Goal: Transaction & Acquisition: Purchase product/service

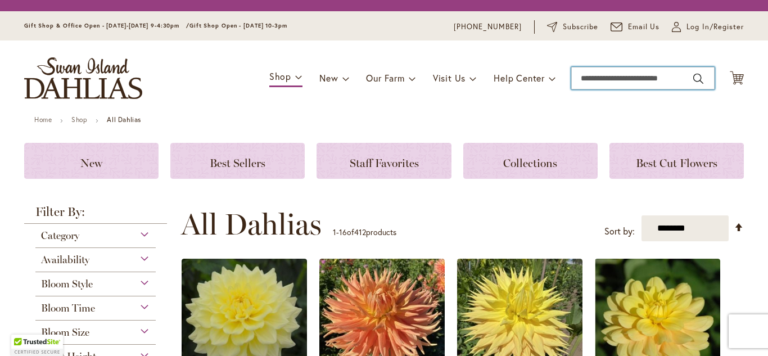
click at [649, 84] on input "Search" at bounding box center [642, 78] width 143 height 22
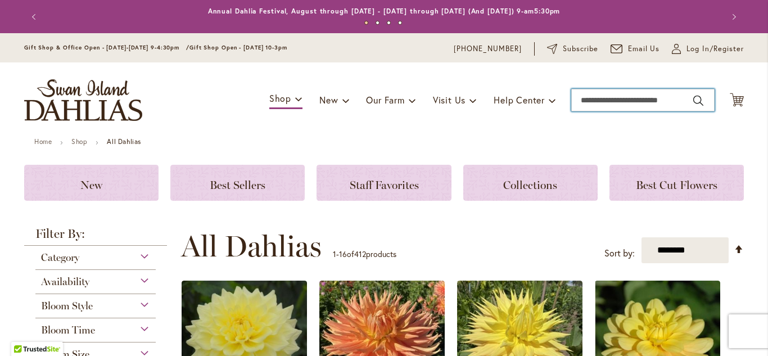
click at [662, 107] on input "Search" at bounding box center [642, 100] width 143 height 22
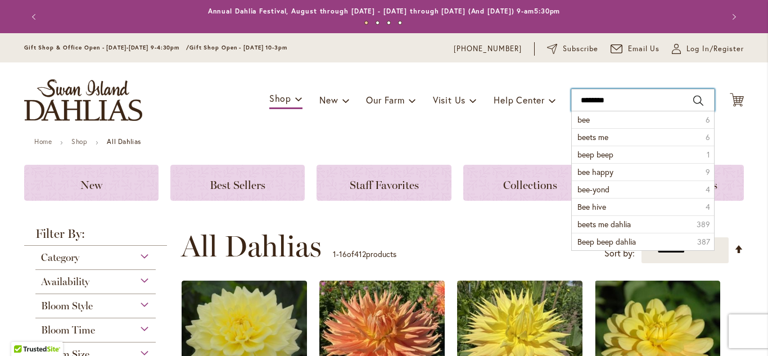
type input "*********"
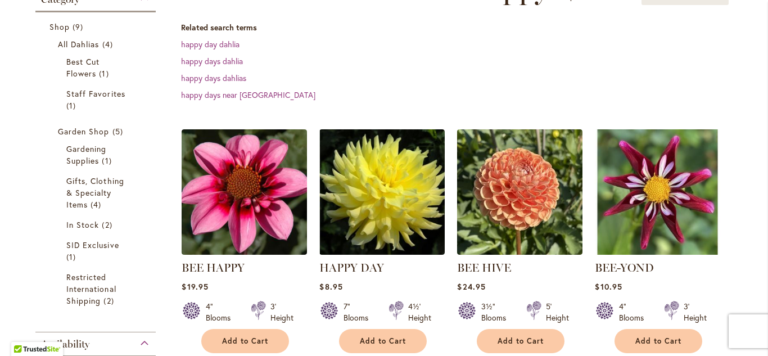
scroll to position [197, 0]
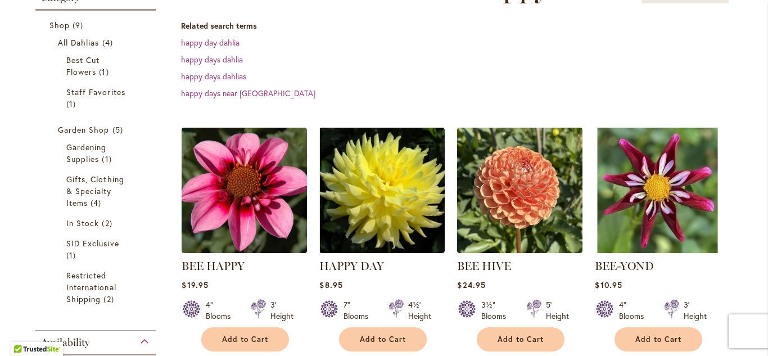
click at [218, 49] on dl "Related search terms happy day dahlia happy days dahlia happy days dahlias happ…" at bounding box center [462, 59] width 563 height 79
click at [216, 46] on link "happy day dahlia" at bounding box center [210, 42] width 58 height 11
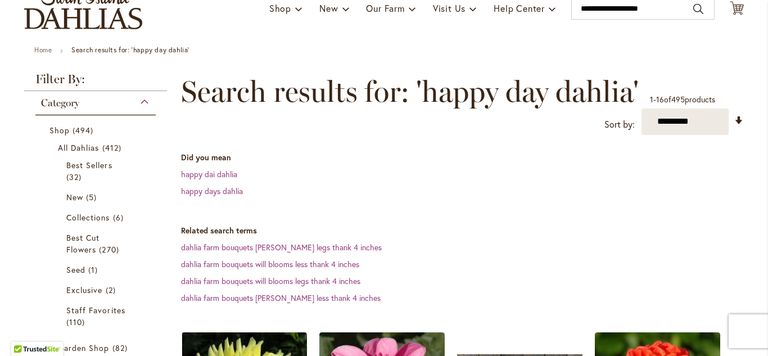
scroll to position [86, 0]
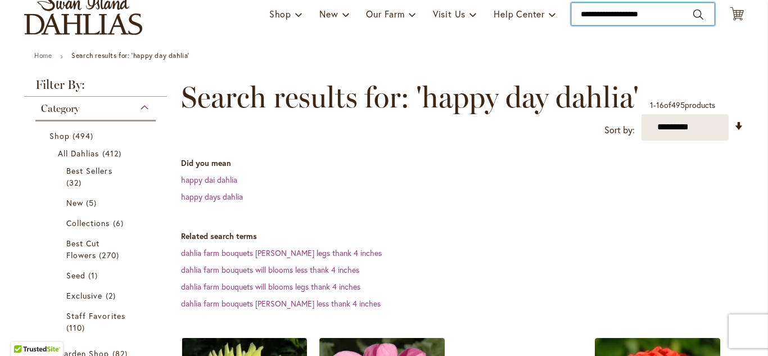
click at [665, 17] on input "**********" at bounding box center [642, 14] width 143 height 22
type input "*"
type input "***"
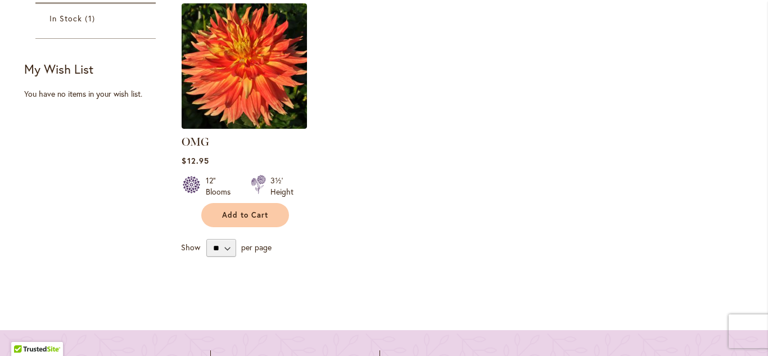
scroll to position [329, 0]
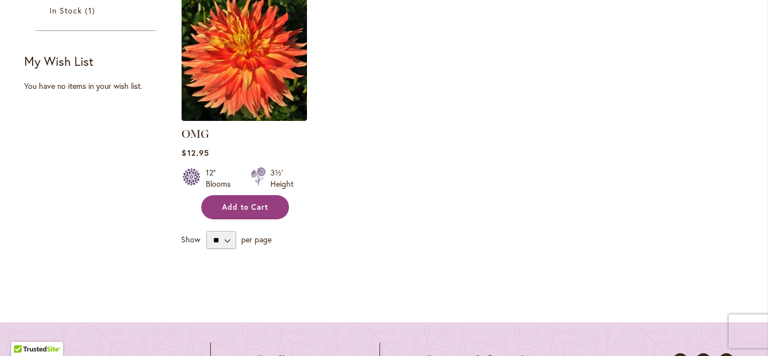
click at [247, 214] on button "Add to Cart" at bounding box center [245, 207] width 88 height 24
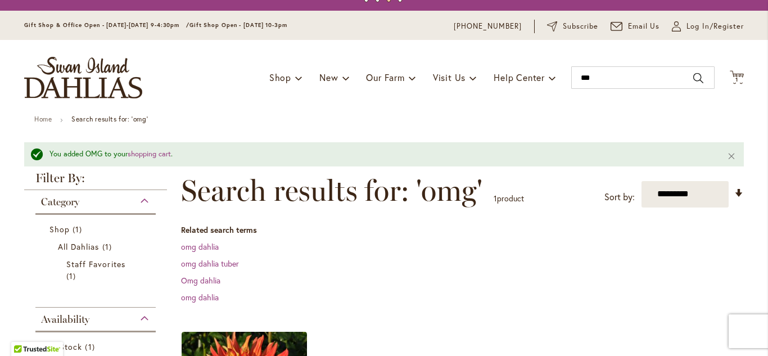
scroll to position [0, 0]
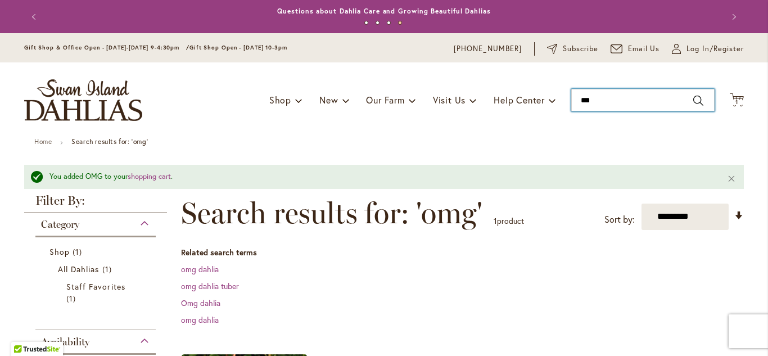
click at [635, 104] on input "***" at bounding box center [642, 100] width 143 height 22
type input "*"
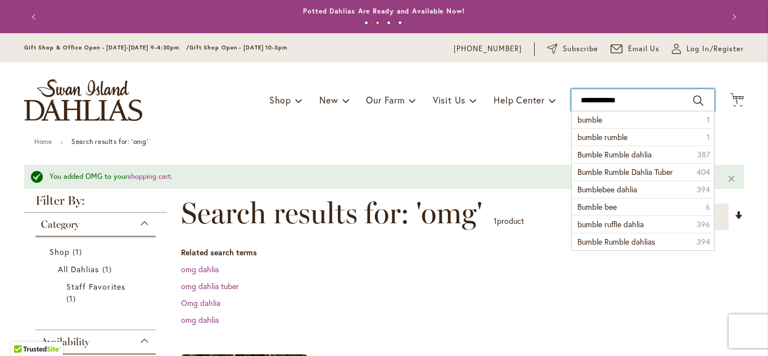
type input "**********"
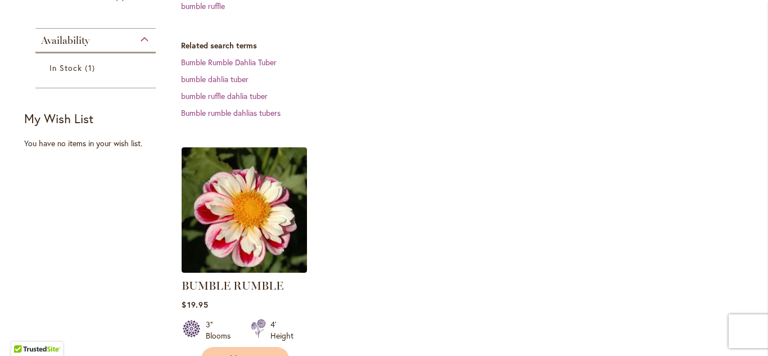
scroll to position [267, 0]
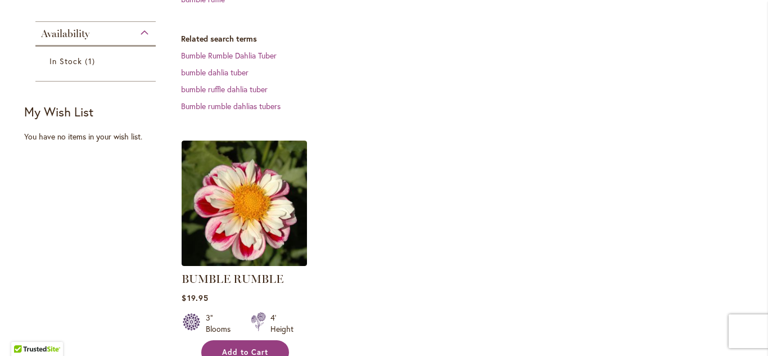
click at [240, 352] on span "Add to Cart" at bounding box center [245, 353] width 46 height 10
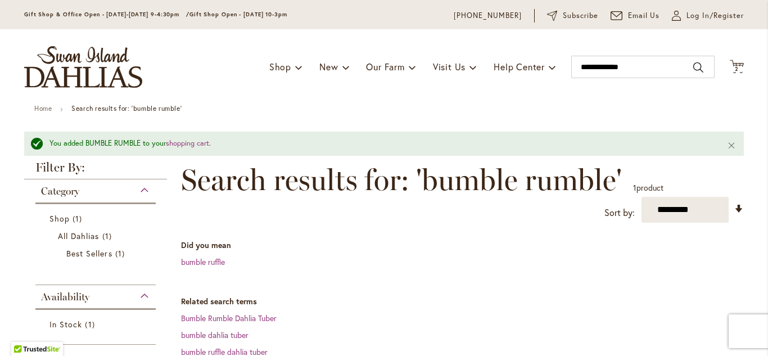
scroll to position [0, 0]
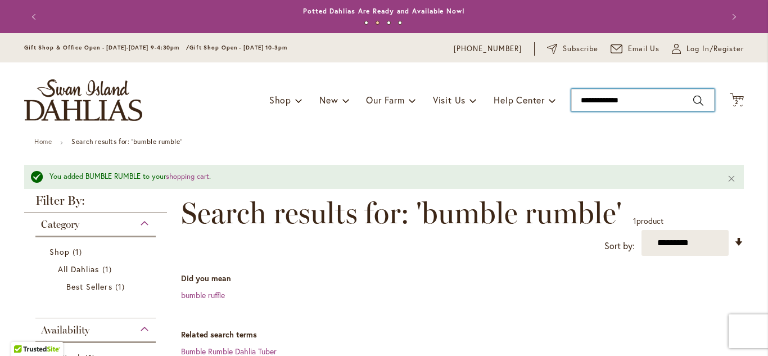
click at [644, 97] on input "**********" at bounding box center [642, 100] width 143 height 22
type input "*"
type input "*******"
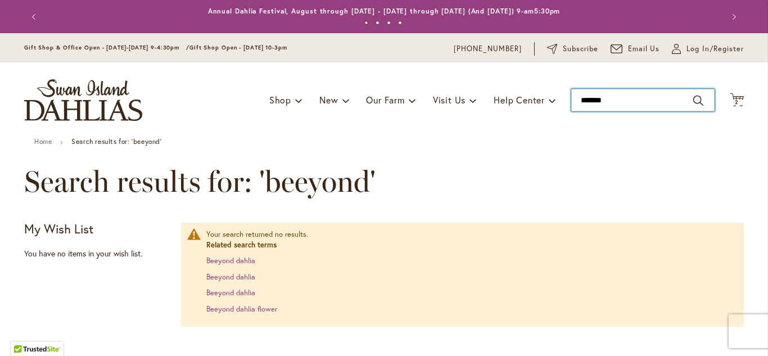
click at [629, 98] on input "*******" at bounding box center [642, 100] width 143 height 22
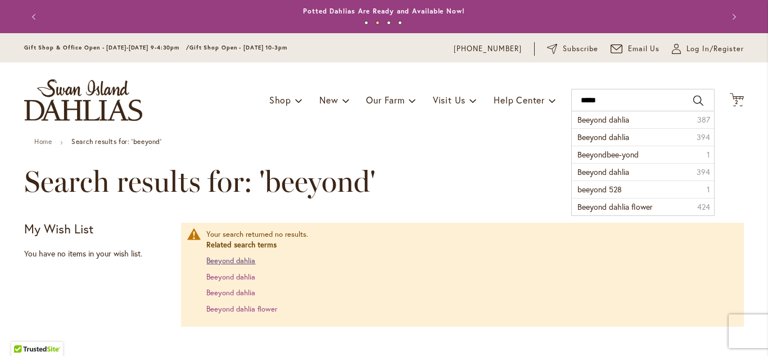
click at [238, 265] on link "Beeyond dahlia" at bounding box center [230, 261] width 49 height 10
type input "*****"
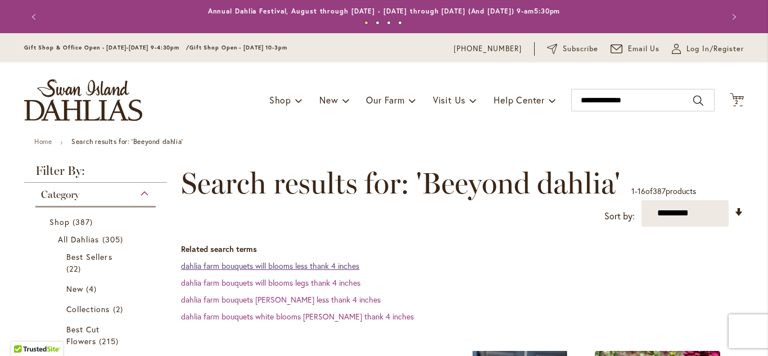
click at [328, 264] on link "dahlia farm bouquets will blooms less thank 4 inches" at bounding box center [270, 265] width 178 height 11
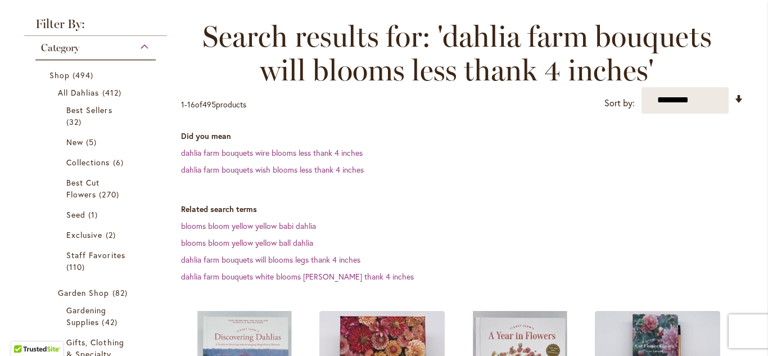
scroll to position [277, 0]
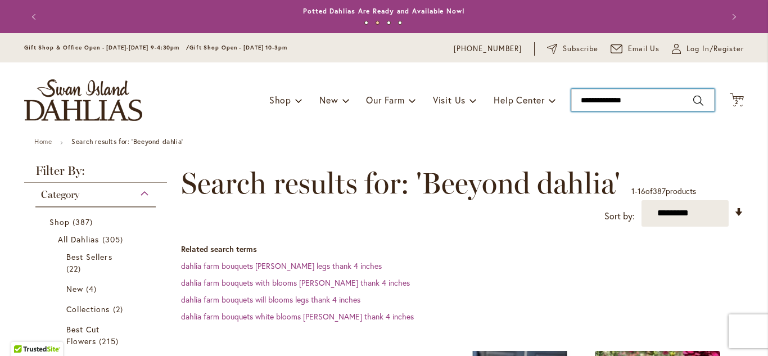
click at [645, 100] on input "**********" at bounding box center [642, 100] width 143 height 22
type input "**********"
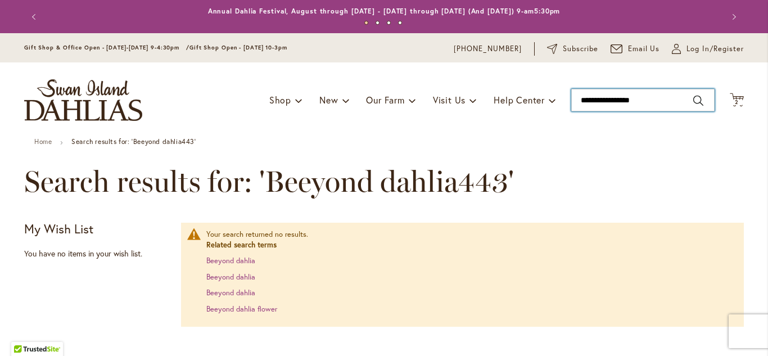
click at [641, 102] on input "**********" at bounding box center [642, 100] width 143 height 22
type input "***"
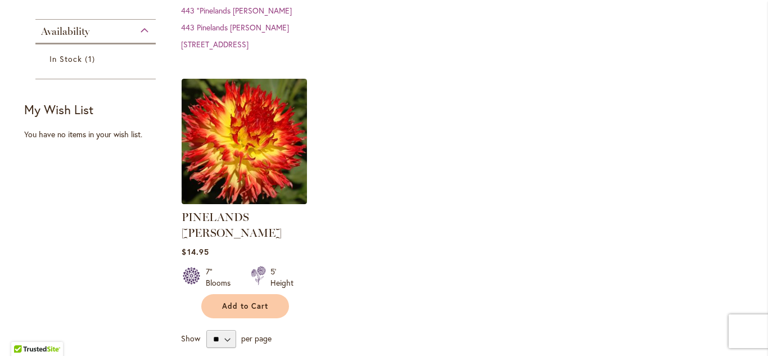
scroll to position [269, 0]
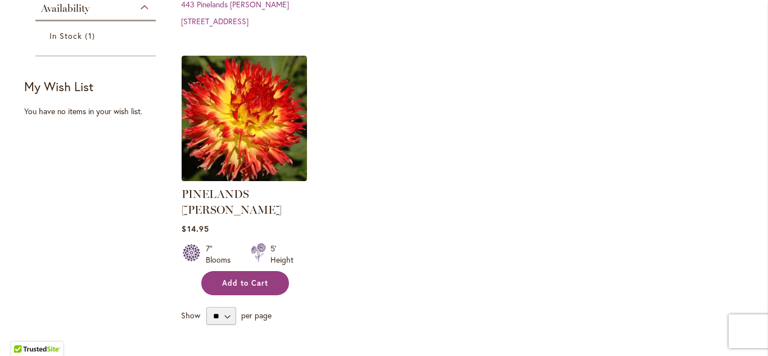
click at [232, 278] on span "Add to Cart" at bounding box center [245, 283] width 46 height 10
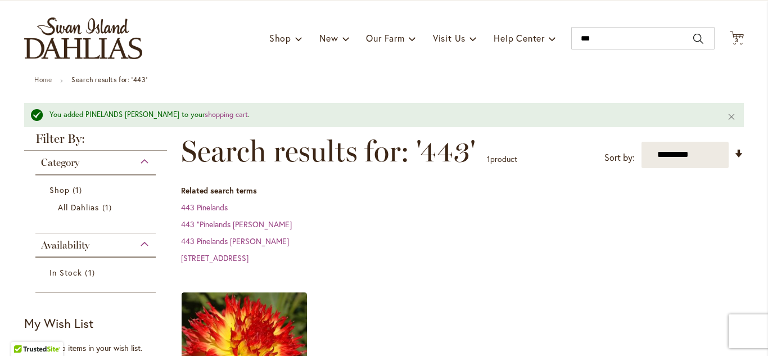
scroll to position [46, 0]
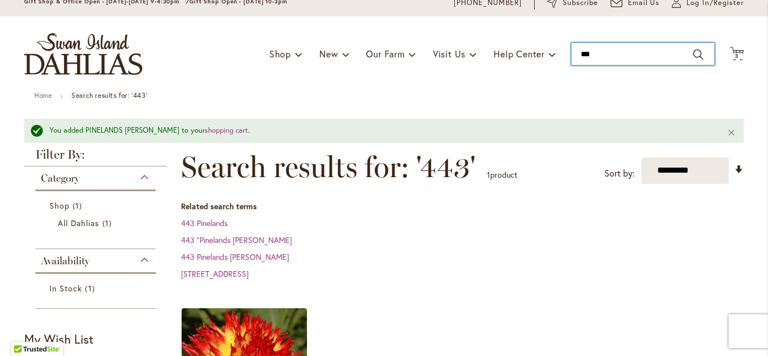
click at [613, 55] on input "***" at bounding box center [642, 54] width 143 height 22
type input "*"
type input "***"
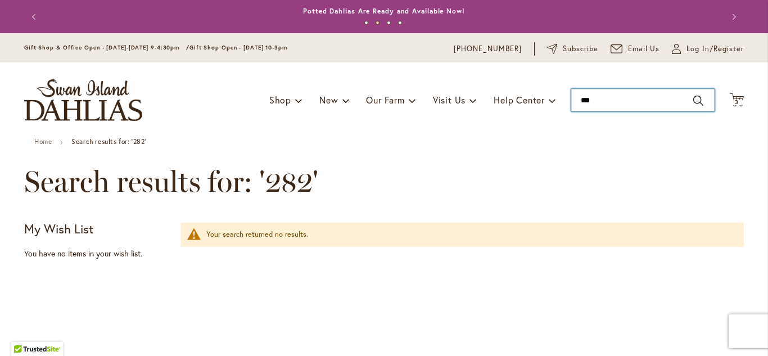
click at [633, 92] on input "***" at bounding box center [642, 100] width 143 height 22
type input "*"
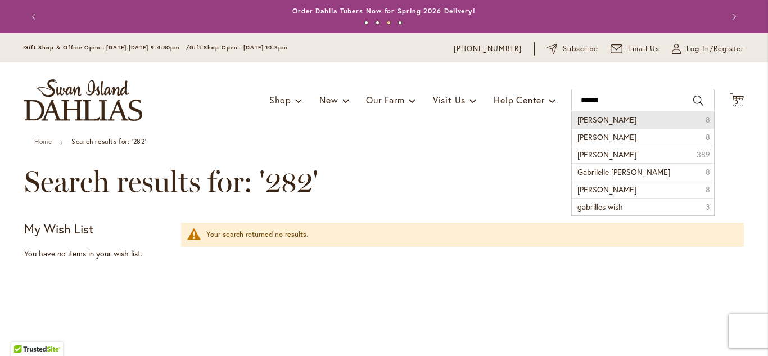
click at [628, 123] on li "[PERSON_NAME] 8" at bounding box center [643, 119] width 142 height 17
type input "**********"
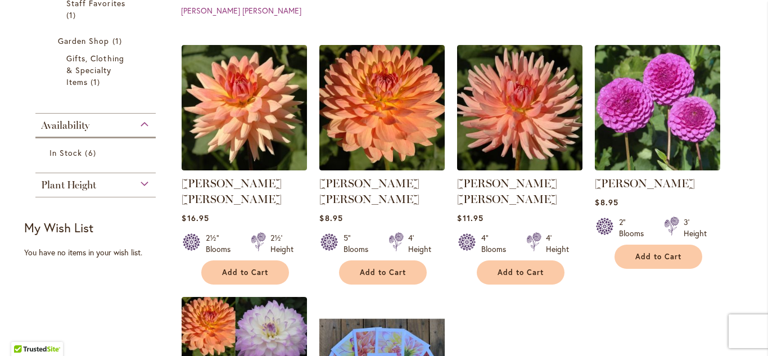
scroll to position [310, 0]
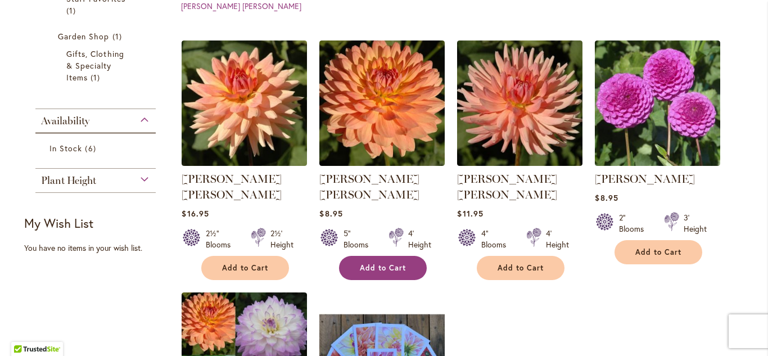
click at [391, 263] on span "Add to Cart" at bounding box center [383, 268] width 46 height 10
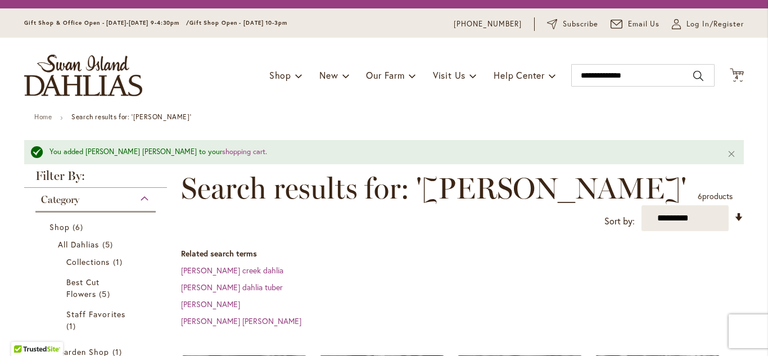
scroll to position [22, 0]
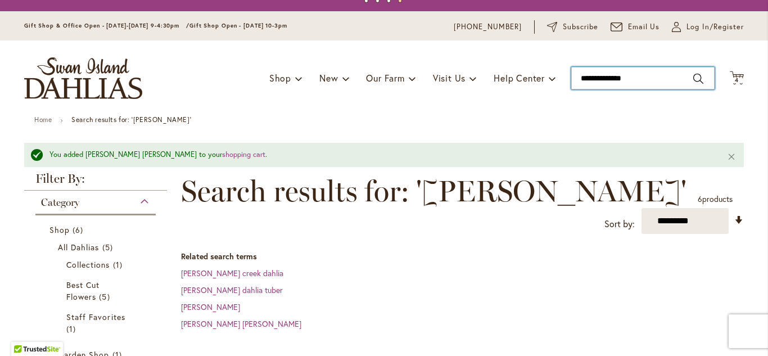
click at [651, 79] on input "**********" at bounding box center [642, 78] width 143 height 22
type input "*"
type input "*******"
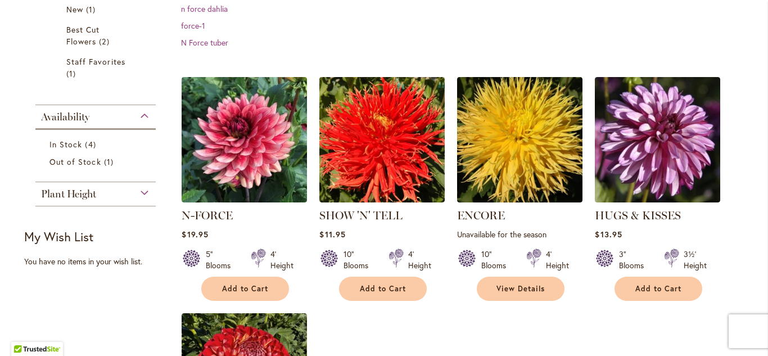
scroll to position [249, 0]
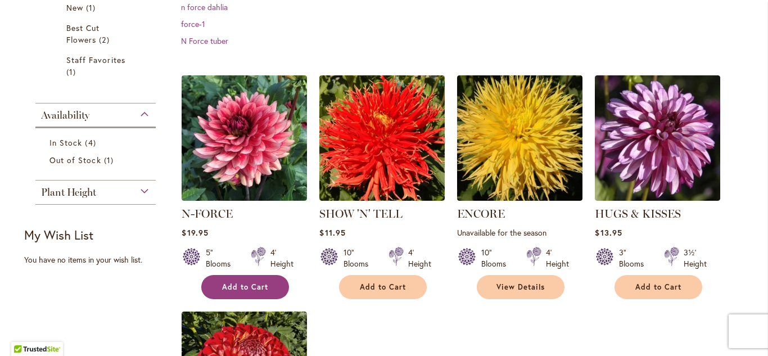
click at [241, 283] on span "Add to Cart" at bounding box center [245, 287] width 46 height 10
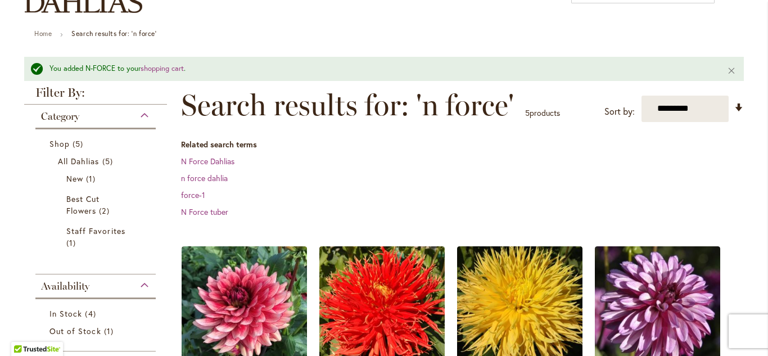
scroll to position [21, 0]
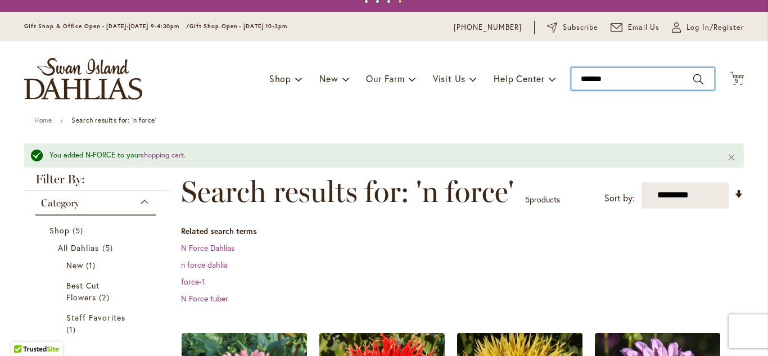
click at [620, 82] on input "*******" at bounding box center [642, 78] width 143 height 22
type input "*"
type input "***"
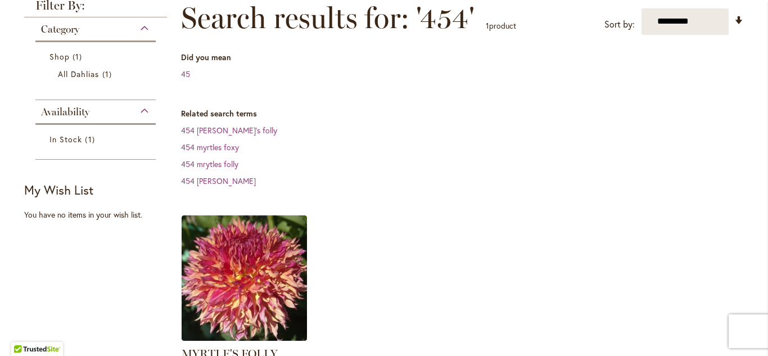
scroll to position [247, 0]
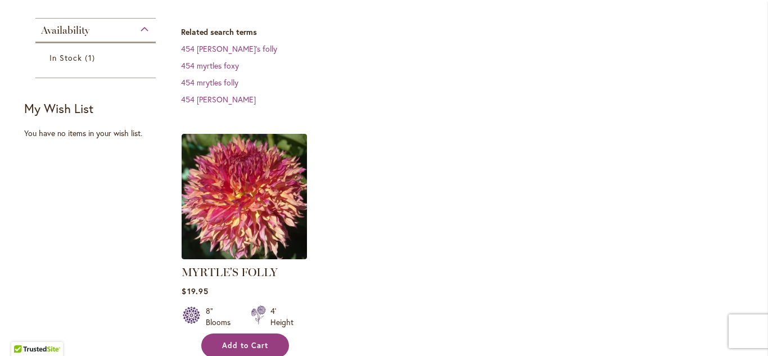
click at [242, 341] on span "Add to Cart" at bounding box center [245, 346] width 46 height 10
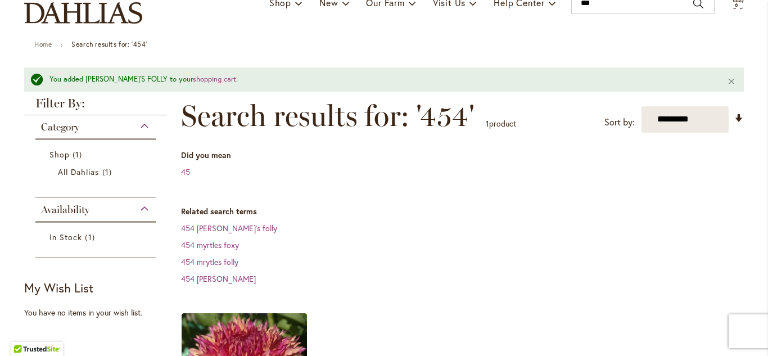
scroll to position [0, 0]
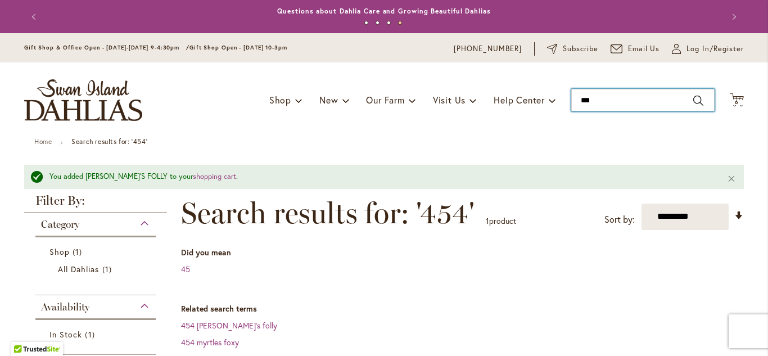
click at [614, 105] on input "***" at bounding box center [642, 100] width 143 height 22
type input "*"
type input "***"
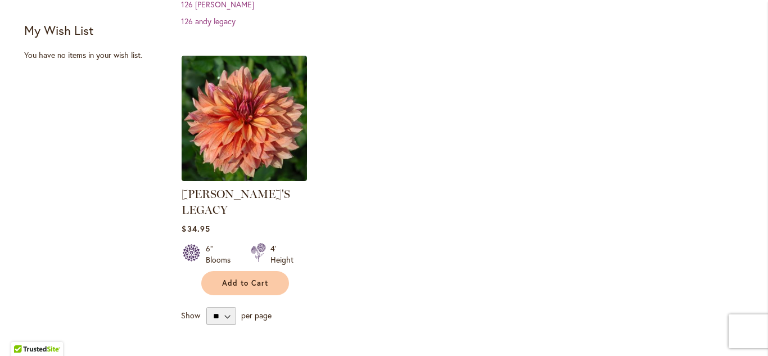
scroll to position [336, 0]
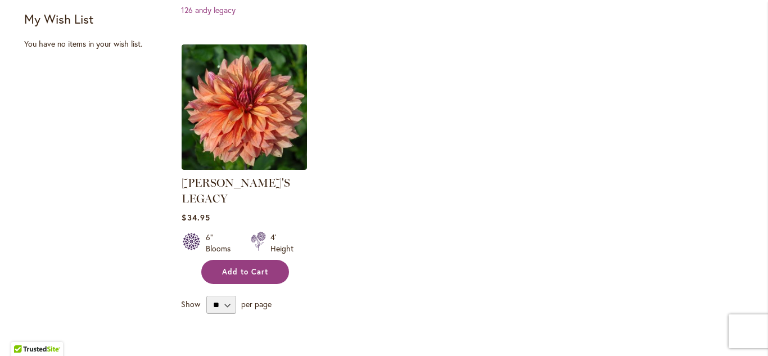
click at [251, 265] on button "Add to Cart" at bounding box center [245, 272] width 88 height 24
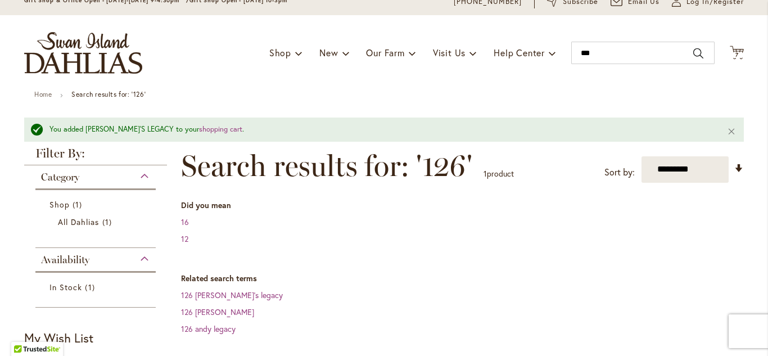
scroll to position [29, 0]
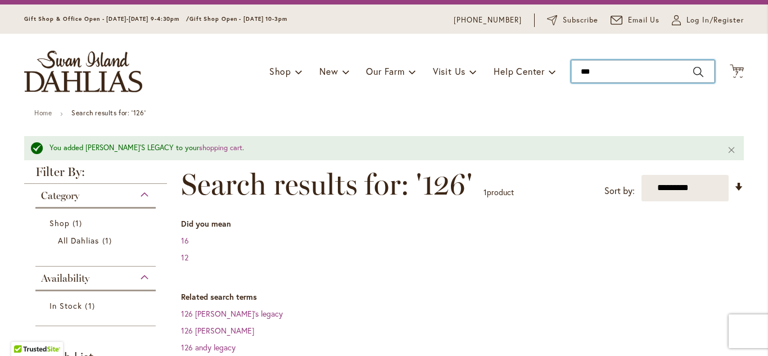
click at [624, 71] on input "***" at bounding box center [642, 71] width 143 height 22
type input "*"
type input "***"
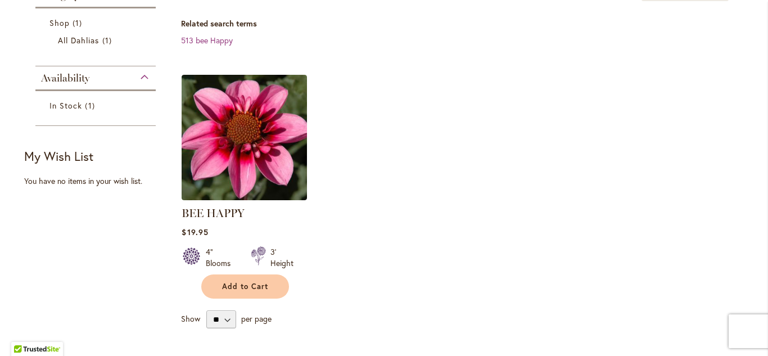
scroll to position [209, 0]
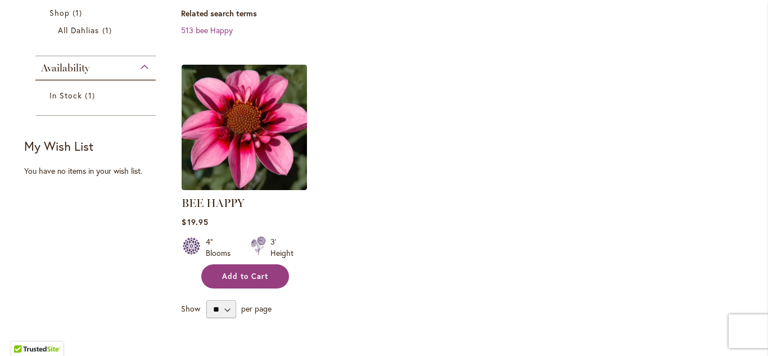
click at [250, 282] on button "Add to Cart" at bounding box center [245, 276] width 88 height 24
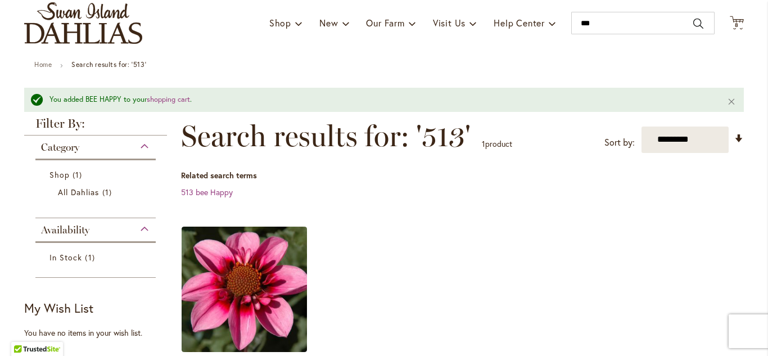
scroll to position [43, 0]
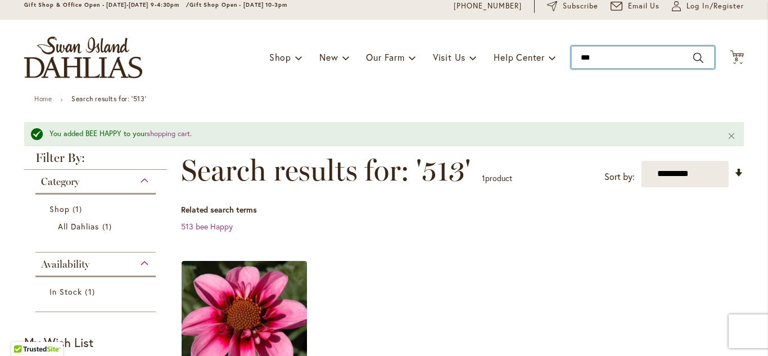
click at [605, 62] on input "***" at bounding box center [642, 57] width 143 height 22
type input "*"
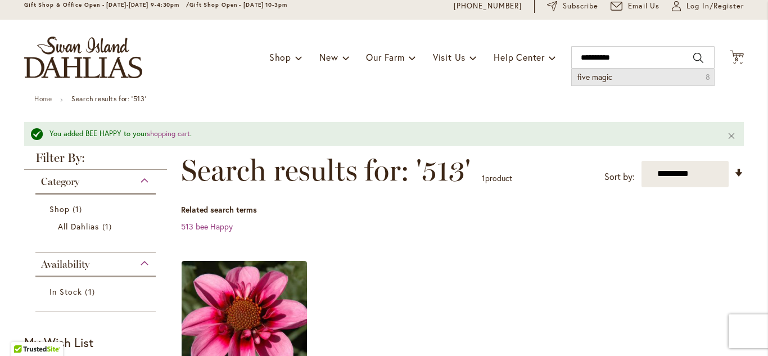
click at [597, 84] on li "five magic 8" at bounding box center [643, 77] width 142 height 17
type input "**********"
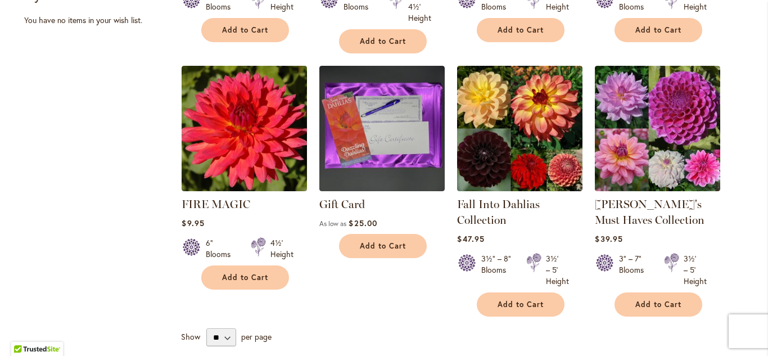
scroll to position [507, 0]
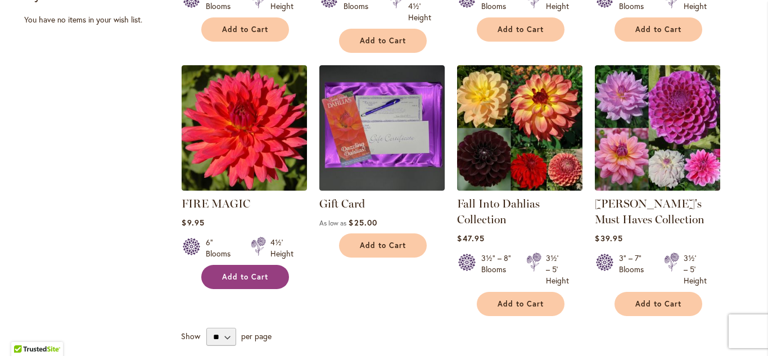
click at [247, 276] on span "Add to Cart" at bounding box center [245, 277] width 46 height 10
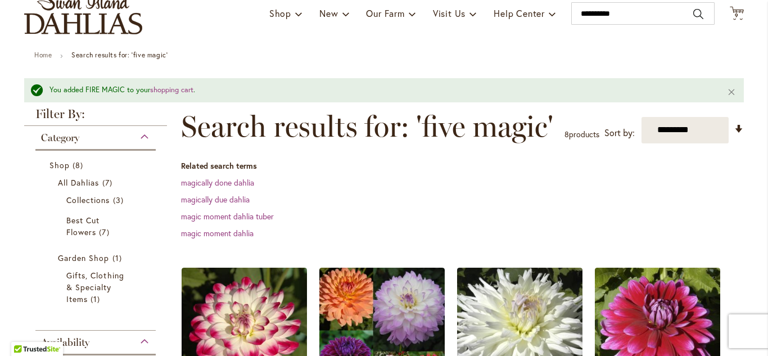
scroll to position [33, 0]
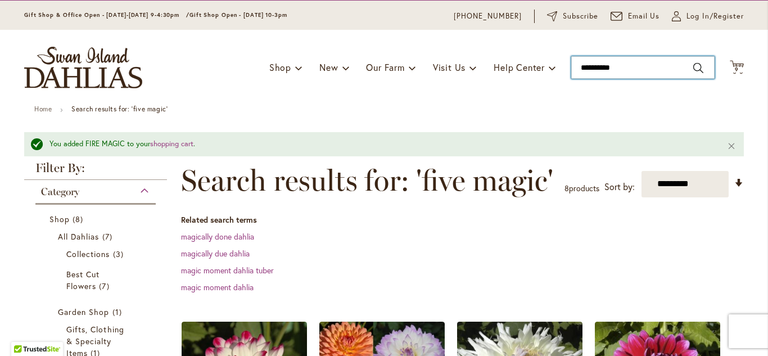
click at [640, 65] on input "**********" at bounding box center [642, 67] width 143 height 22
type input "*"
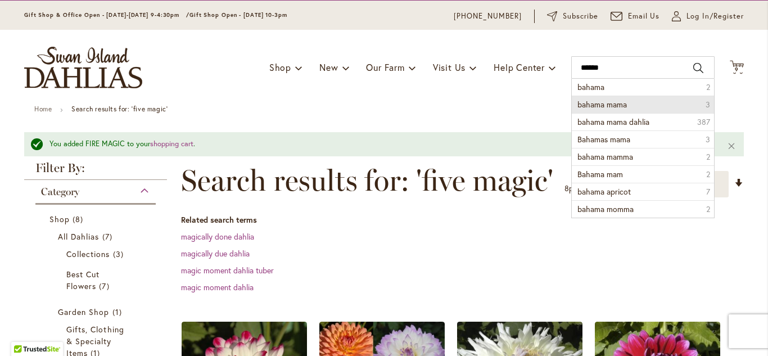
click at [640, 104] on li "bahama mama 3" at bounding box center [643, 104] width 142 height 17
type input "**********"
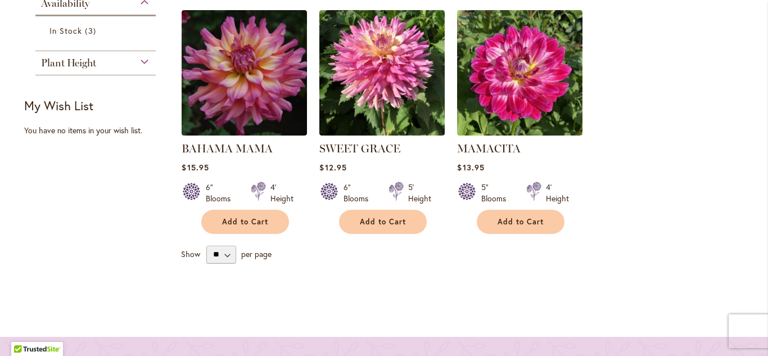
scroll to position [344, 0]
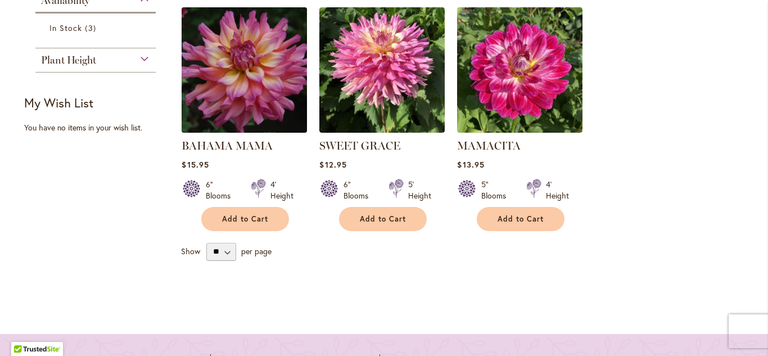
click at [243, 97] on img at bounding box center [245, 70] width 132 height 132
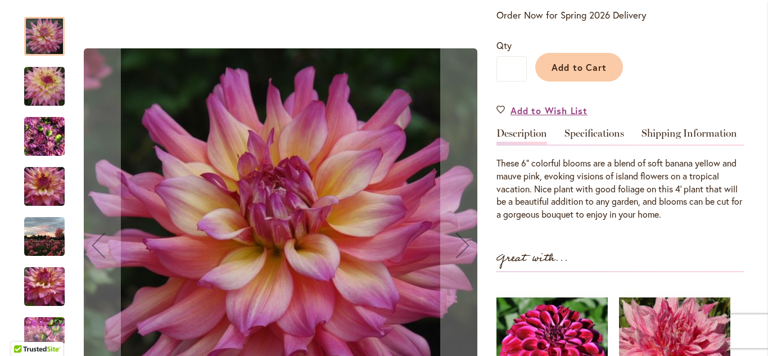
scroll to position [259, 0]
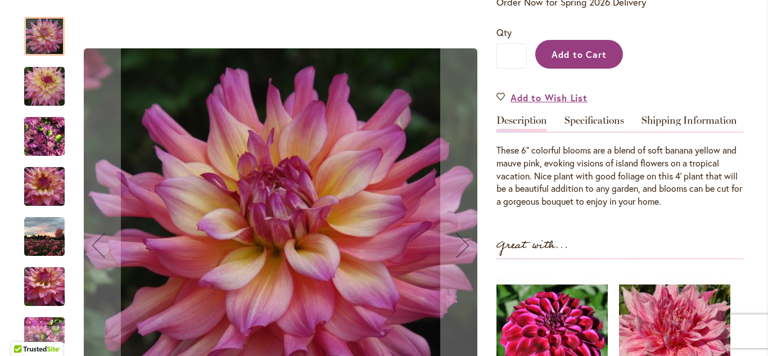
click at [584, 57] on span "Add to Cart" at bounding box center [580, 54] width 56 height 12
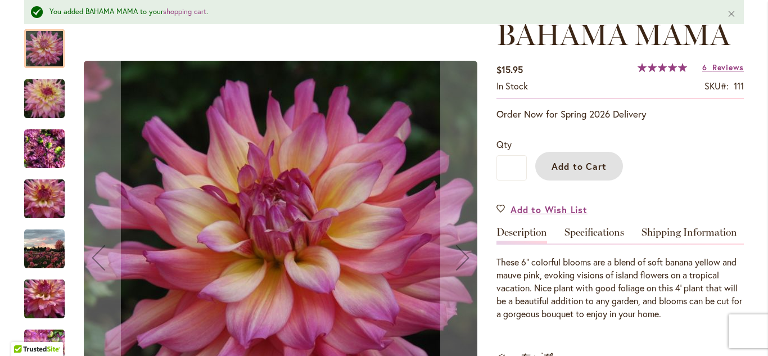
scroll to position [47, 0]
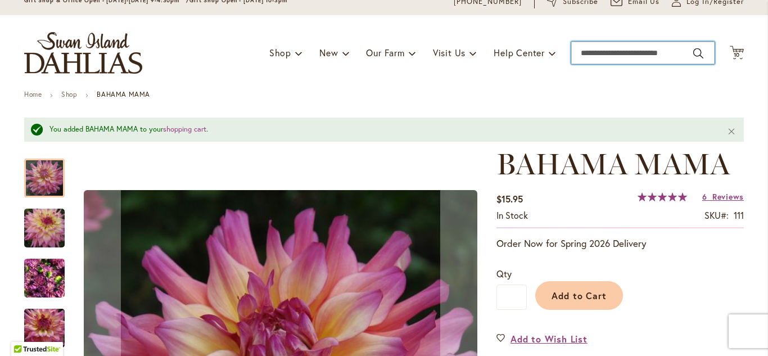
click at [674, 52] on input "Search" at bounding box center [642, 53] width 143 height 22
type input "***"
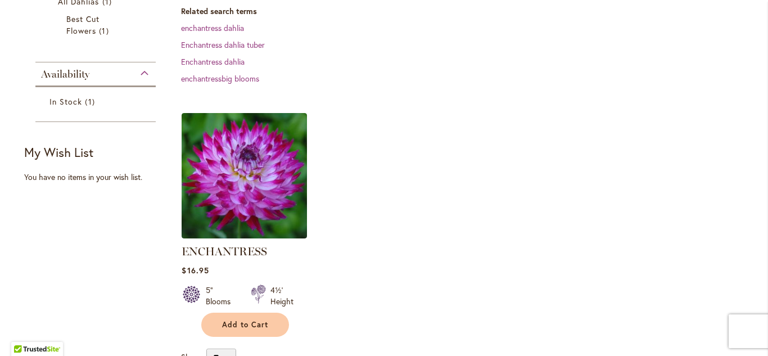
scroll to position [287, 0]
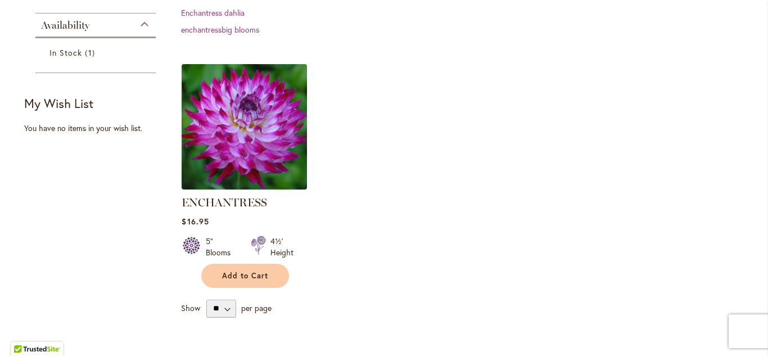
click at [241, 119] on img at bounding box center [245, 127] width 132 height 132
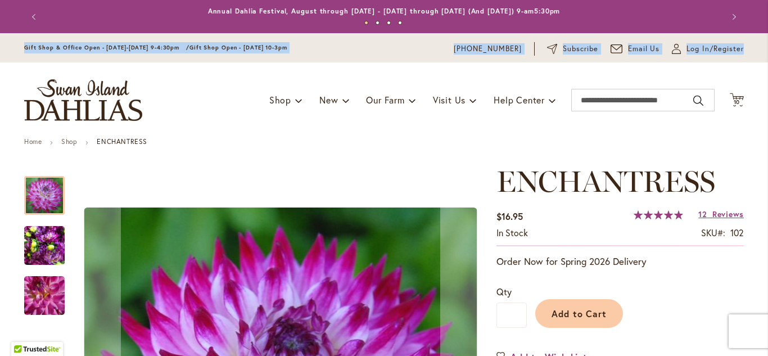
drag, startPoint x: 767, startPoint y: 19, endPoint x: 768, endPoint y: 37, distance: 18.0
click at [768, 37] on body "Skip to Accessibility Information The store will not work correctly in the case…" at bounding box center [384, 178] width 768 height 356
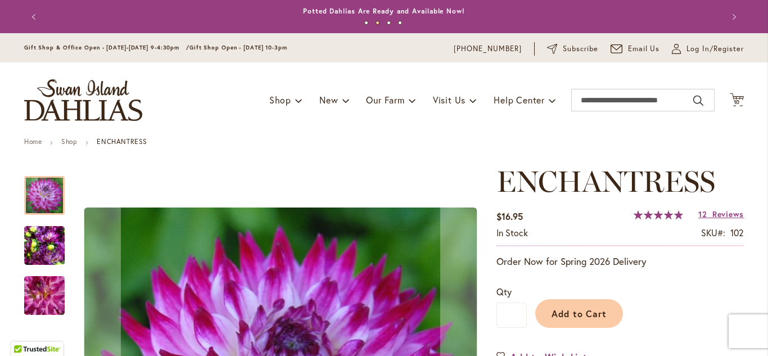
click at [741, 73] on div "Toggle Nav Shop Dahlia Tubers Collections Fresh Cut Dahlias Gardening Supplies …" at bounding box center [384, 99] width 742 height 75
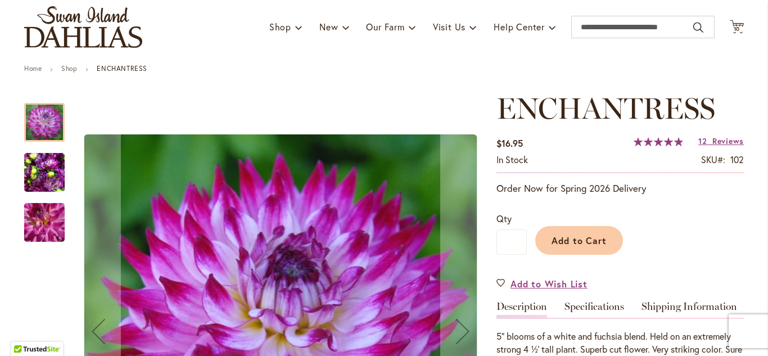
scroll to position [83, 0]
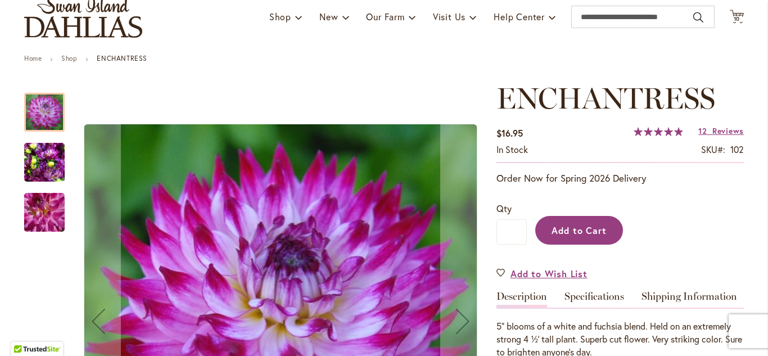
click at [567, 238] on button "Add to Cart" at bounding box center [579, 230] width 88 height 29
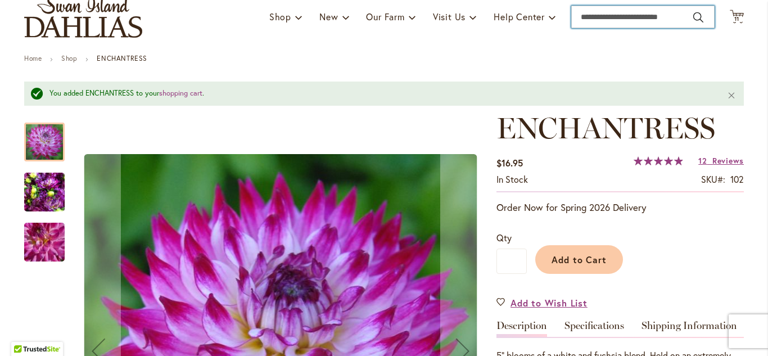
click at [674, 16] on input "Search" at bounding box center [642, 17] width 143 height 22
type input "***"
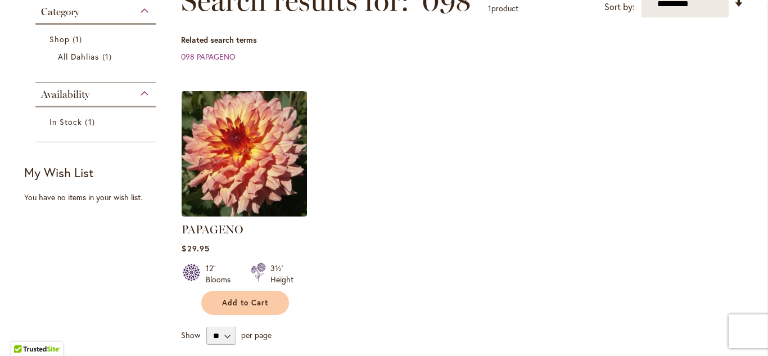
scroll to position [187, 0]
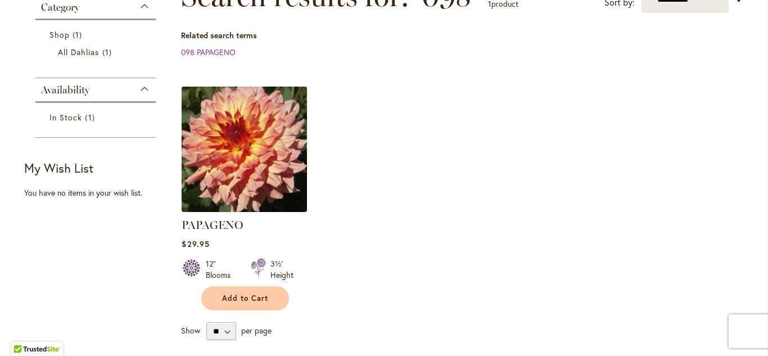
click at [254, 142] on img at bounding box center [245, 149] width 132 height 132
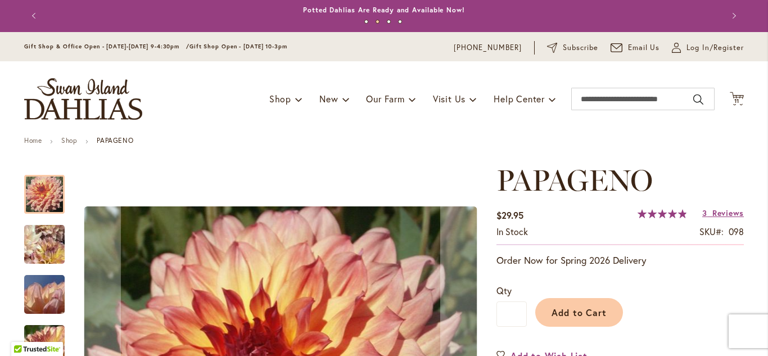
scroll to position [4, 0]
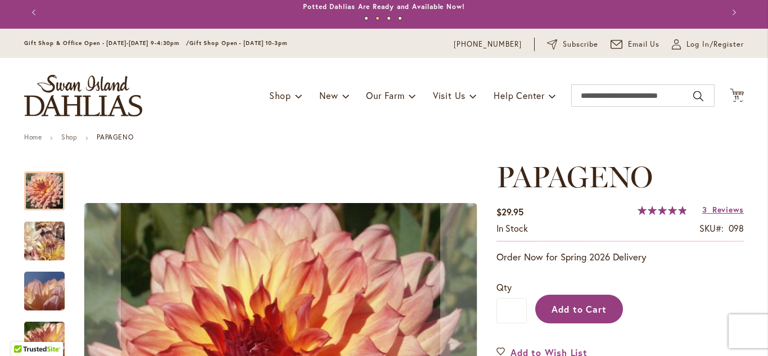
click at [588, 305] on span "Add to Cart" at bounding box center [580, 309] width 56 height 12
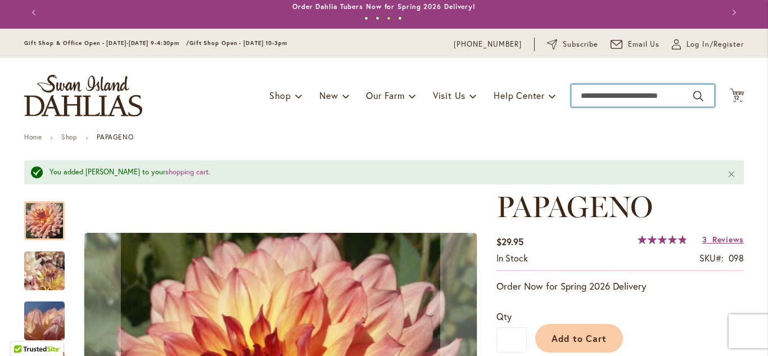
click at [681, 100] on input "Search" at bounding box center [642, 95] width 143 height 22
type input "****"
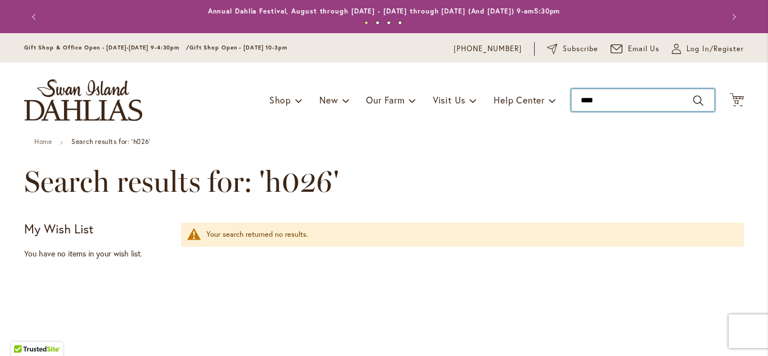
click at [619, 103] on input "****" at bounding box center [642, 100] width 143 height 22
type input "*"
type input "****"
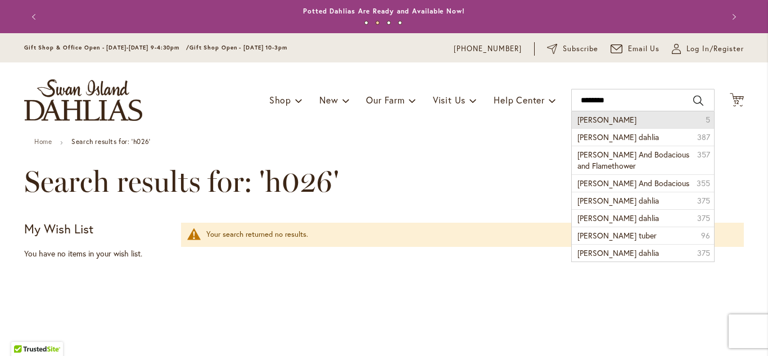
click at [619, 125] on li "Nick Sr. 5" at bounding box center [643, 119] width 142 height 17
type input "********"
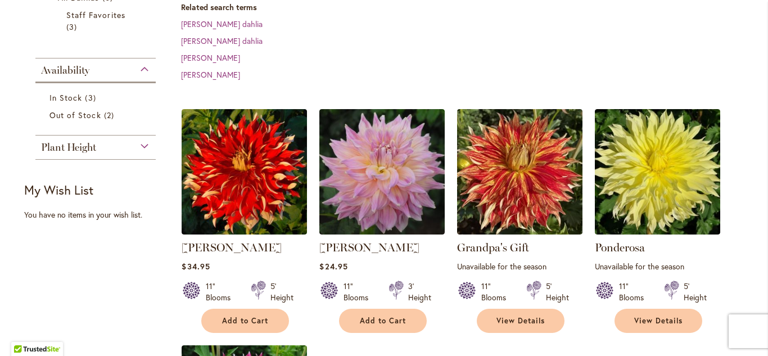
scroll to position [246, 0]
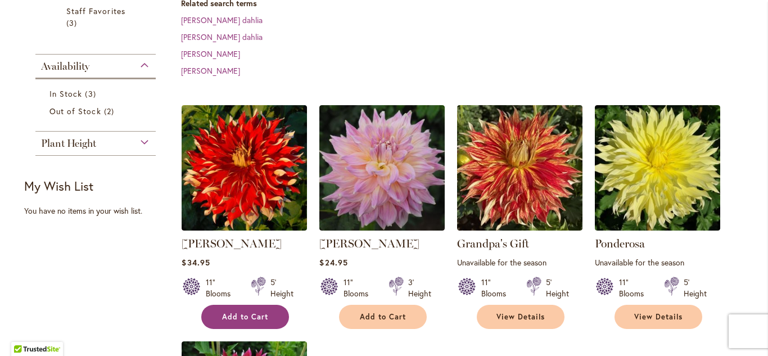
click at [274, 305] on button "Add to Cart" at bounding box center [245, 317] width 88 height 24
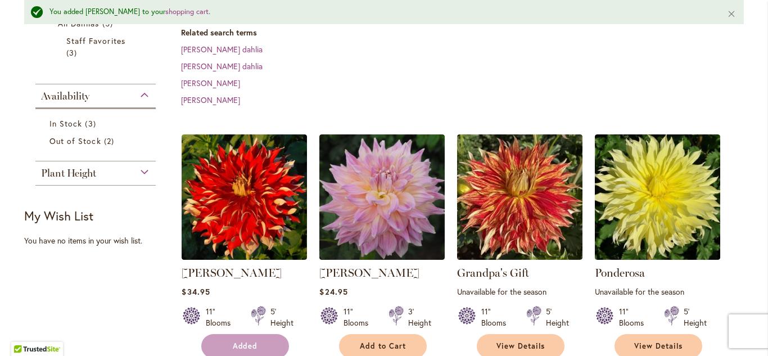
scroll to position [276, 0]
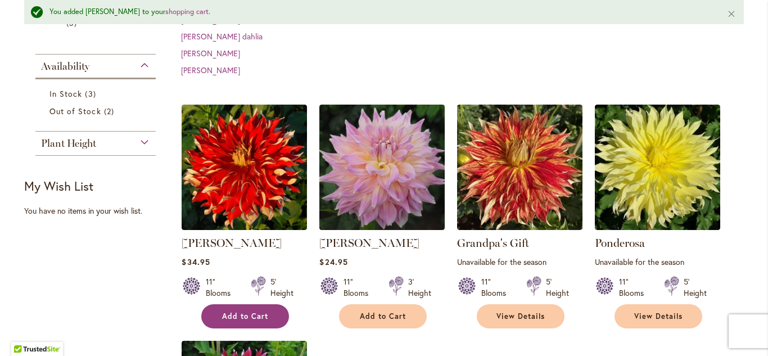
click at [251, 312] on span "Add to Cart" at bounding box center [245, 317] width 46 height 10
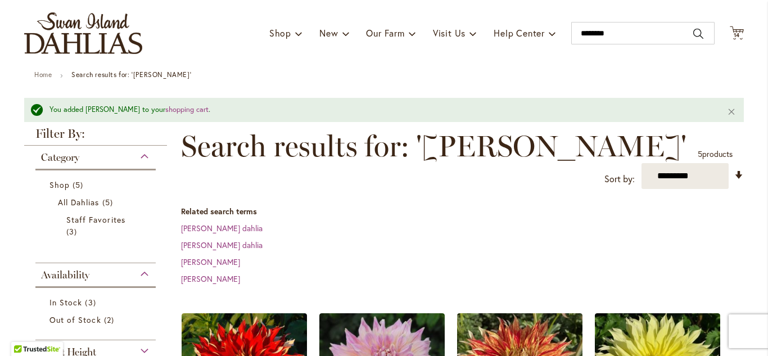
scroll to position [0, 0]
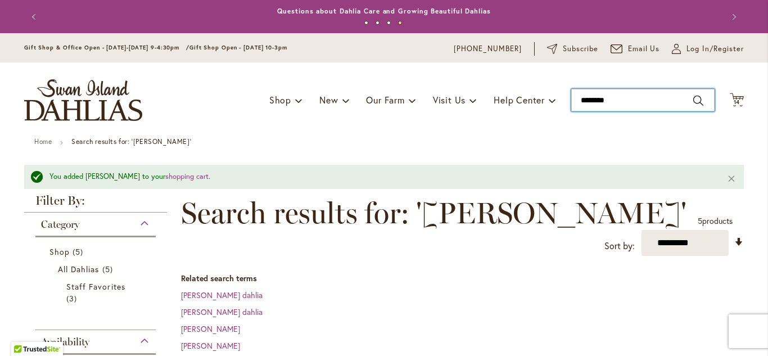
click at [628, 96] on input "********" at bounding box center [642, 100] width 143 height 22
type input "*"
type input "****"
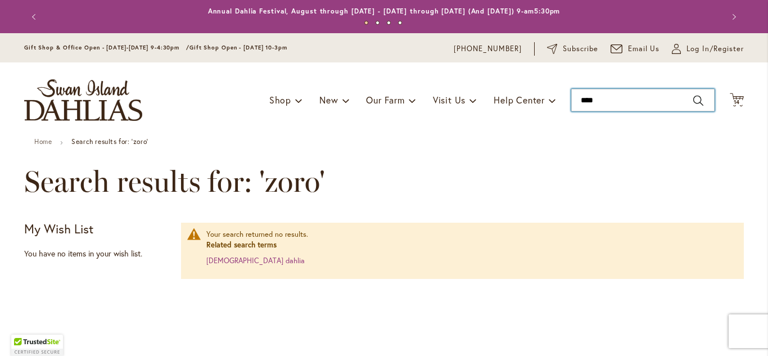
click at [638, 103] on input "****" at bounding box center [642, 100] width 143 height 22
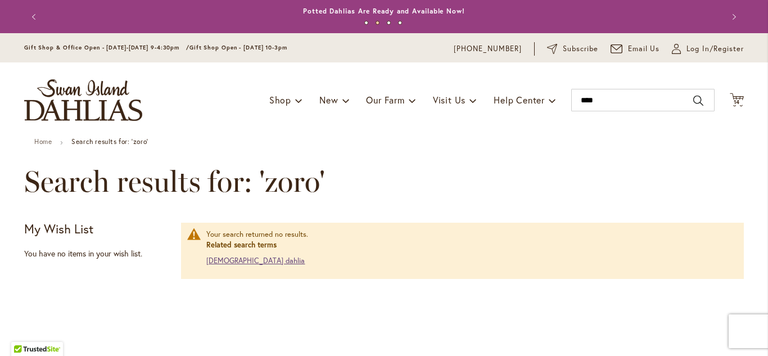
click at [222, 261] on link "Zoroastrian dahlia" at bounding box center [255, 261] width 98 height 10
type input "****"
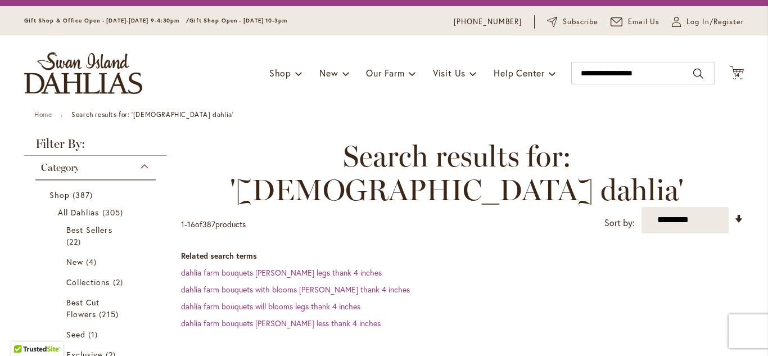
scroll to position [8, 0]
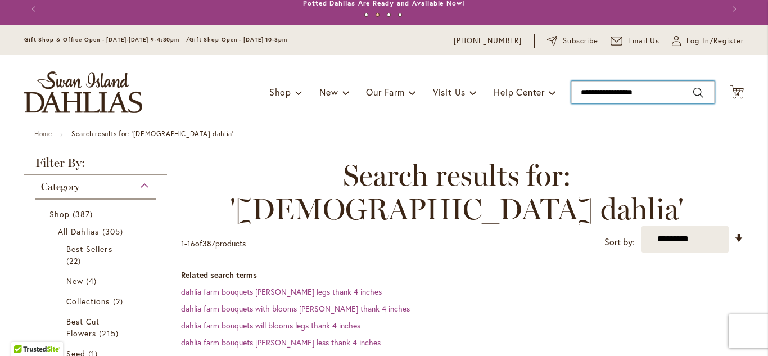
click at [653, 94] on input "**********" at bounding box center [642, 92] width 143 height 22
type input "*"
type input "***"
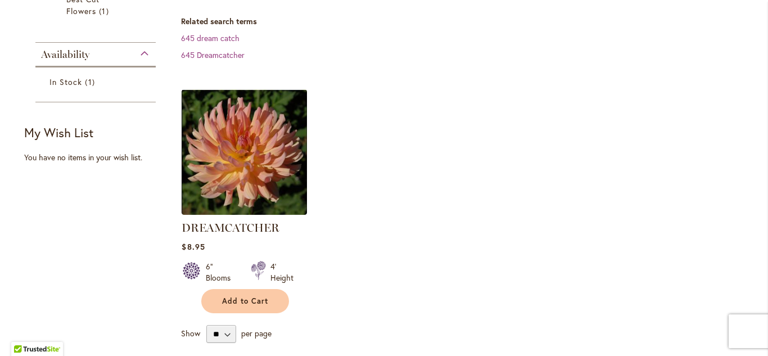
scroll to position [262, 0]
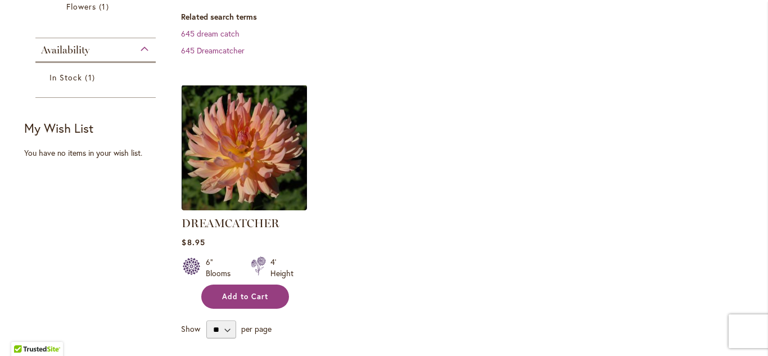
click at [258, 297] on span "Add to Cart" at bounding box center [245, 297] width 46 height 10
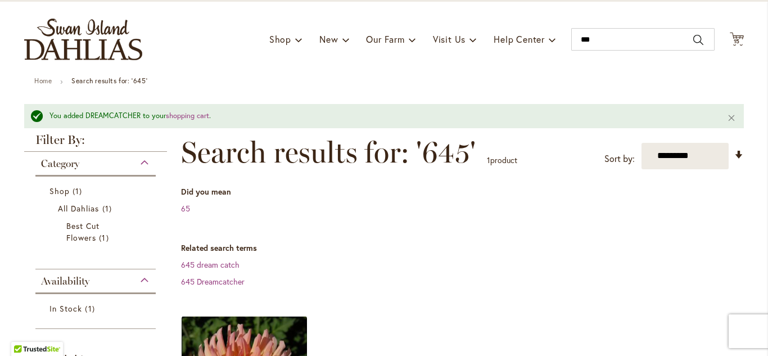
scroll to position [0, 0]
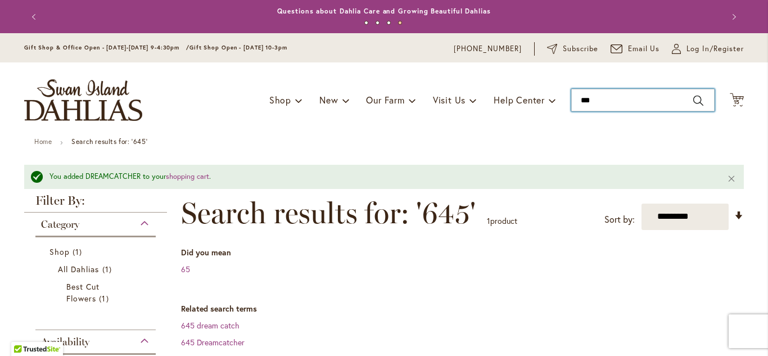
click at [633, 103] on input "***" at bounding box center [642, 100] width 143 height 22
type input "*"
type input "***"
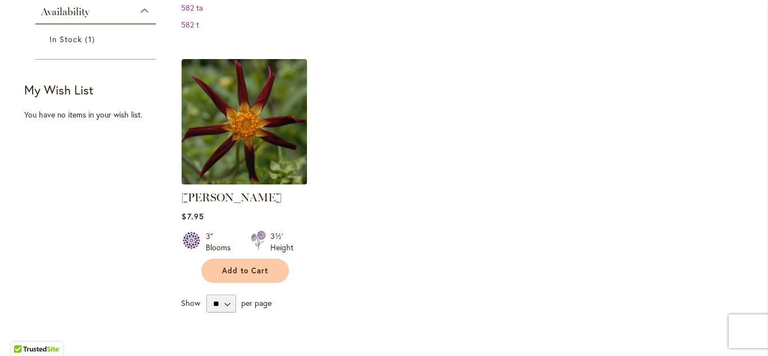
scroll to position [269, 0]
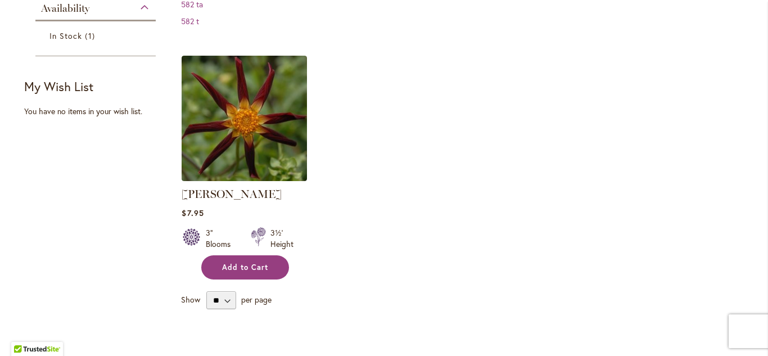
click at [245, 277] on button "Add to Cart" at bounding box center [245, 267] width 88 height 24
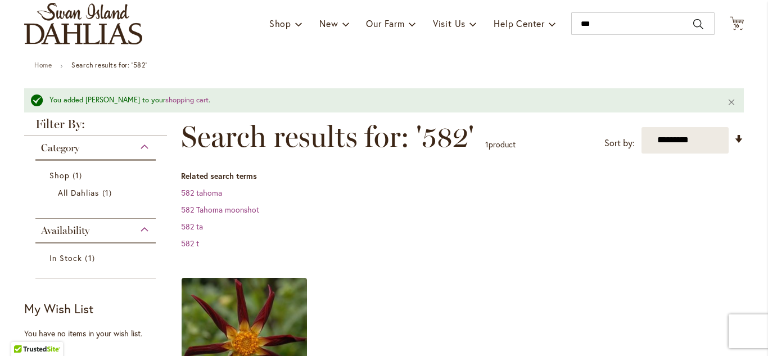
scroll to position [65, 0]
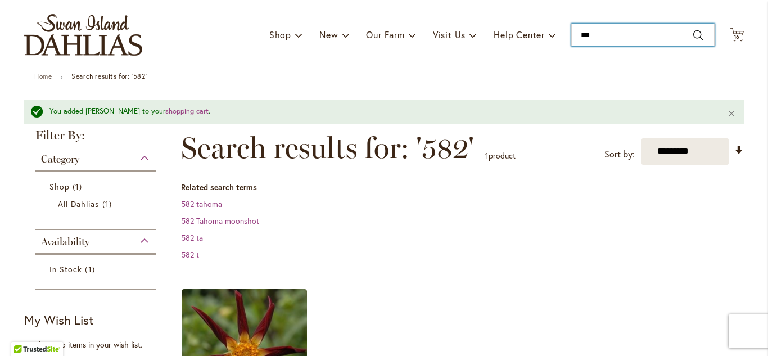
click at [647, 35] on input "***" at bounding box center [642, 35] width 143 height 22
type input "*"
type input "*******"
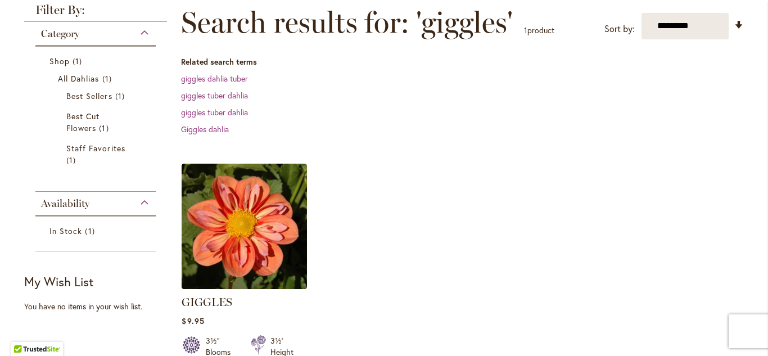
scroll to position [190, 0]
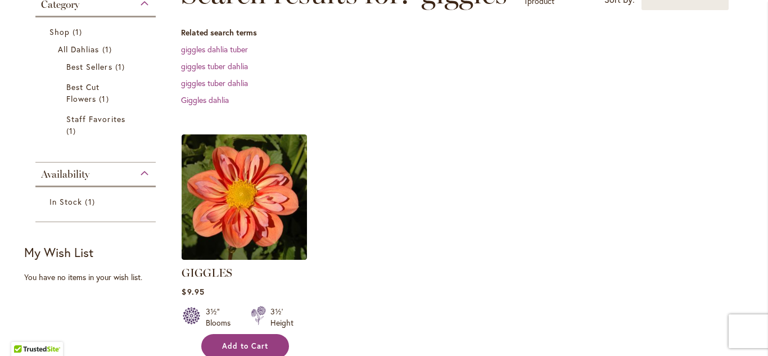
drag, startPoint x: 232, startPoint y: 341, endPoint x: 247, endPoint y: 349, distance: 16.6
click at [247, 349] on span "Add to Cart" at bounding box center [245, 346] width 46 height 10
click at [247, 349] on form "Adding..." at bounding box center [245, 346] width 88 height 24
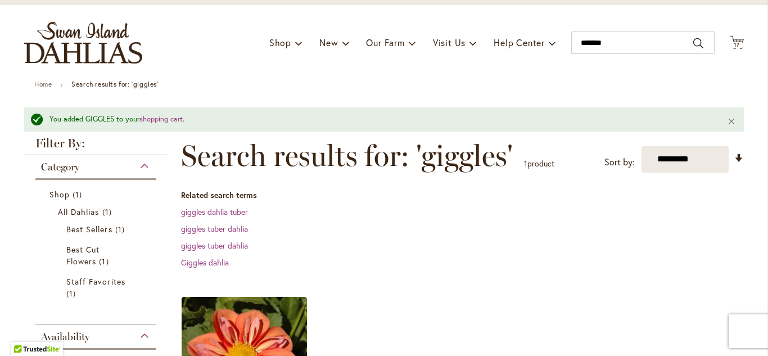
scroll to position [56, 0]
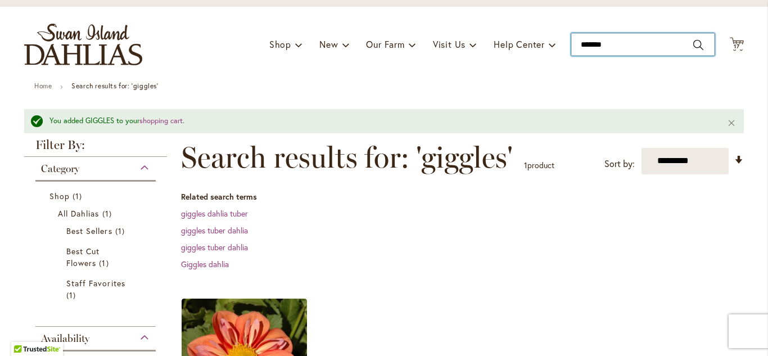
click at [621, 46] on input "*******" at bounding box center [642, 44] width 143 height 22
type input "*"
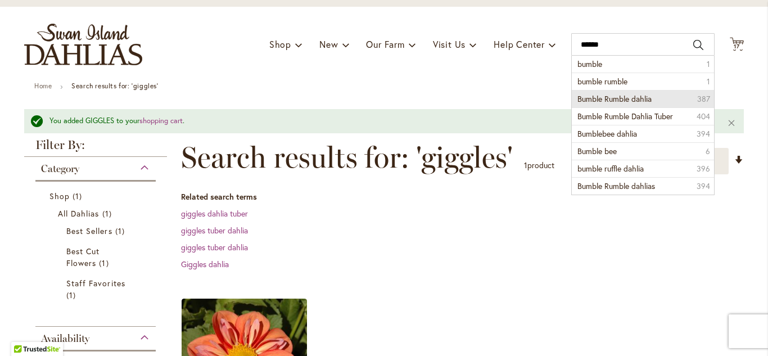
click at [628, 102] on span "Bumble Rumble dahlia" at bounding box center [614, 98] width 74 height 11
type input "**********"
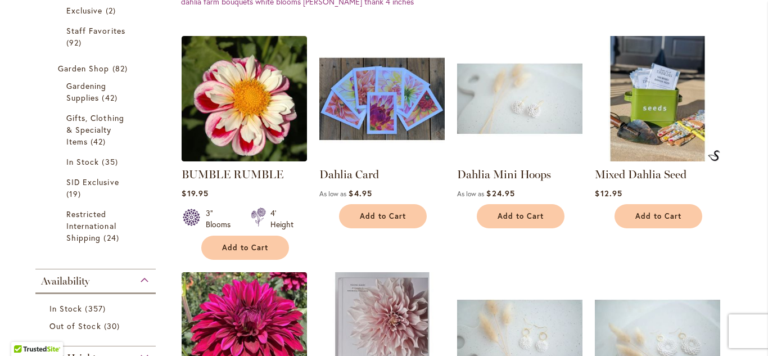
scroll to position [374, 0]
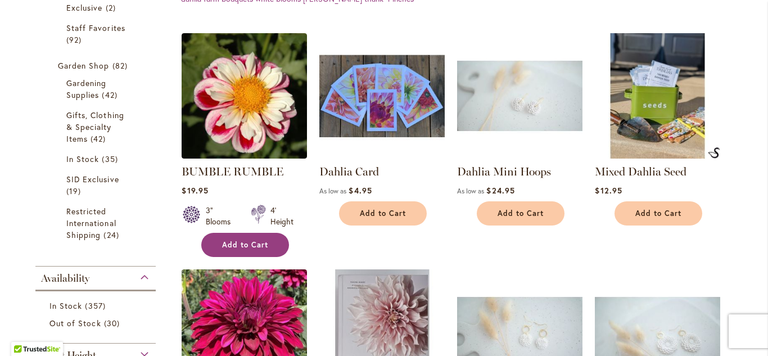
click at [250, 242] on span "Add to Cart" at bounding box center [245, 245] width 46 height 10
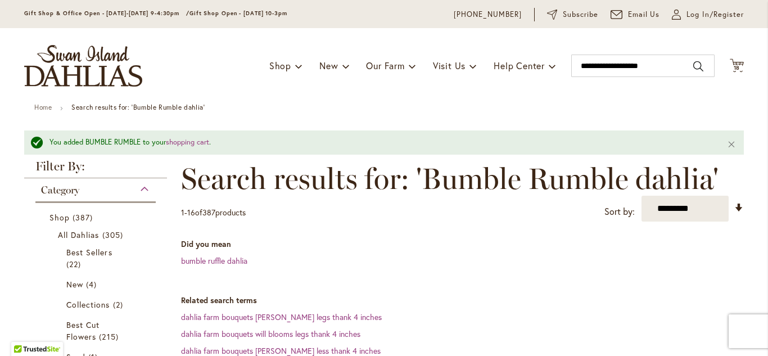
scroll to position [31, 0]
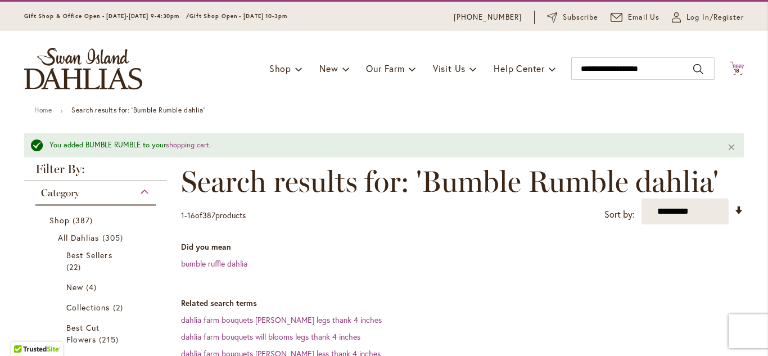
click at [741, 66] on icon at bounding box center [737, 67] width 14 height 13
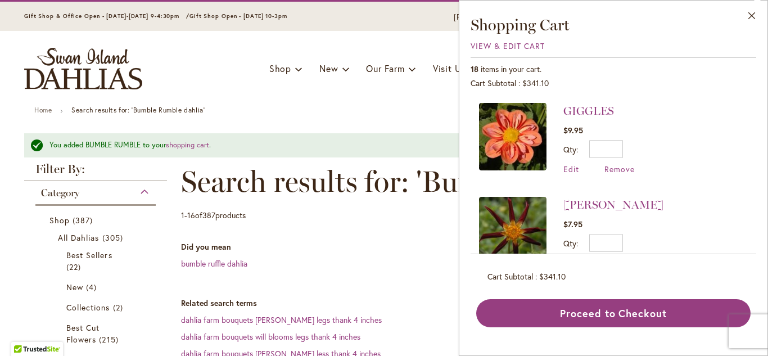
click at [701, 67] on div "18 items in your cart." at bounding box center [614, 69] width 286 height 11
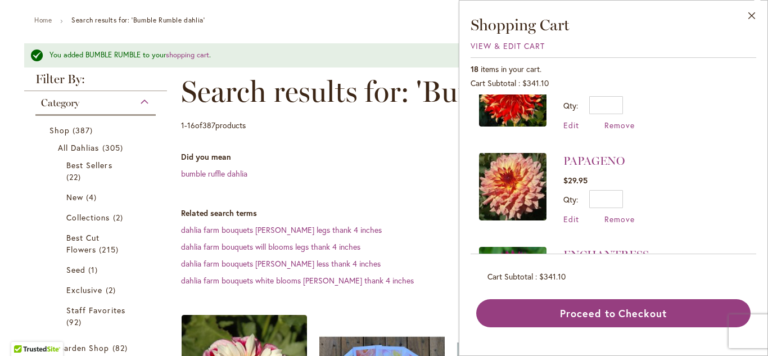
scroll to position [282, 0]
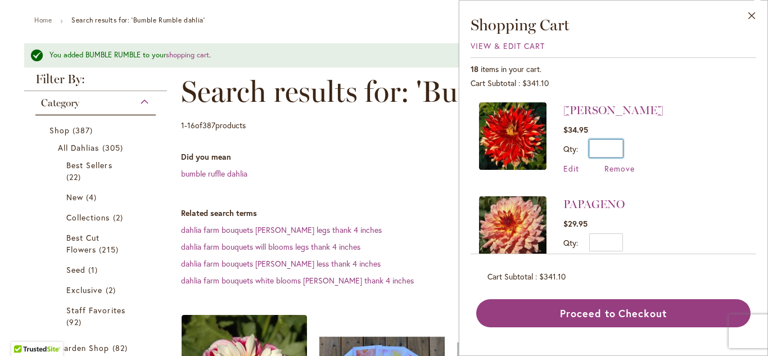
click at [618, 148] on input "*" at bounding box center [606, 148] width 34 height 18
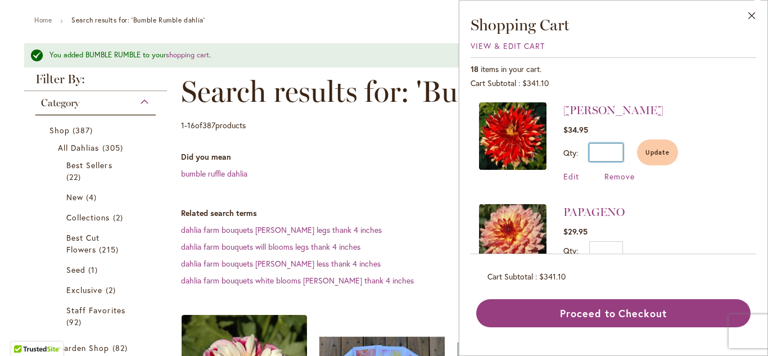
type input "*"
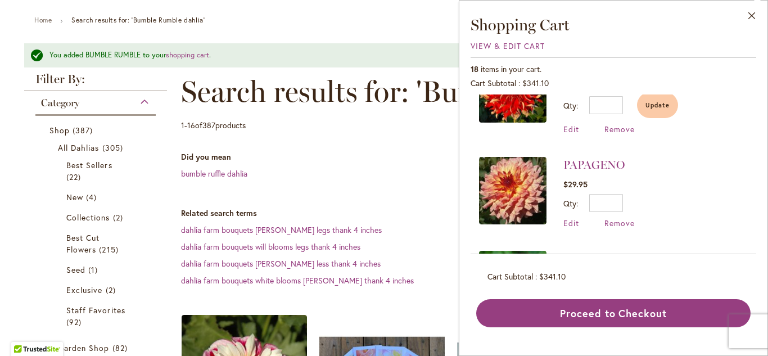
scroll to position [335, 0]
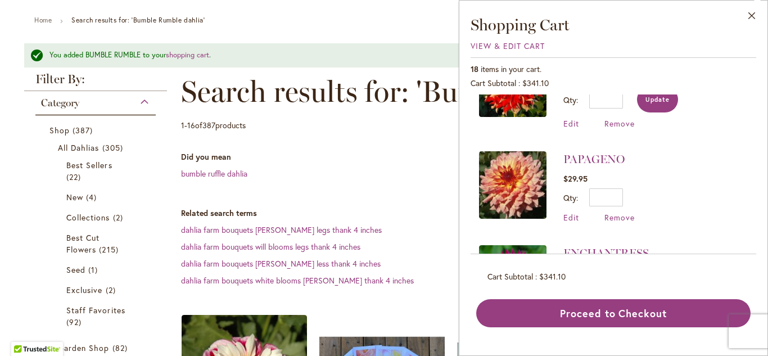
click at [660, 107] on button "Update" at bounding box center [657, 100] width 41 height 26
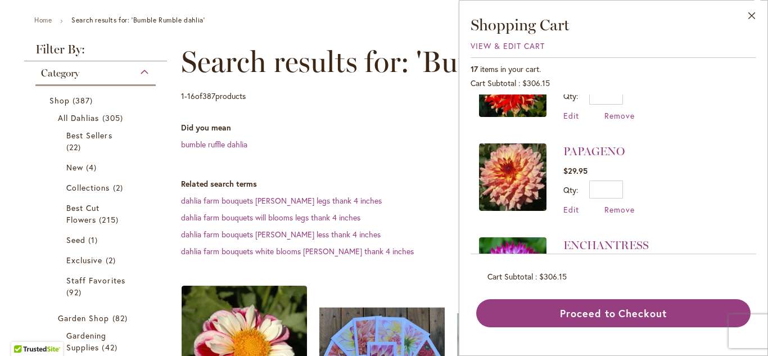
scroll to position [0, 0]
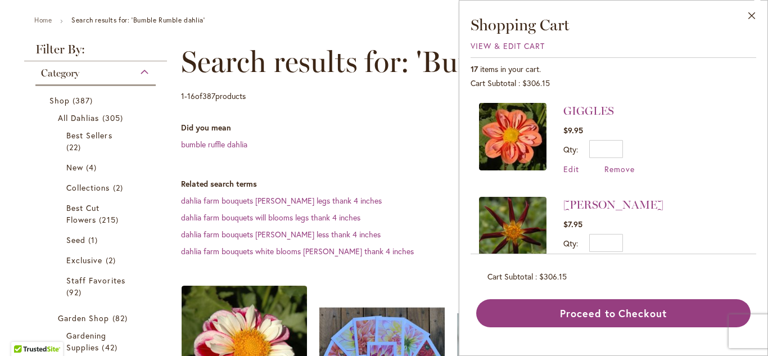
click at [754, 131] on div "GIGGLES $9.95 Qty * Update Edit Remove" at bounding box center [614, 174] width 286 height 160
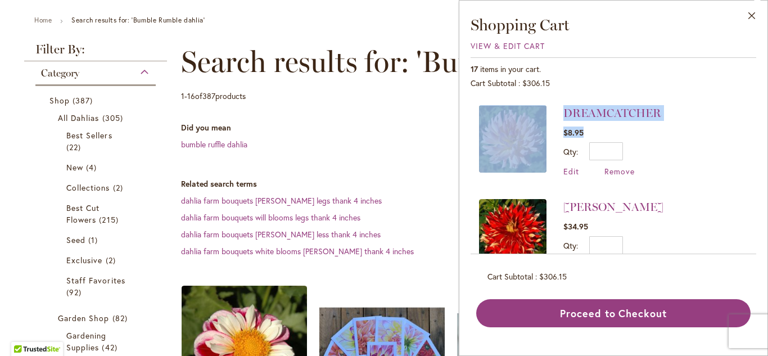
scroll to position [196, 0]
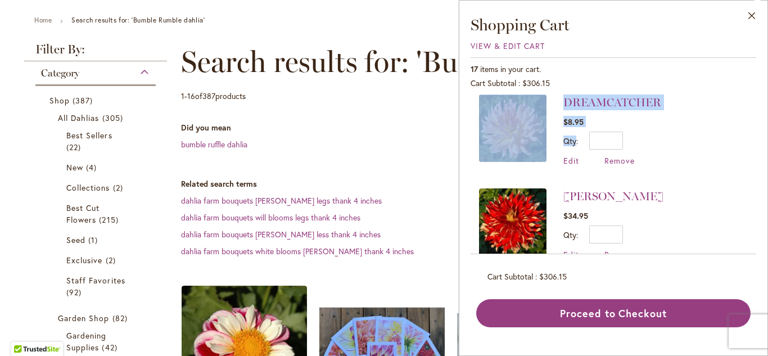
drag, startPoint x: 756, startPoint y: 109, endPoint x: 753, endPoint y: 129, distance: 21.0
click at [753, 129] on div "GIGGLES $9.95 Qty * Update Edit Remove" at bounding box center [614, 174] width 286 height 160
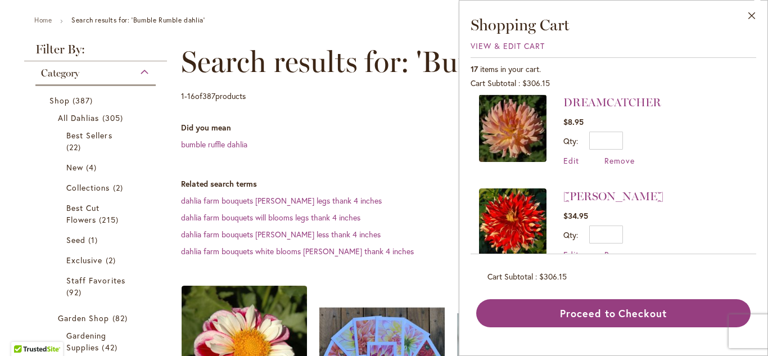
click at [706, 170] on li "DREAMCATCHER $8.95 Qty * Update Edit Remove" at bounding box center [613, 130] width 269 height 94
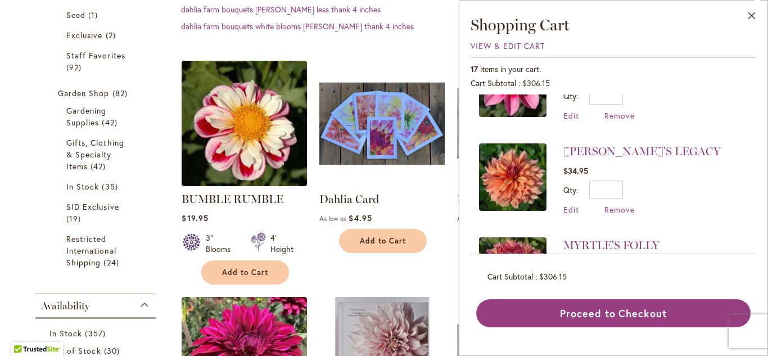
scroll to position [794, 0]
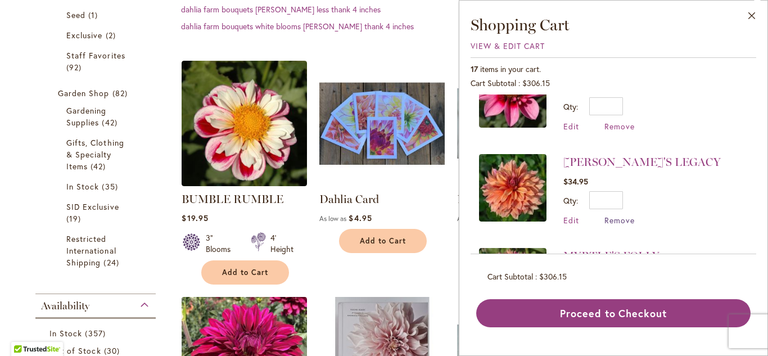
click at [621, 215] on span "Remove" at bounding box center [619, 220] width 30 height 11
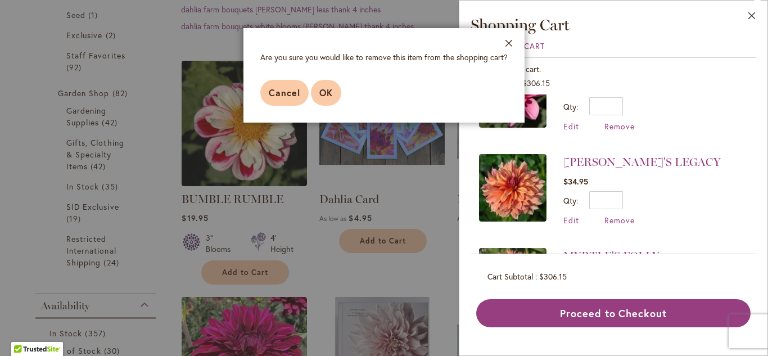
click at [324, 101] on button "OK" at bounding box center [326, 93] width 30 height 26
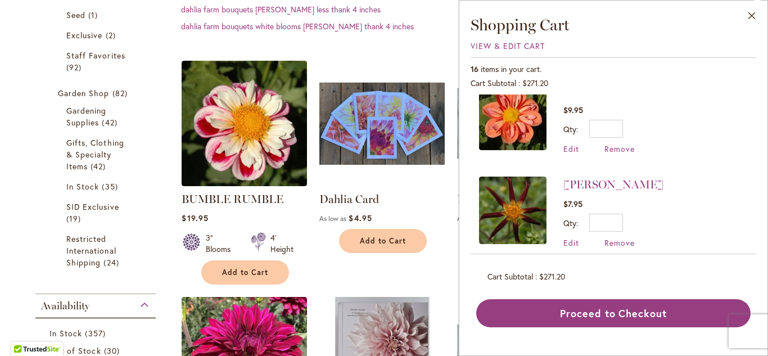
scroll to position [25, 0]
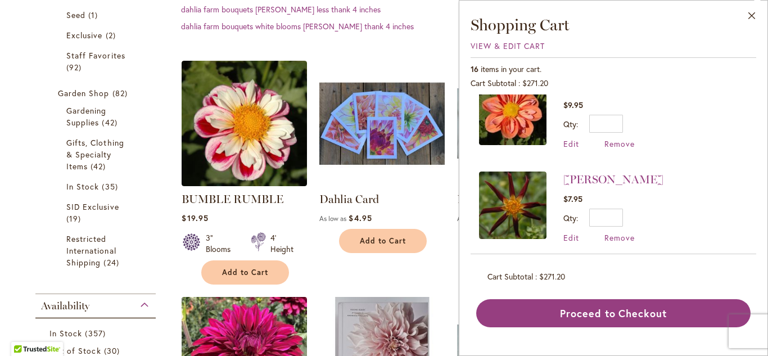
click at [515, 219] on img at bounding box center [512, 205] width 67 height 67
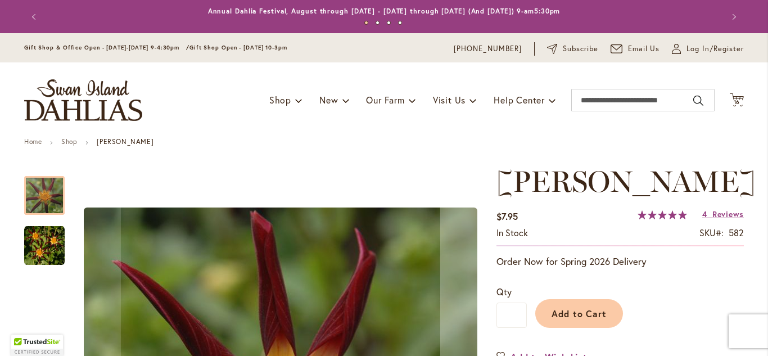
click at [37, 263] on img "TAHOMA MOONSHOT" at bounding box center [44, 245] width 40 height 40
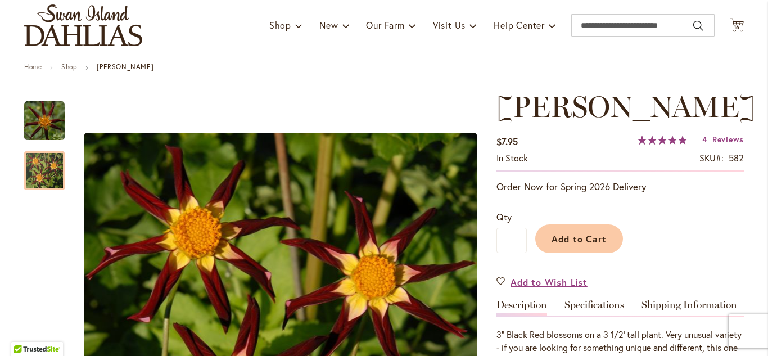
scroll to position [58, 0]
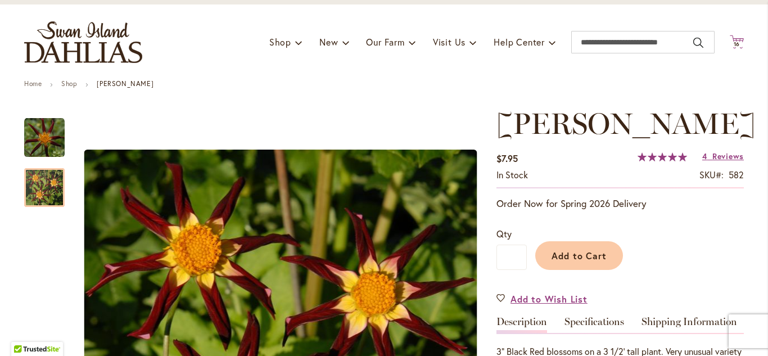
click at [739, 47] on span "16" at bounding box center [737, 43] width 7 height 7
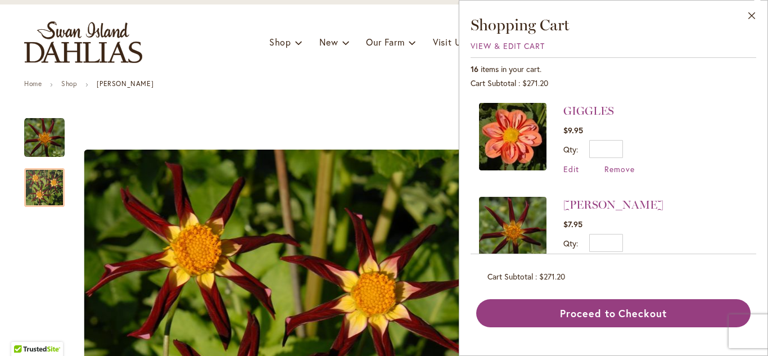
click at [753, 117] on div "GIGGLES $9.95 Qty * Update Edit Remove" at bounding box center [614, 174] width 286 height 160
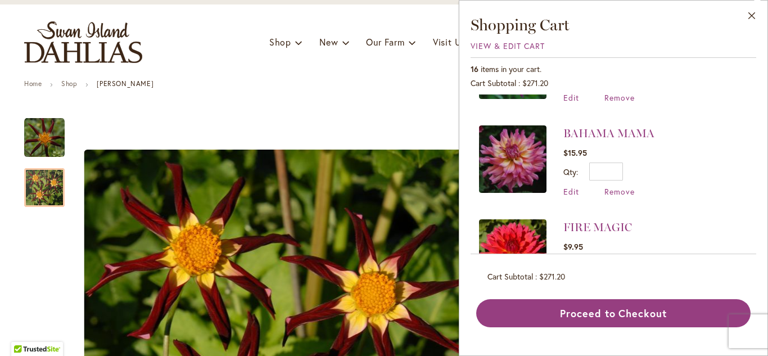
scroll to position [531, 0]
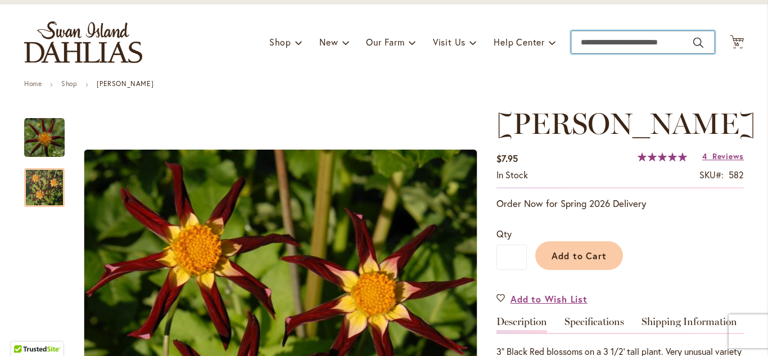
click at [642, 46] on input "Search" at bounding box center [642, 42] width 143 height 22
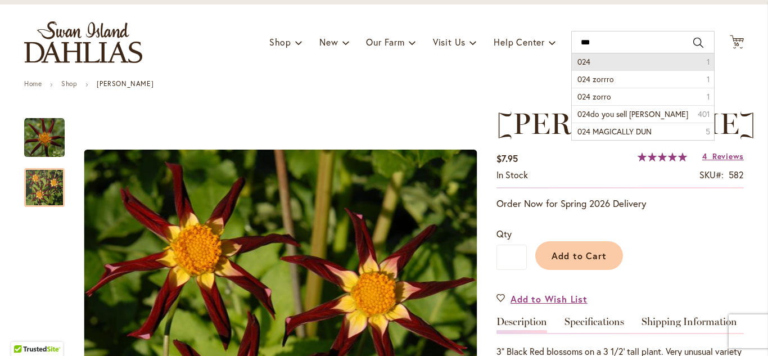
click at [646, 60] on li "024 1" at bounding box center [643, 61] width 142 height 17
type input "***"
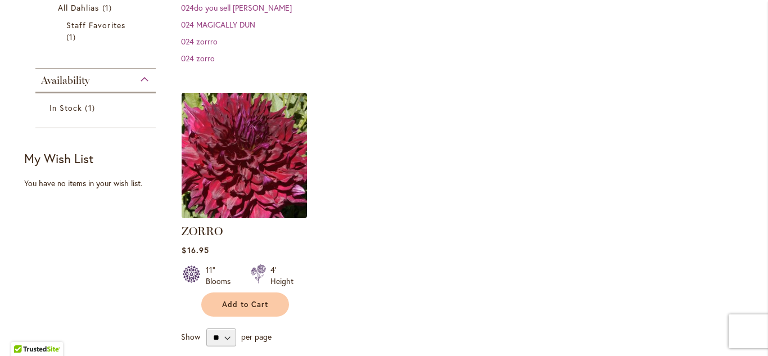
scroll to position [233, 0]
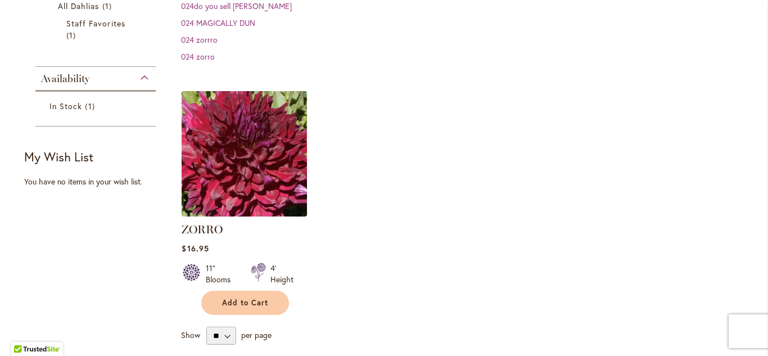
click at [242, 143] on img at bounding box center [245, 154] width 132 height 132
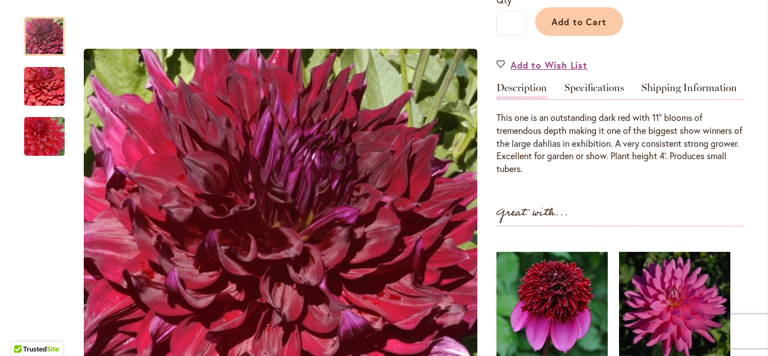
scroll to position [240, 0]
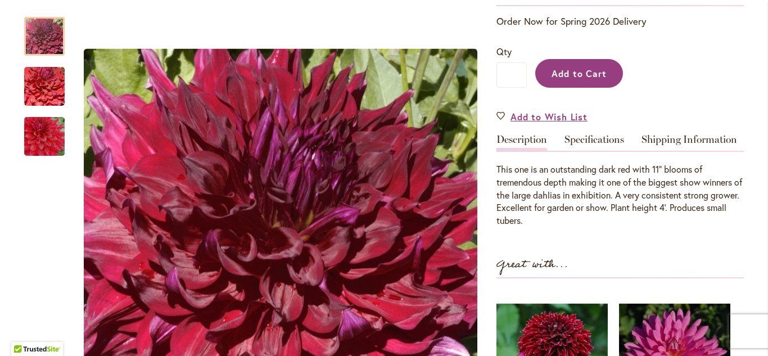
click at [563, 73] on span "Add to Cart" at bounding box center [580, 73] width 56 height 12
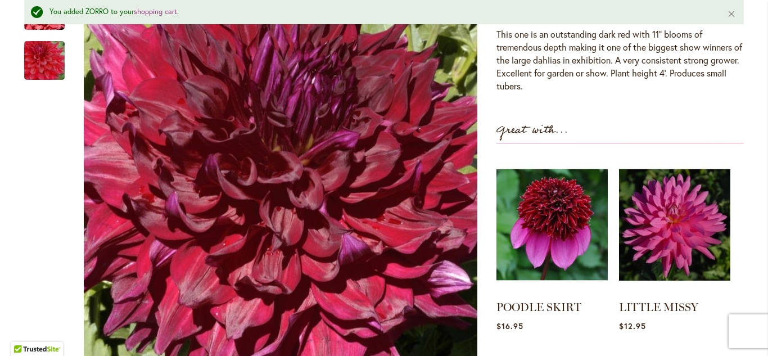
scroll to position [450, 0]
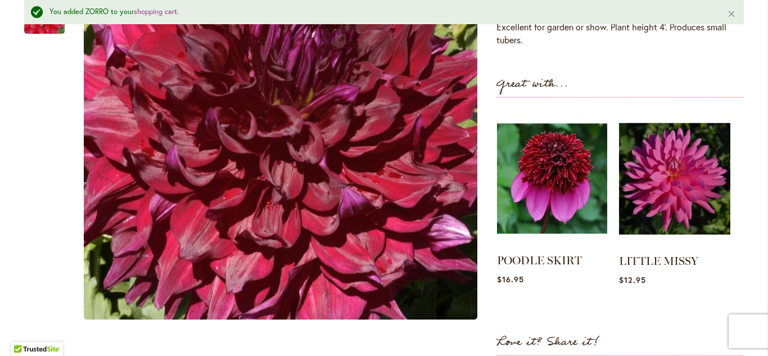
click at [581, 182] on img at bounding box center [552, 179] width 110 height 138
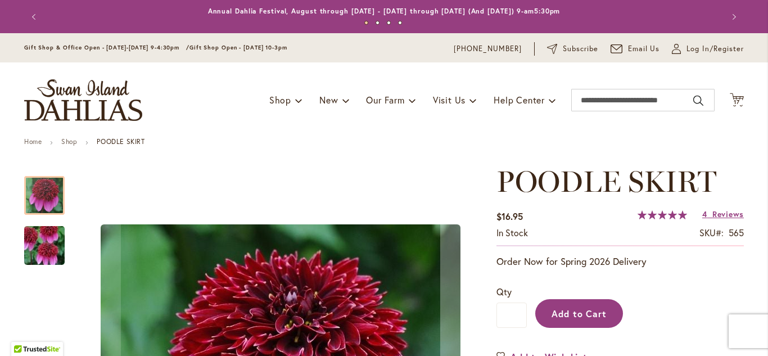
click at [562, 320] on button "Add to Cart" at bounding box center [579, 313] width 88 height 29
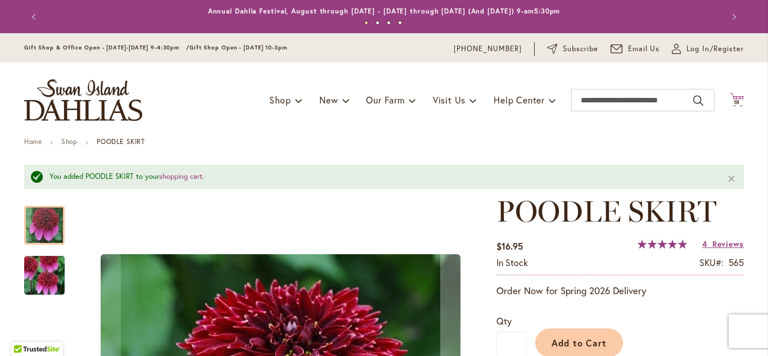
click at [736, 105] on icon "Cart .cls-1 { fill: #231f20; }" at bounding box center [737, 100] width 14 height 14
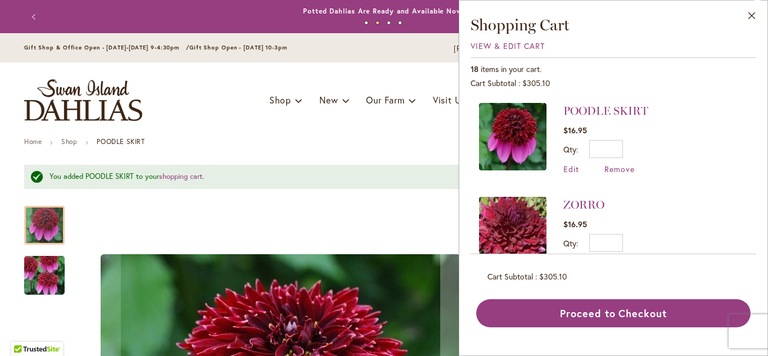
click at [752, 61] on div "18 items in your cart. Cart Subtotal $305.10 Recently added item(s) POODLE SKIR…" at bounding box center [614, 192] width 286 height 270
click at [753, 58] on div "18 items in your cart. Cart Subtotal $305.10 Recently added item(s) POODLE SKIR…" at bounding box center [614, 192] width 286 height 270
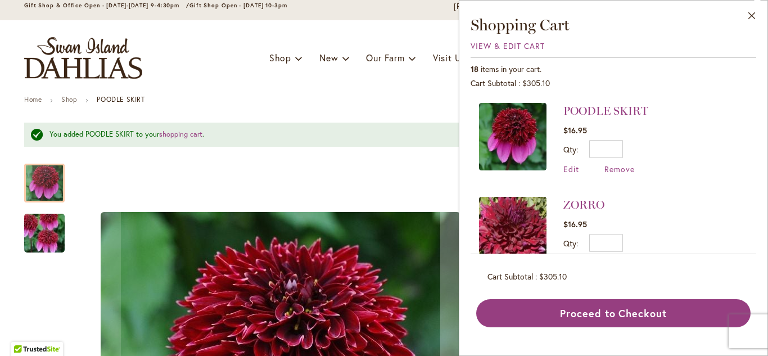
scroll to position [45, 0]
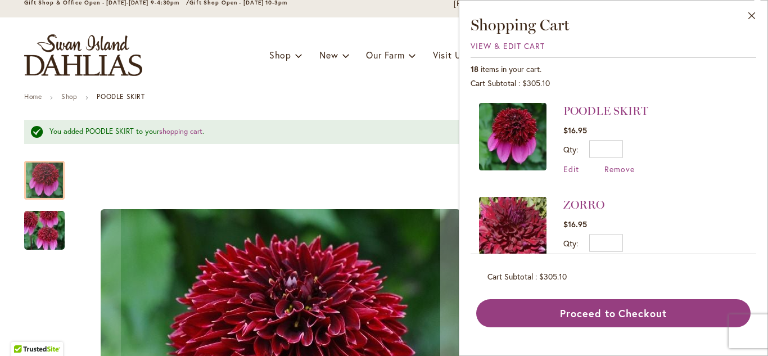
click at [717, 116] on li "POODLE SKIRT $16.95 Qty * Update Edit Remove" at bounding box center [613, 144] width 269 height 83
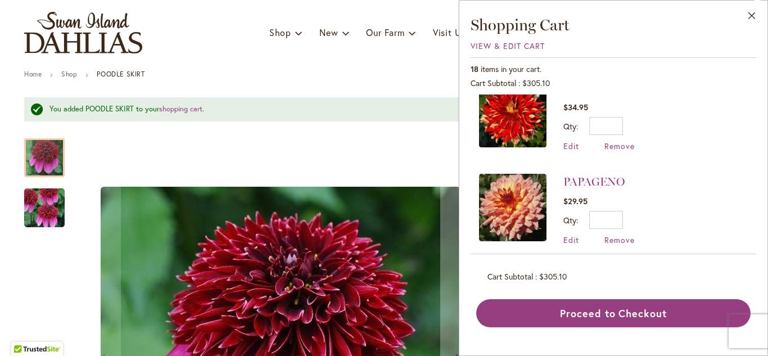
scroll to position [481, 0]
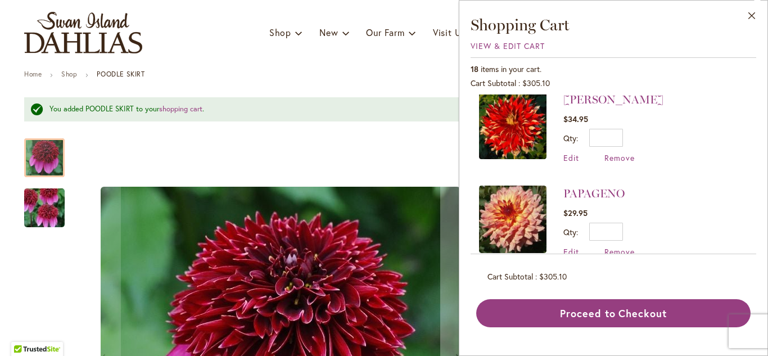
click at [508, 223] on img at bounding box center [512, 219] width 67 height 67
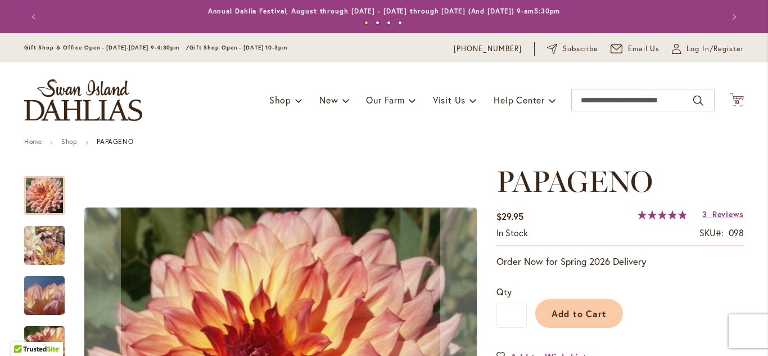
click at [734, 101] on span "18" at bounding box center [737, 101] width 7 height 7
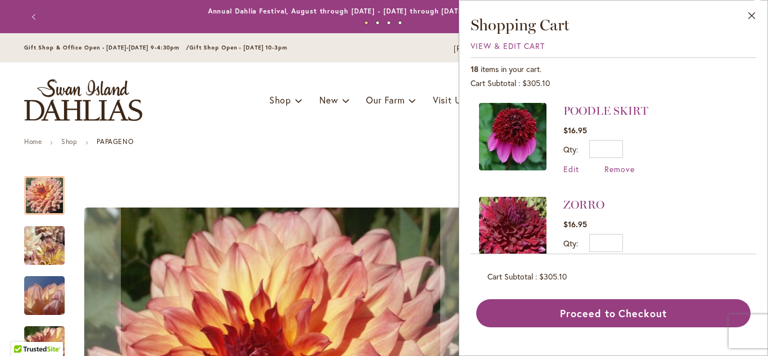
click at [736, 98] on div "POODLE SKIRT $16.95 Qty * Update Edit Remove" at bounding box center [614, 174] width 286 height 160
click at [750, 69] on div "18 items in your cart." at bounding box center [614, 69] width 286 height 11
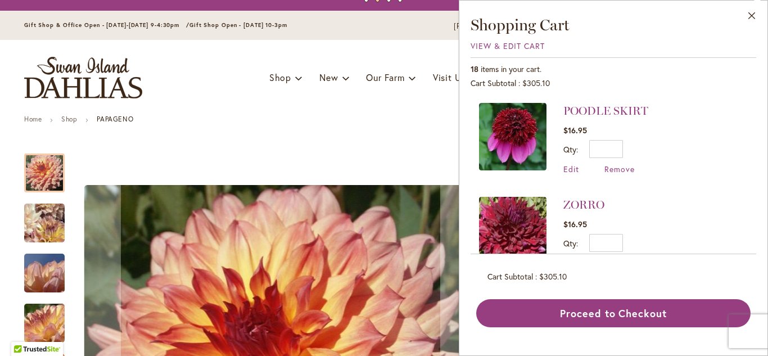
click at [756, 102] on div "POODLE SKIRT $16.95 Qty * Update Edit Remove" at bounding box center [614, 174] width 286 height 160
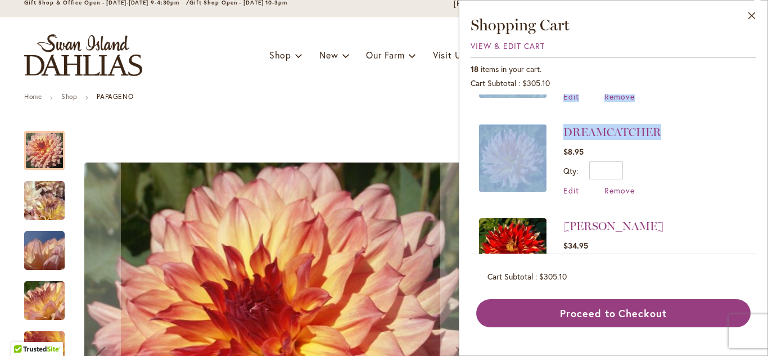
scroll to position [360, 0]
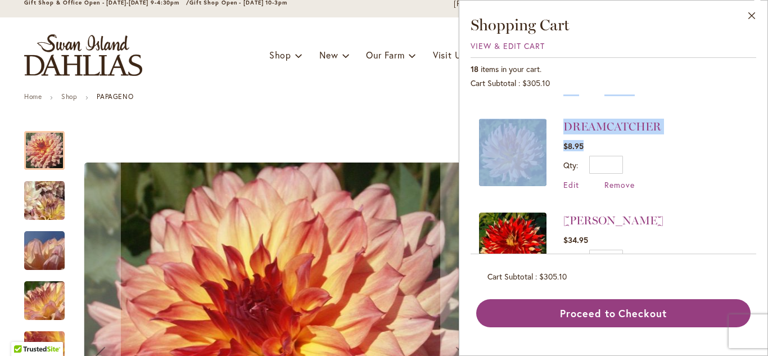
drag, startPoint x: 756, startPoint y: 102, endPoint x: 752, endPoint y: 138, distance: 35.6
click at [752, 138] on div "POODLE SKIRT $16.95 Qty * Update Edit Remove" at bounding box center [614, 174] width 286 height 160
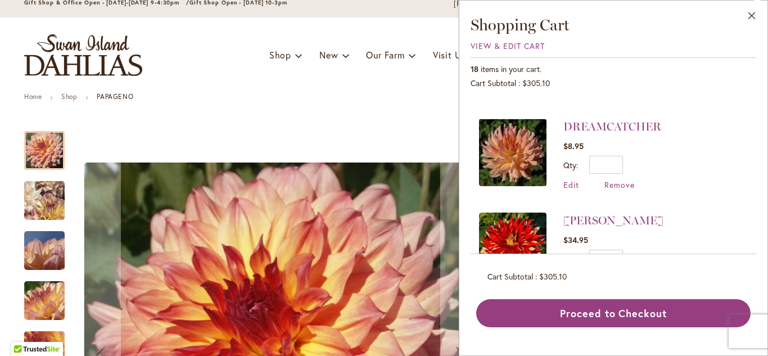
click at [711, 201] on li "NICK SR. $34.95 Qty * Update Edit Remove" at bounding box center [613, 248] width 269 height 94
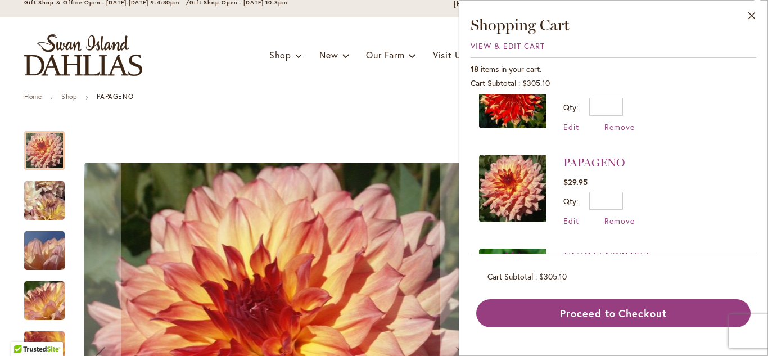
scroll to position [518, 0]
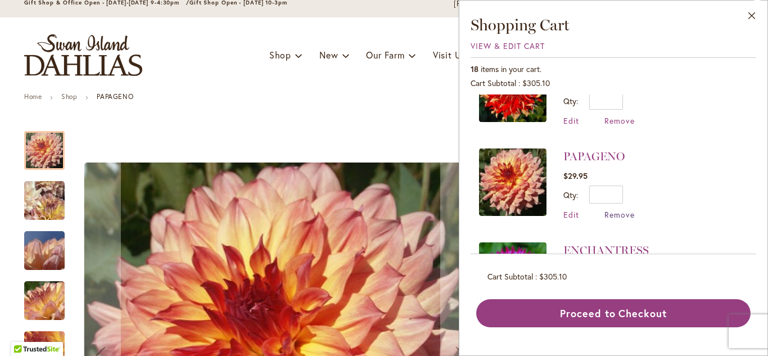
click at [621, 213] on span "Remove" at bounding box center [619, 214] width 30 height 11
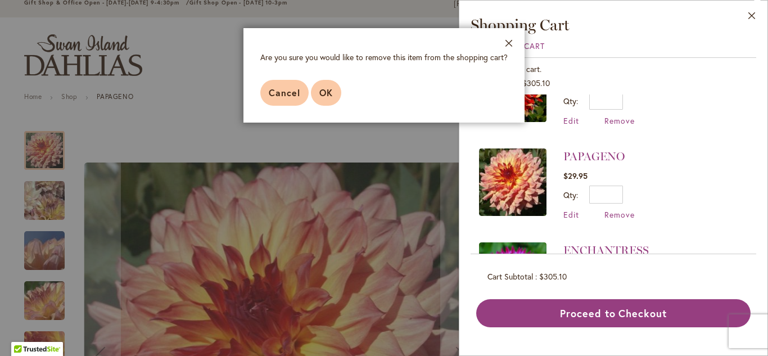
click at [322, 98] on button "OK" at bounding box center [326, 93] width 30 height 26
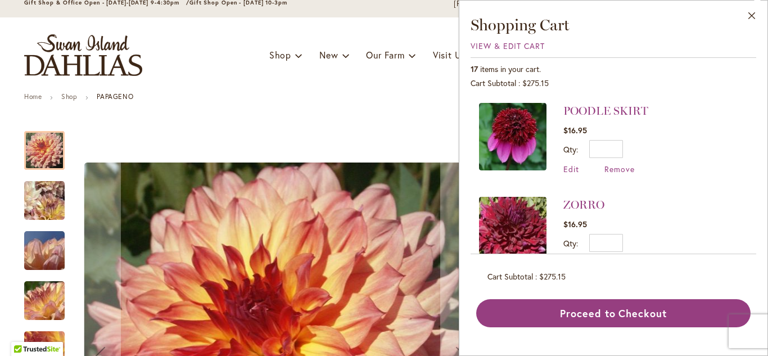
click at [741, 80] on div "Cart Subtotal $275.15" at bounding box center [614, 83] width 286 height 11
click at [746, 85] on div "Cart Subtotal $275.15" at bounding box center [614, 83] width 286 height 11
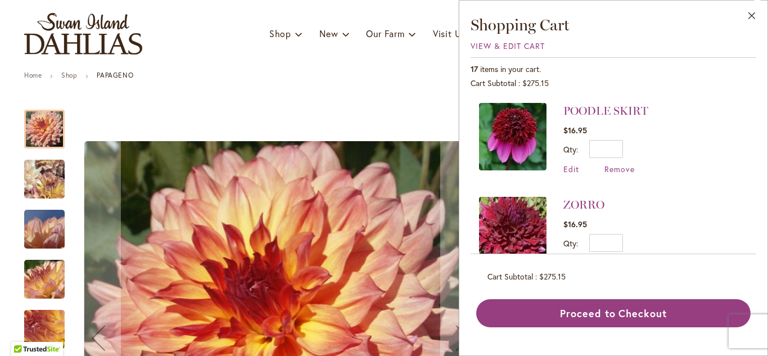
scroll to position [67, 0]
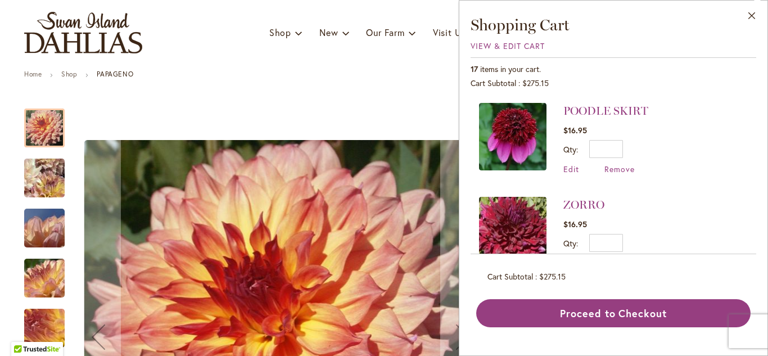
click at [750, 111] on div "POODLE SKIRT $16.95 Qty * Update Edit Remove" at bounding box center [614, 174] width 286 height 160
click at [753, 111] on div "POODLE SKIRT $16.95 Qty * Update Edit Remove" at bounding box center [614, 174] width 286 height 160
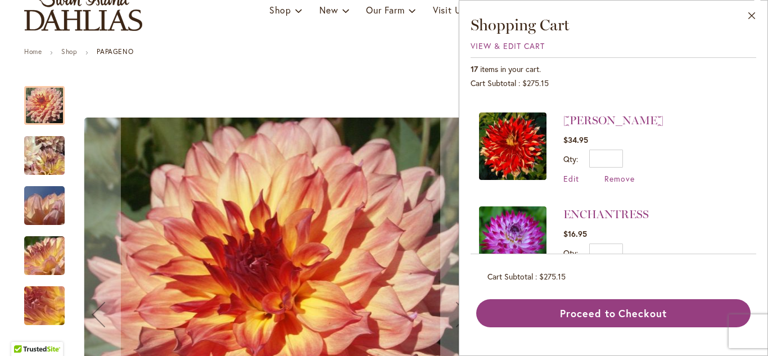
scroll to position [439, 0]
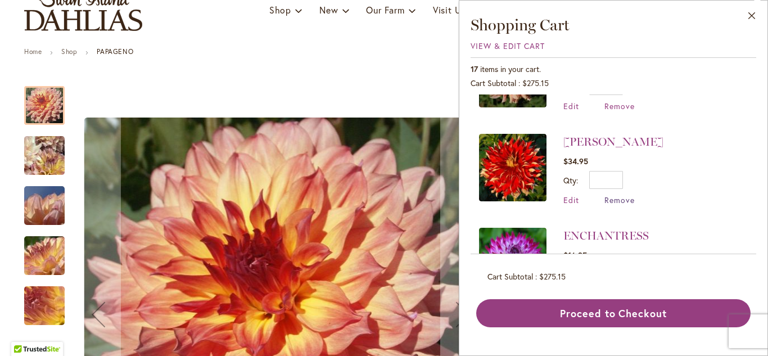
click at [621, 201] on span "Remove" at bounding box center [619, 200] width 30 height 11
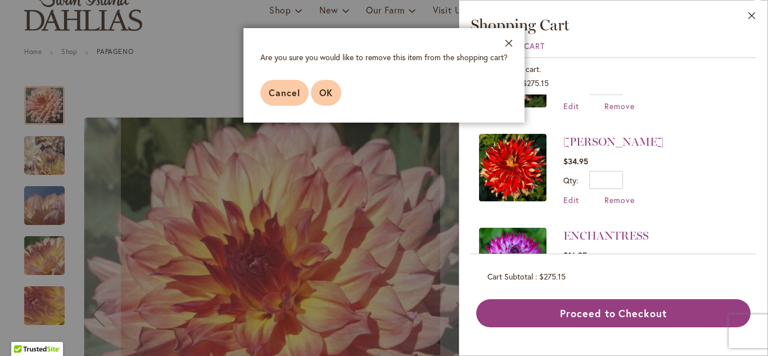
click at [327, 98] on span "OK" at bounding box center [325, 93] width 13 height 12
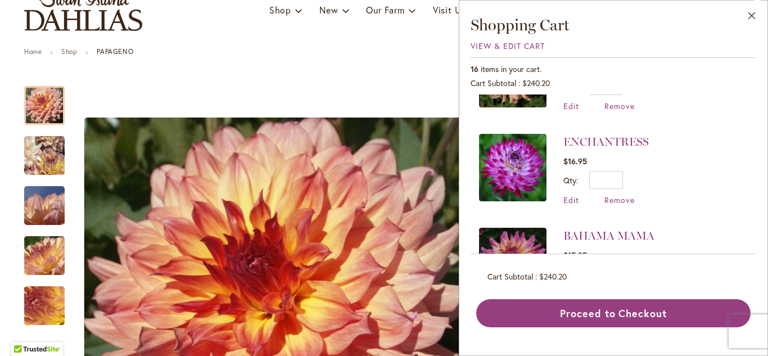
scroll to position [0, 0]
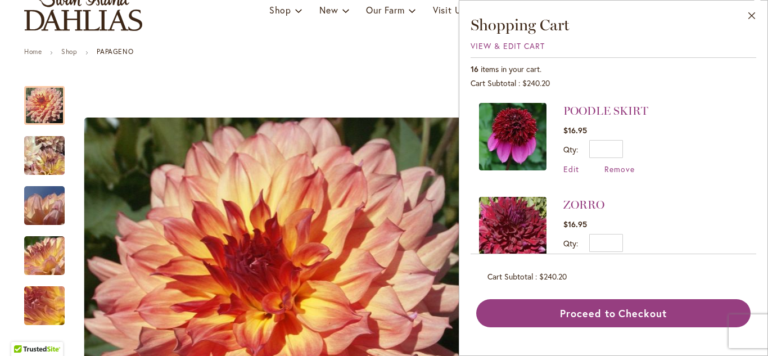
click at [732, 80] on div "Cart Subtotal $240.20" at bounding box center [614, 83] width 286 height 11
click at [741, 70] on div "16 items in your cart." at bounding box center [614, 69] width 286 height 11
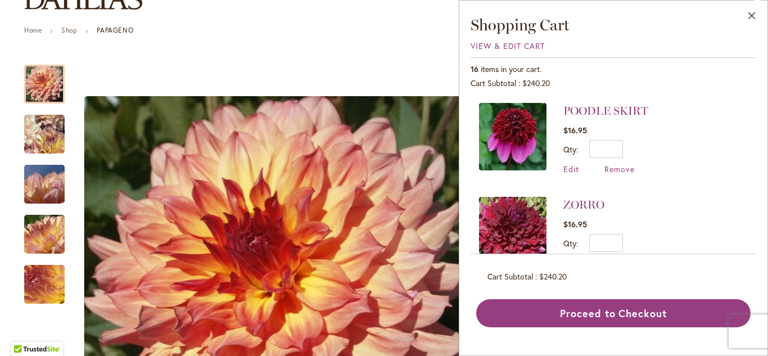
scroll to position [112, 0]
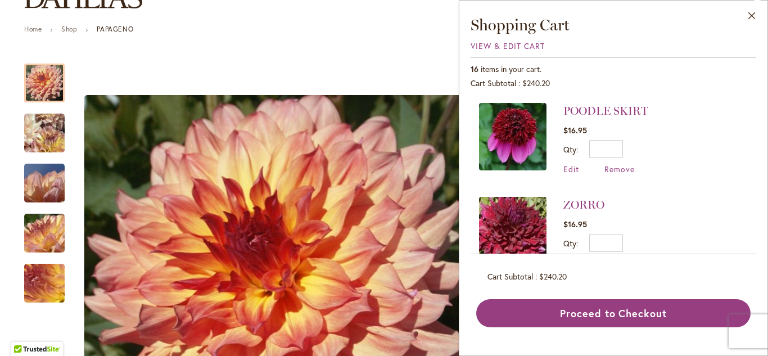
click at [741, 75] on div "16 items in your cart. Cart Subtotal $240.20 Recently added item(s) POODLE SKIR…" at bounding box center [614, 192] width 286 height 270
click at [753, 62] on div "16 items in your cart. Cart Subtotal $240.20 Recently added item(s) POODLE SKIR…" at bounding box center [614, 192] width 286 height 270
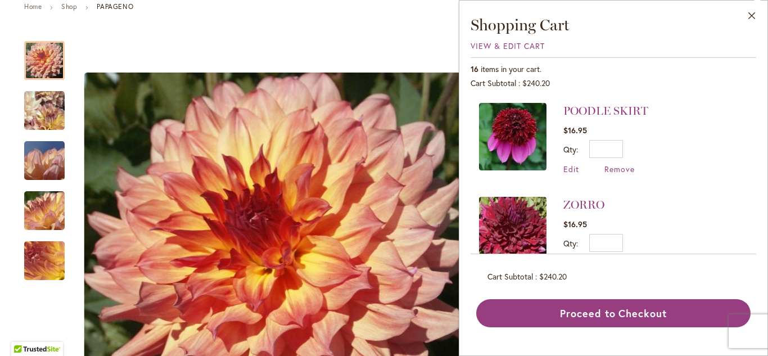
click at [732, 103] on li "POODLE SKIRT $16.95 Qty * Update Edit Remove" at bounding box center [613, 144] width 269 height 83
click at [748, 73] on div "16 items in your cart." at bounding box center [614, 69] width 286 height 11
click at [752, 67] on div "16 items in your cart." at bounding box center [614, 69] width 286 height 11
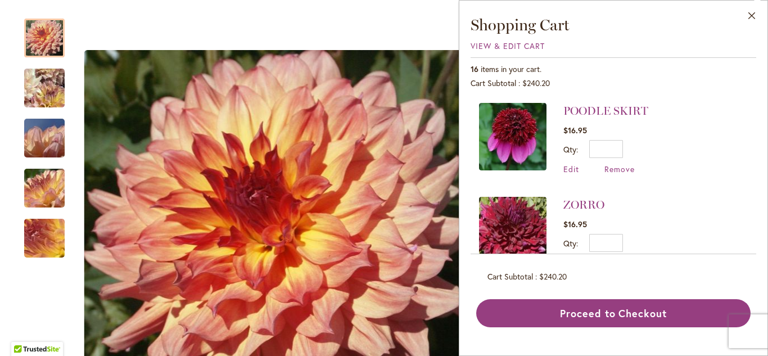
click at [735, 72] on div "16 items in your cart." at bounding box center [614, 69] width 286 height 11
click at [751, 60] on div "16 items in your cart. Cart Subtotal $240.20 Recently added item(s) POODLE SKIR…" at bounding box center [614, 192] width 286 height 270
click at [752, 66] on div "16 items in your cart." at bounding box center [614, 69] width 286 height 11
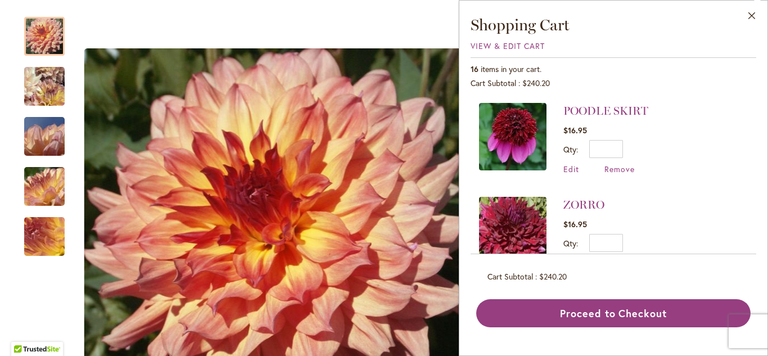
scroll to position [225, 0]
click at [358, 2] on div "Skip to the end of the images gallery Skip to the beginning of the images galle…" at bounding box center [254, 236] width 461 height 593
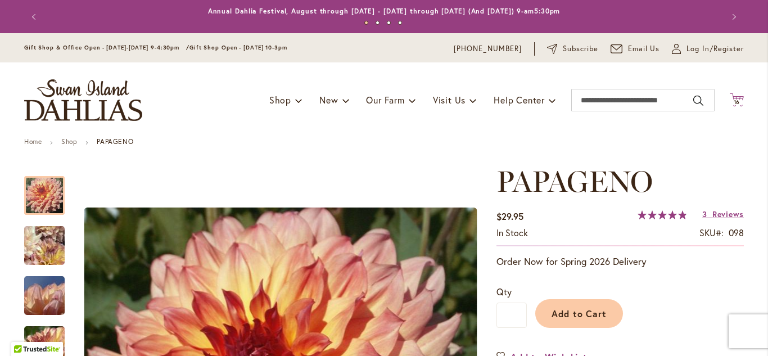
click at [736, 106] on icon "Cart .cls-1 { fill: #231f20; }" at bounding box center [737, 100] width 14 height 14
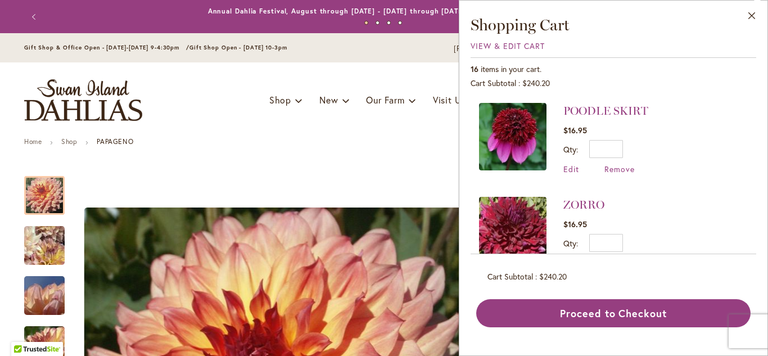
click at [744, 111] on li "POODLE SKIRT $16.95 Qty * Update Edit Remove" at bounding box center [613, 144] width 269 height 83
click at [753, 82] on div "Cart Subtotal $240.20" at bounding box center [614, 83] width 286 height 11
click at [762, 65] on div "Close Shopping Cart View & Edit Cart 16 items in your cart. Cart Subtotal $240.…" at bounding box center [613, 178] width 309 height 356
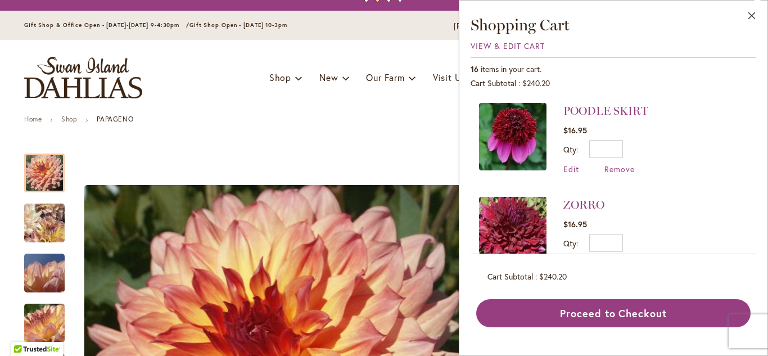
scroll to position [45, 0]
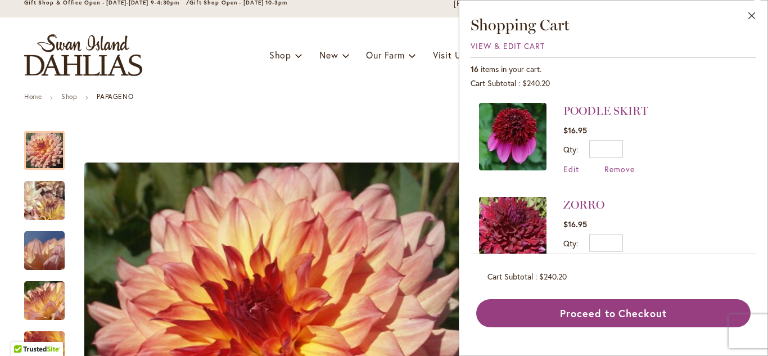
click at [753, 64] on div "16 items in your cart." at bounding box center [614, 69] width 286 height 11
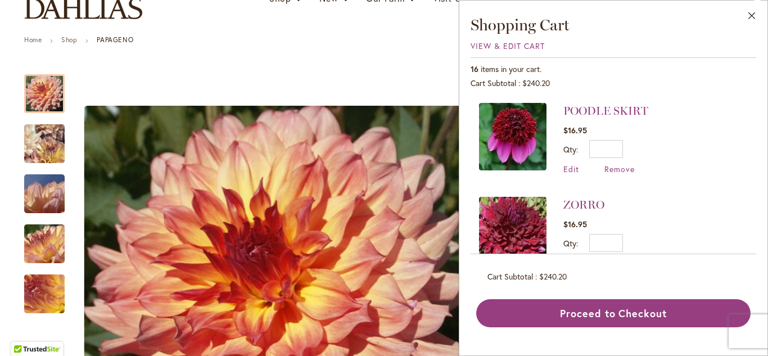
scroll to position [112, 0]
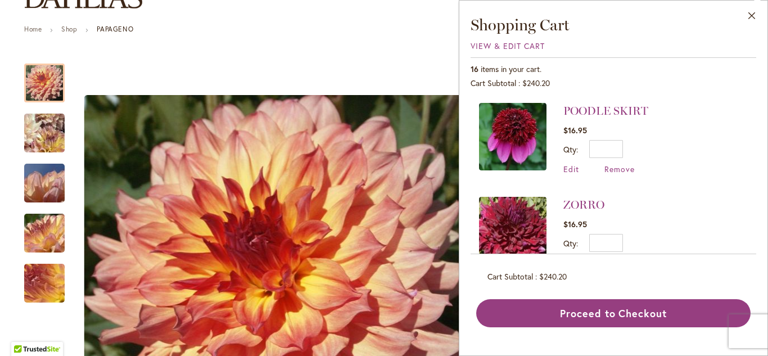
click at [693, 74] on div "16 items in your cart." at bounding box center [614, 69] width 286 height 11
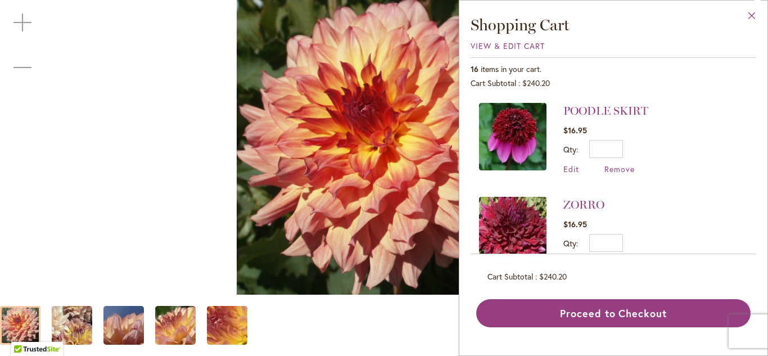
click at [753, 14] on button "Close" at bounding box center [752, 18] width 31 height 35
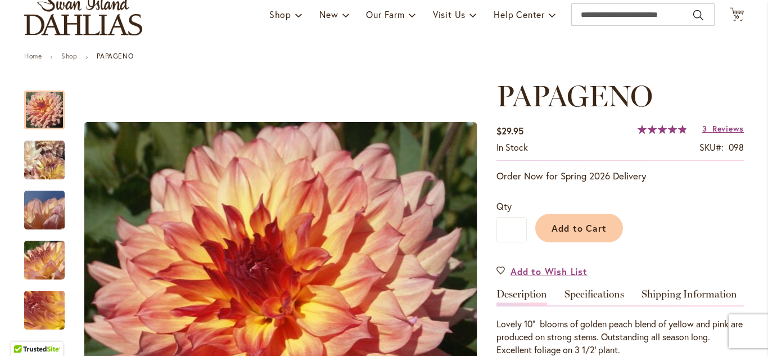
scroll to position [0, 0]
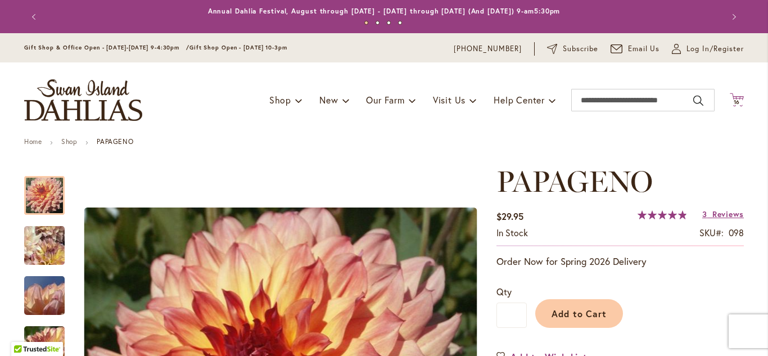
click at [737, 104] on span "16" at bounding box center [737, 101] width 7 height 7
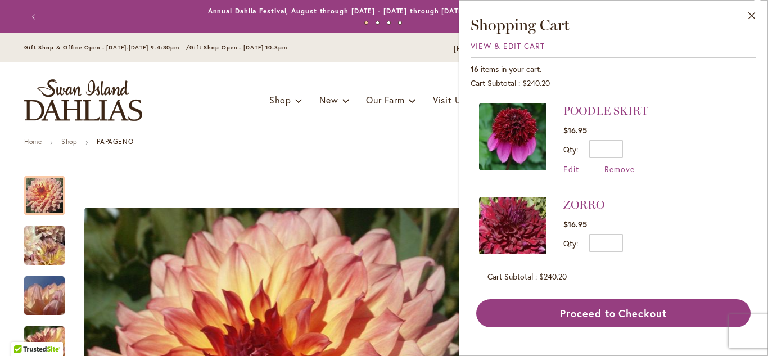
click at [757, 58] on div "Close Shopping Cart View & Edit Cart 16 items in your cart. Cart Subtotal $240.…" at bounding box center [613, 178] width 309 height 356
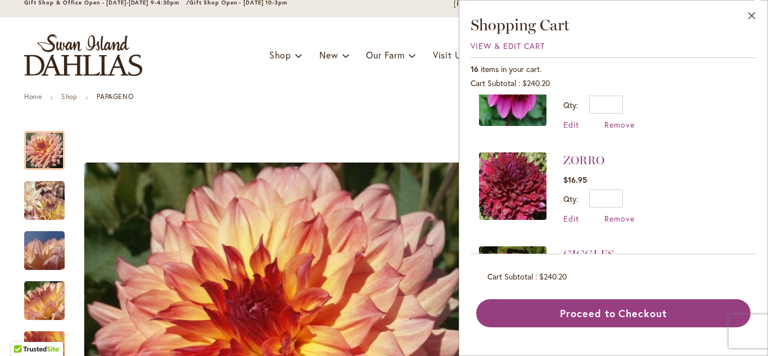
scroll to position [49, 0]
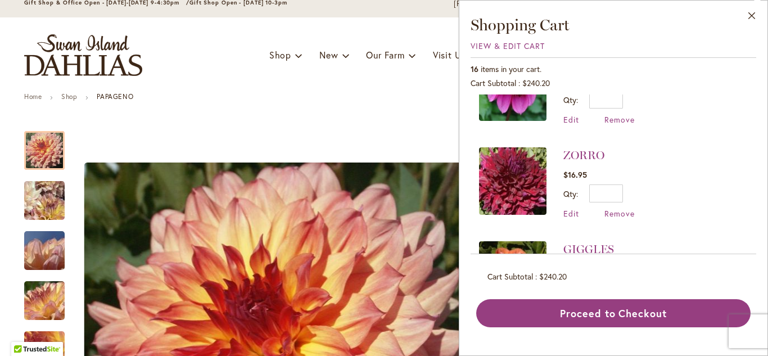
drag, startPoint x: 754, startPoint y: 107, endPoint x: 755, endPoint y: 118, distance: 11.3
click at [755, 118] on div "Close Shopping Cart View & Edit Cart 16 items in your cart. Cart Subtotal $240.…" at bounding box center [613, 178] width 309 height 356
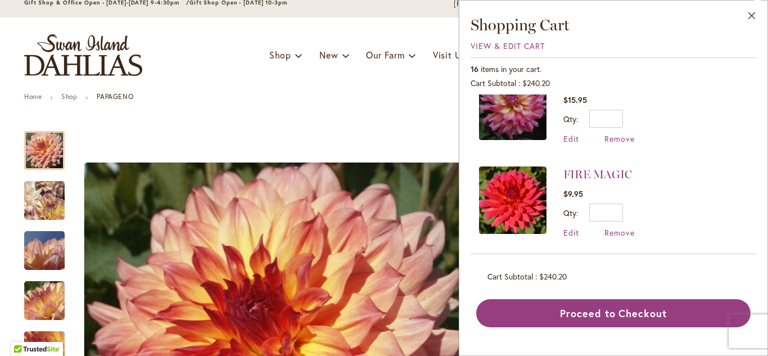
scroll to position [619, 0]
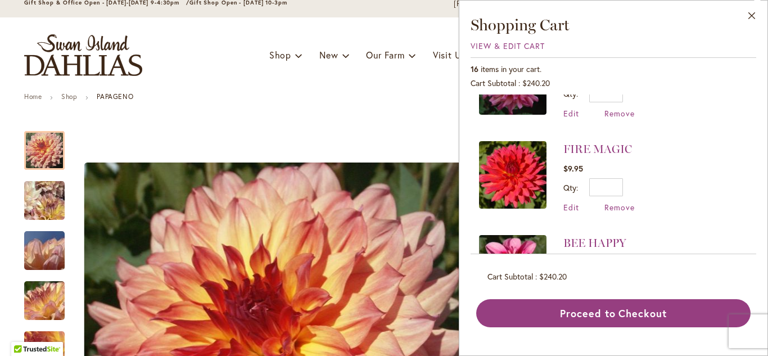
click at [511, 175] on img at bounding box center [512, 174] width 67 height 67
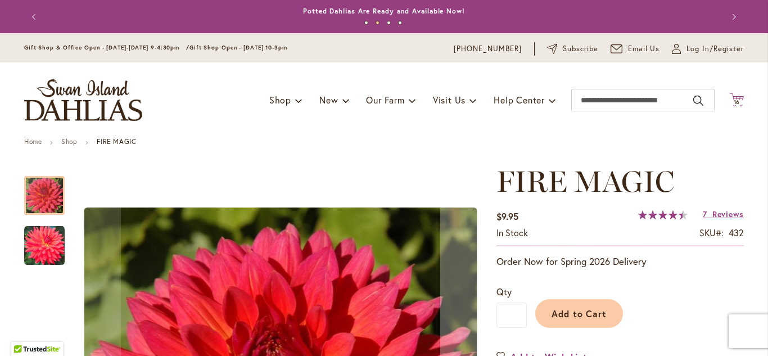
click at [736, 100] on span "16" at bounding box center [737, 101] width 7 height 7
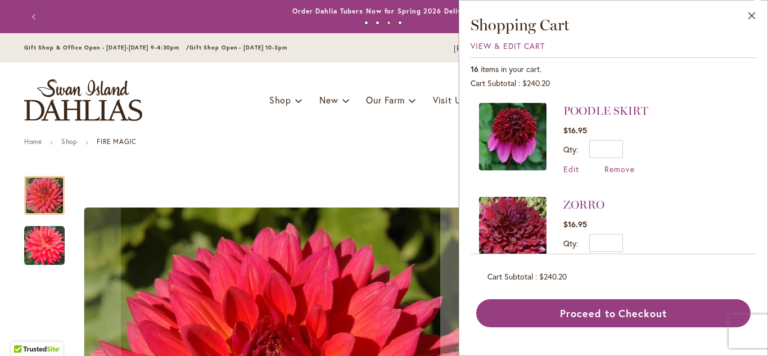
click at [753, 98] on div "POODLE SKIRT $16.95 Qty * Update Edit Remove" at bounding box center [614, 174] width 286 height 160
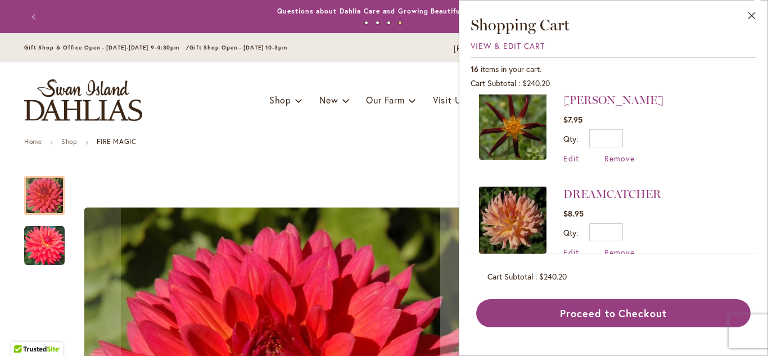
scroll to position [297, 0]
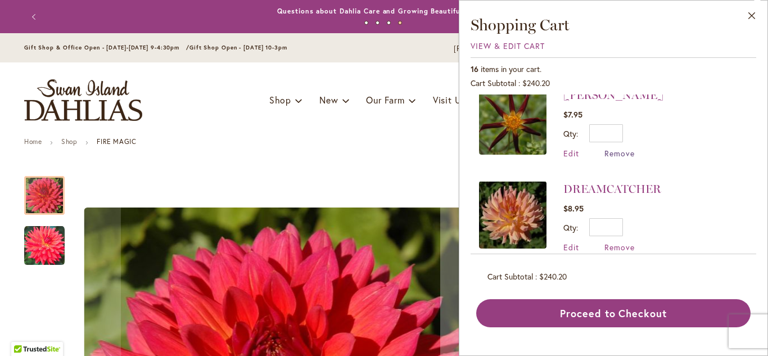
click at [621, 154] on span "Remove" at bounding box center [619, 153] width 30 height 11
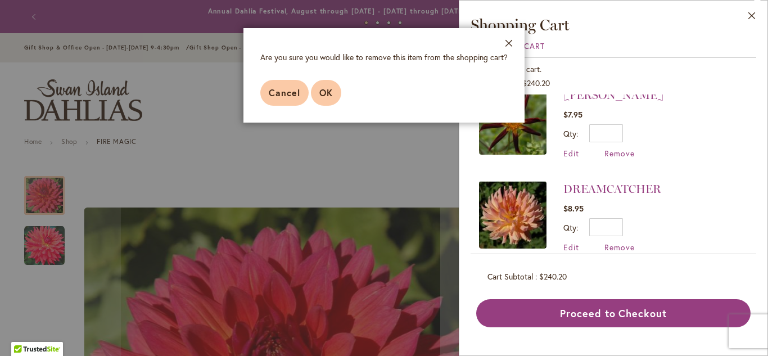
click at [326, 92] on span "OK" at bounding box center [325, 93] width 13 height 12
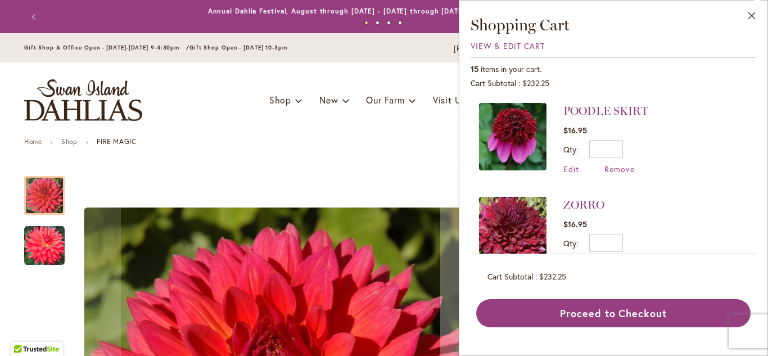
click at [748, 68] on div "15 items in your cart." at bounding box center [614, 69] width 286 height 11
click at [756, 69] on div "15 items in your cart." at bounding box center [614, 69] width 286 height 11
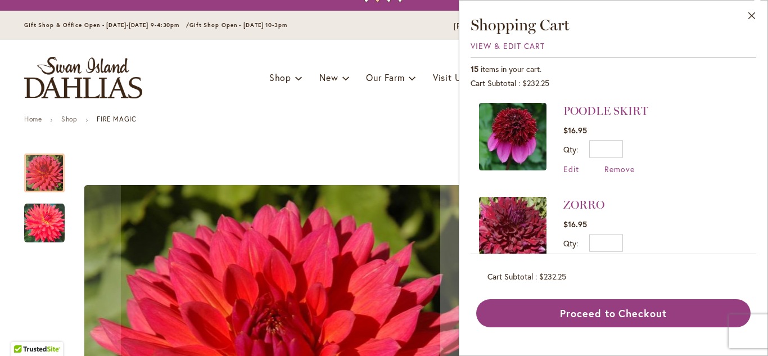
click at [749, 112] on div "POODLE SKIRT $16.95 Qty * Update Edit Remove" at bounding box center [614, 174] width 286 height 160
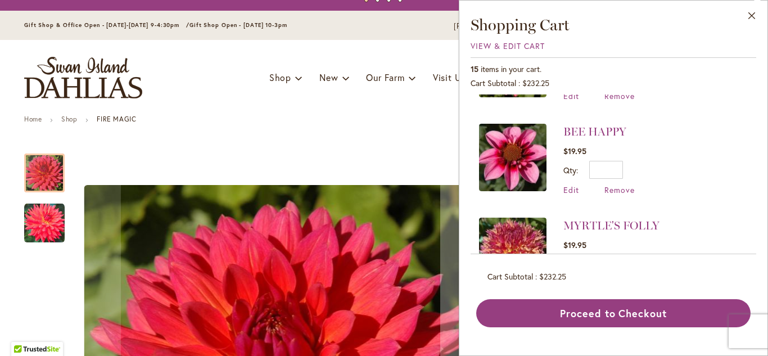
scroll to position [641, 0]
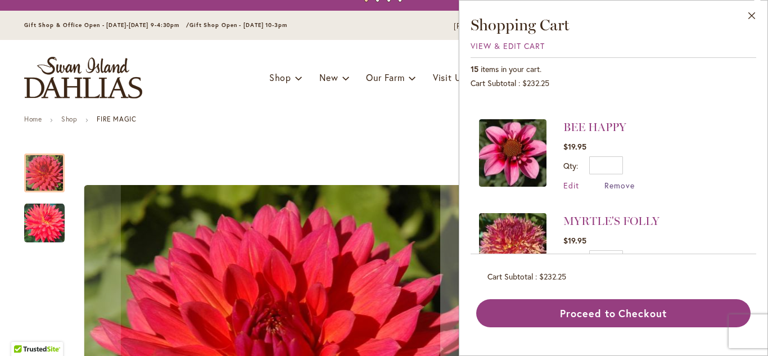
click at [616, 183] on span "Remove" at bounding box center [619, 185] width 30 height 11
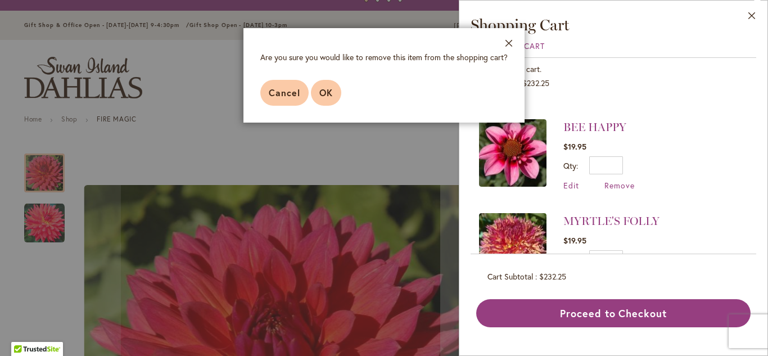
click at [330, 89] on span "OK" at bounding box center [325, 93] width 13 height 12
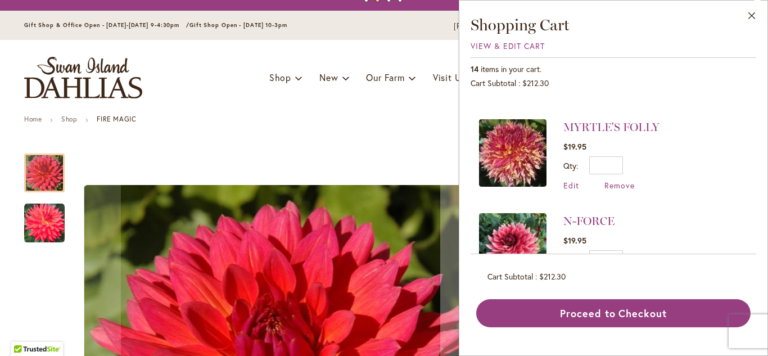
scroll to position [0, 0]
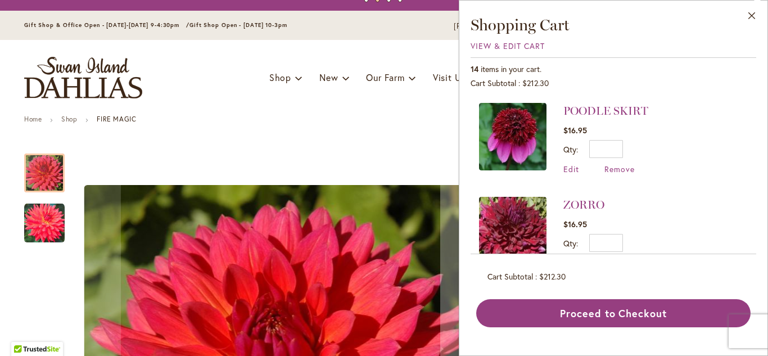
click at [743, 114] on li "POODLE SKIRT $16.95 Qty * Update Edit Remove" at bounding box center [613, 144] width 269 height 83
click at [750, 66] on div "14 items in your cart." at bounding box center [614, 69] width 286 height 11
click at [756, 64] on div "14 items in your cart." at bounding box center [614, 69] width 286 height 11
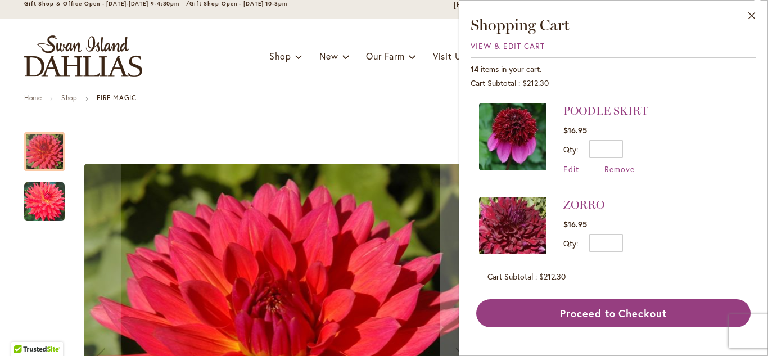
scroll to position [45, 0]
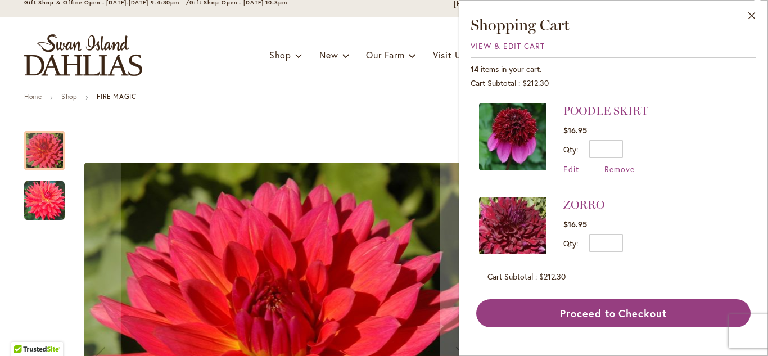
click at [753, 105] on div "POODLE SKIRT $16.95 Qty * Update Edit Remove" at bounding box center [614, 174] width 286 height 160
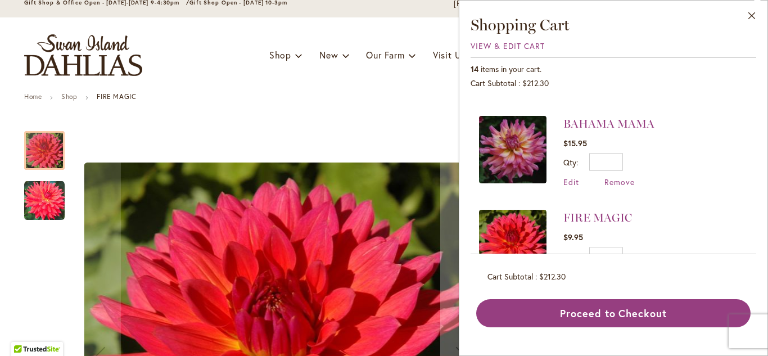
scroll to position [453, 0]
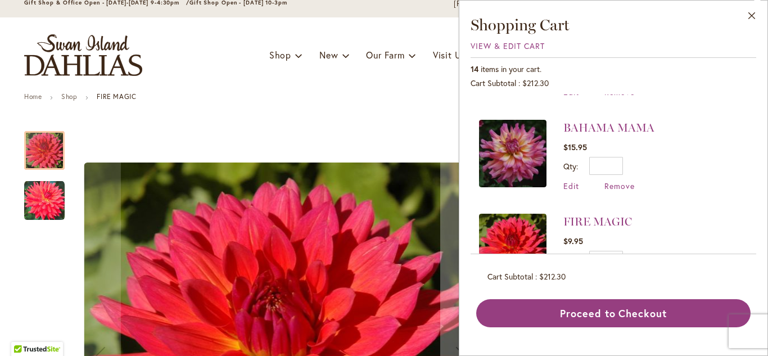
click at [521, 155] on img at bounding box center [512, 153] width 67 height 67
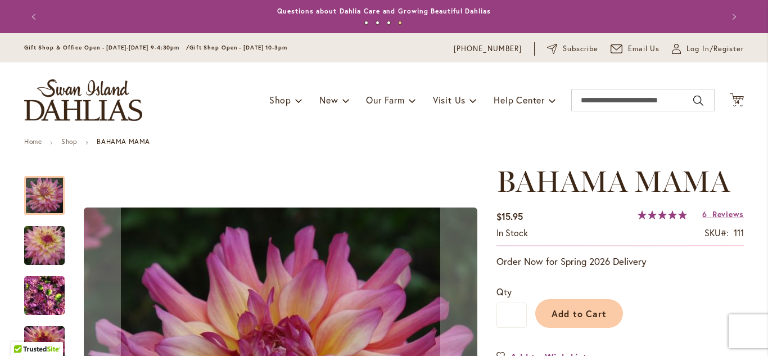
click at [746, 101] on div "Toggle Nav Shop Dahlia Tubers Collections Fresh Cut Dahlias Gardening Supplies …" at bounding box center [384, 99] width 742 height 75
click at [739, 101] on span "14" at bounding box center [737, 101] width 7 height 7
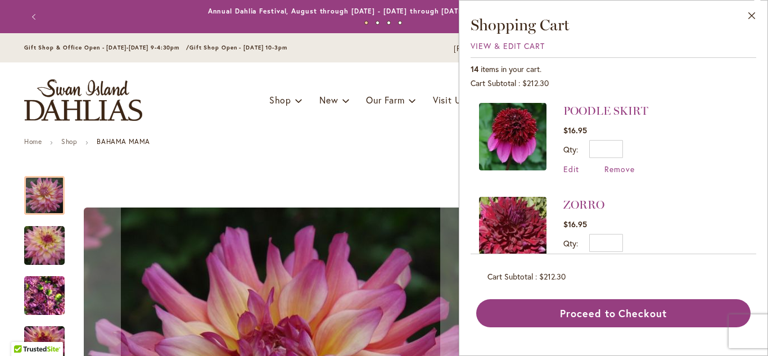
click at [752, 68] on div "14 items in your cart." at bounding box center [614, 69] width 286 height 11
click at [758, 81] on div "Close Shopping Cart View & Edit Cart 14 items in your cart. Cart Subtotal $212.…" at bounding box center [613, 178] width 309 height 356
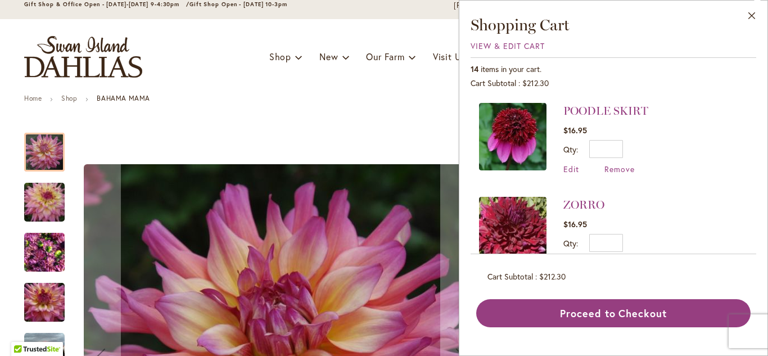
scroll to position [45, 0]
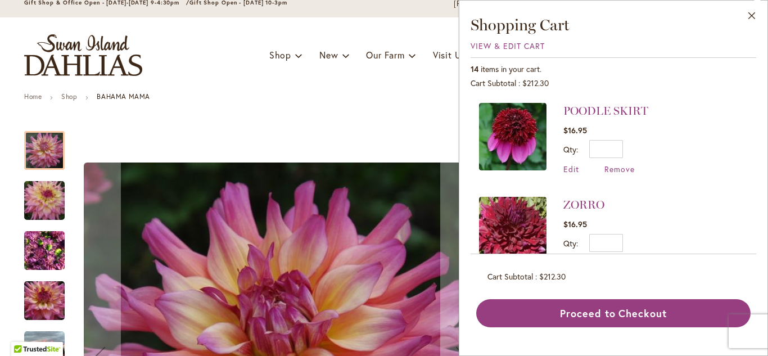
drag, startPoint x: 756, startPoint y: 106, endPoint x: 756, endPoint y: 114, distance: 7.3
click at [756, 114] on div "Close Shopping Cart View & Edit Cart 14 items in your cart. Cart Subtotal $212.…" at bounding box center [613, 178] width 309 height 356
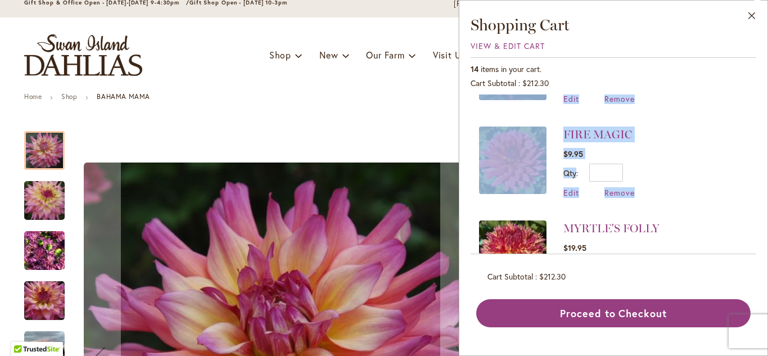
scroll to position [544, 0]
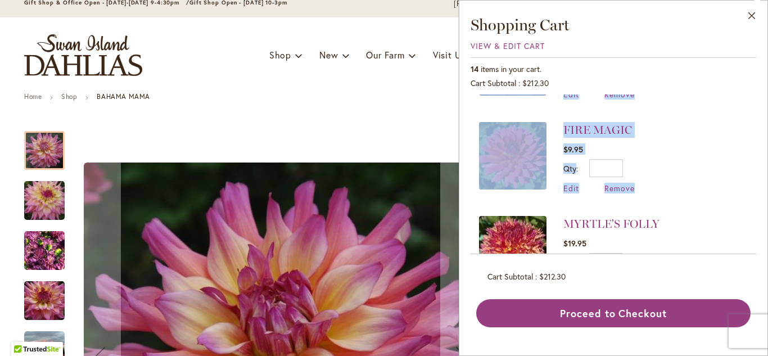
drag, startPoint x: 756, startPoint y: 114, endPoint x: 744, endPoint y: 185, distance: 72.4
click at [744, 185] on div "POODLE SKIRT $16.95 Qty * Update Edit Remove" at bounding box center [614, 174] width 286 height 160
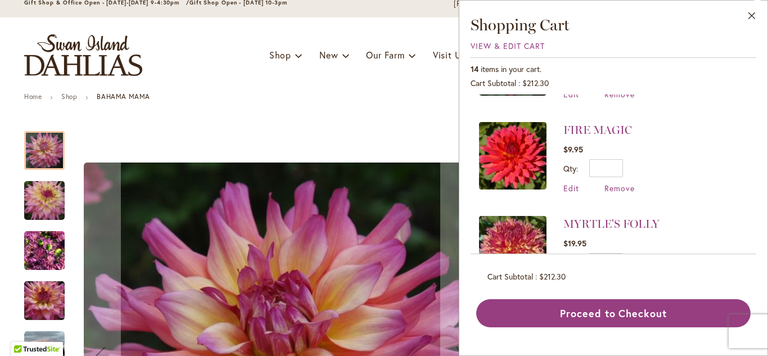
click at [706, 205] on li "MYRTLE'S FOLLY $19.95 Qty * Update Edit Remove" at bounding box center [613, 252] width 269 height 94
click at [616, 185] on span "Remove" at bounding box center [619, 188] width 30 height 11
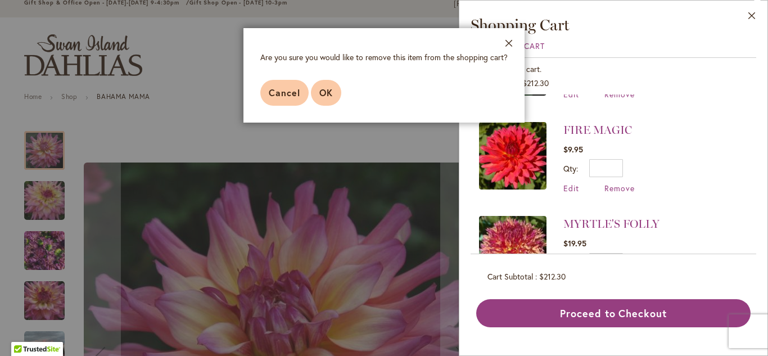
click at [319, 94] on span "OK" at bounding box center [325, 93] width 13 height 12
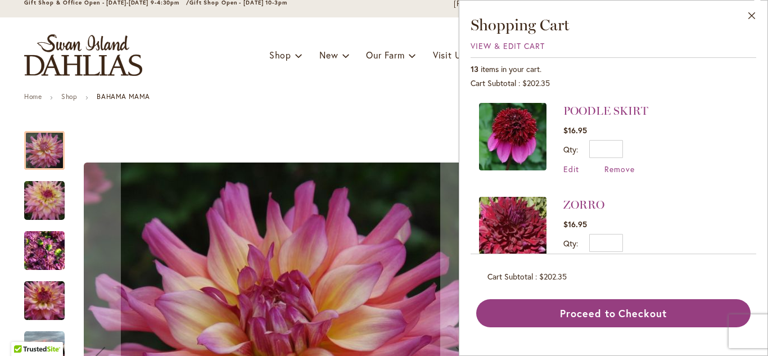
click at [752, 71] on div "13 items in your cart." at bounding box center [614, 69] width 286 height 11
click at [755, 64] on div "13 items in your cart." at bounding box center [614, 69] width 286 height 11
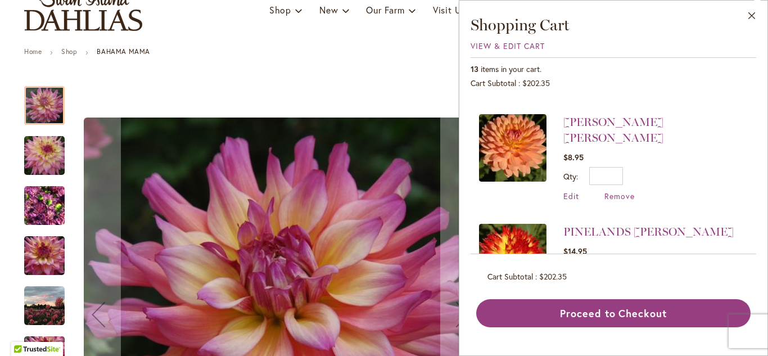
scroll to position [732, 0]
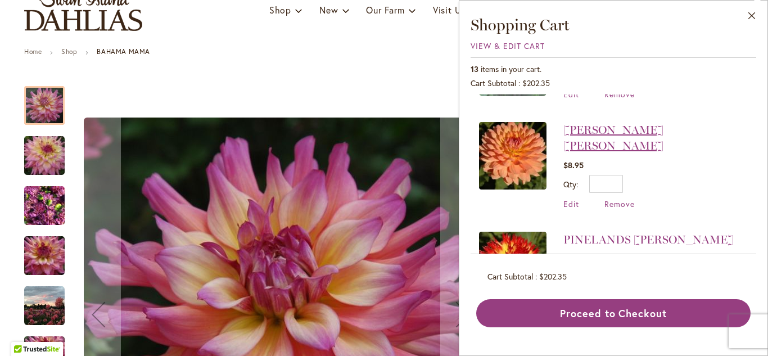
click at [599, 129] on link "[PERSON_NAME] [PERSON_NAME]" at bounding box center [613, 137] width 100 height 29
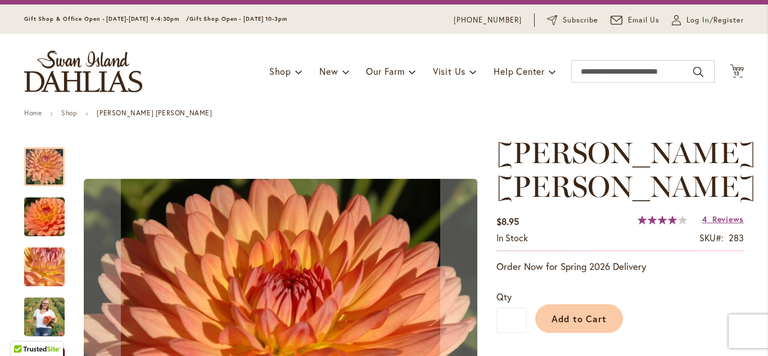
scroll to position [21, 0]
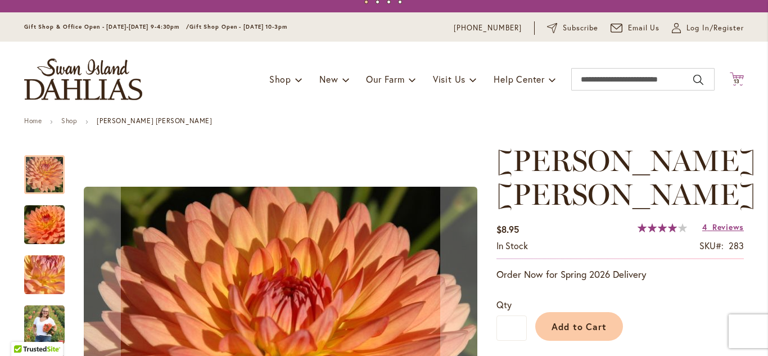
click at [734, 83] on span "13" at bounding box center [737, 81] width 7 height 7
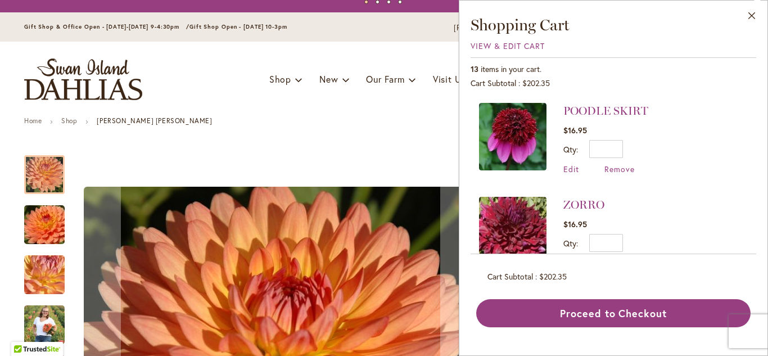
click at [754, 83] on div "Cart Subtotal $202.35" at bounding box center [614, 83] width 286 height 11
click at [757, 73] on div "Close Shopping Cart View & Edit Cart 13 items in your cart. Cart Subtotal $202.…" at bounding box center [613, 178] width 309 height 356
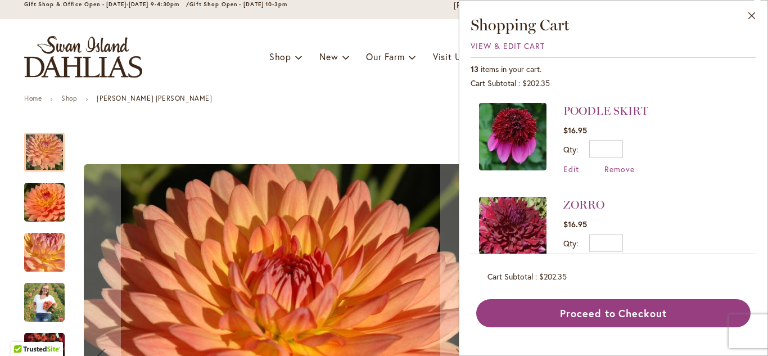
click at [756, 89] on div "13 items in your cart. Cart Subtotal $202.35 Recently added item(s) POODLE SKIR…" at bounding box center [614, 192] width 286 height 270
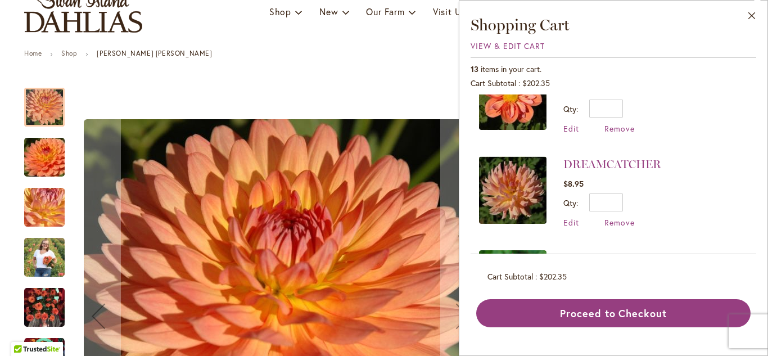
scroll to position [232, 0]
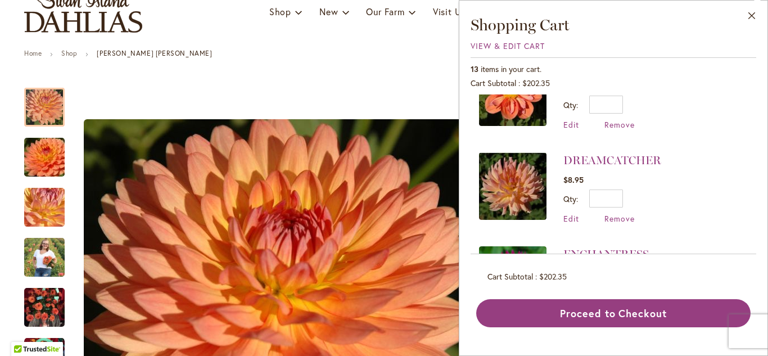
click at [513, 171] on img at bounding box center [512, 185] width 67 height 67
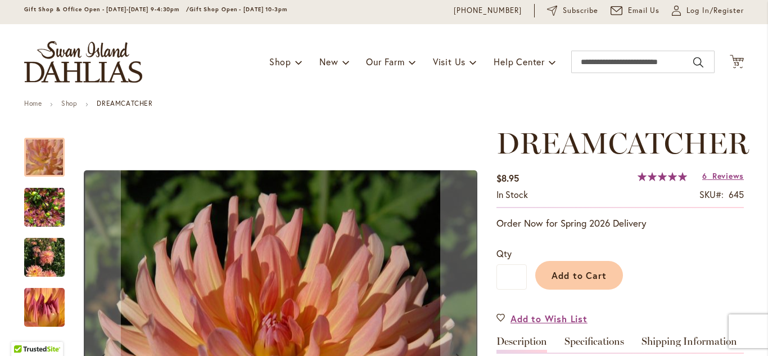
scroll to position [34, 0]
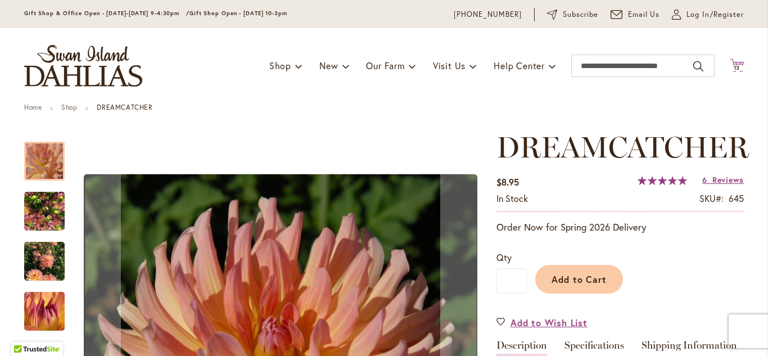
click at [734, 61] on icon "Cart .cls-1 { fill: #231f20; }" at bounding box center [737, 65] width 14 height 14
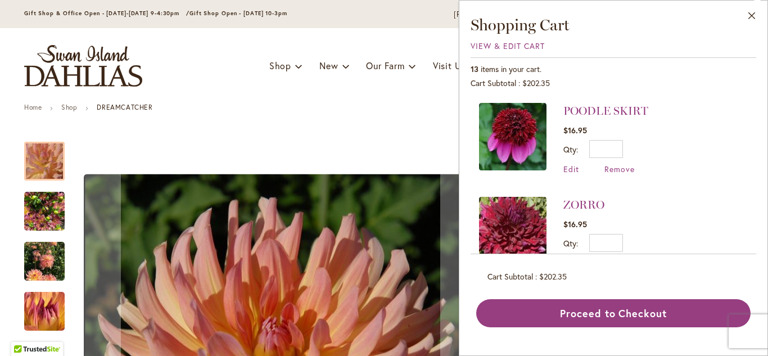
click at [739, 102] on div "POODLE SKIRT $16.95 Qty * Update Edit Remove" at bounding box center [614, 174] width 286 height 160
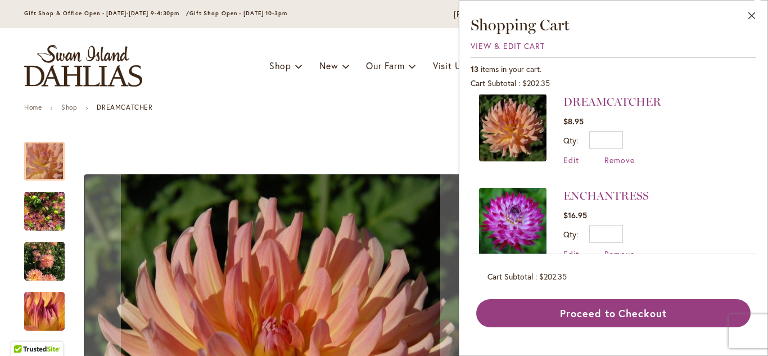
scroll to position [295, 0]
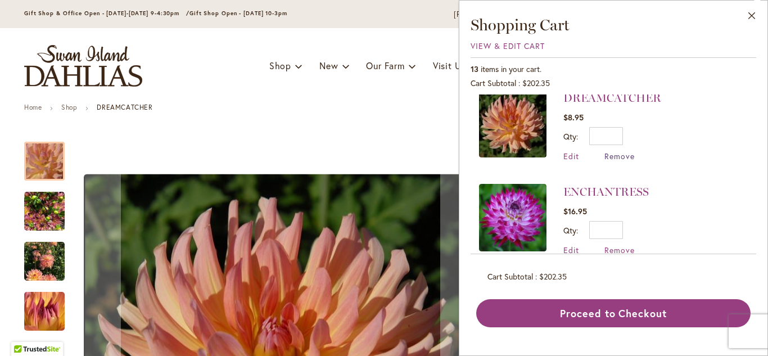
click at [621, 156] on span "Remove" at bounding box center [619, 156] width 30 height 11
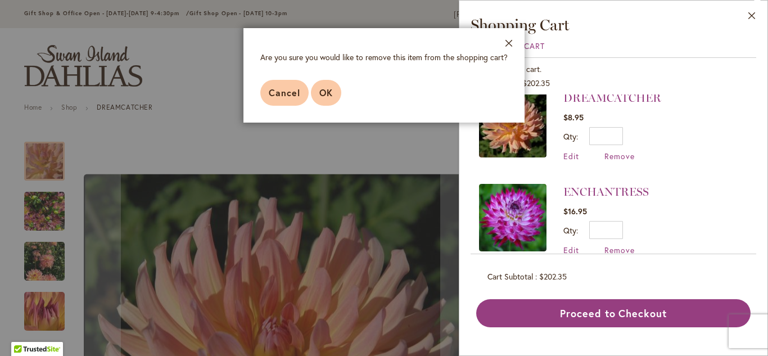
click at [327, 93] on span "OK" at bounding box center [325, 93] width 13 height 12
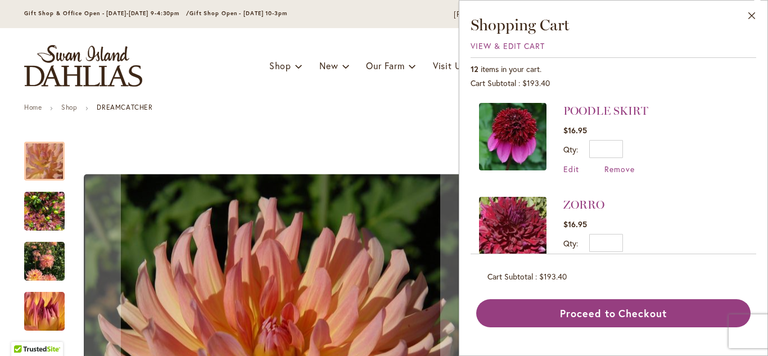
click at [421, 13] on div "Gift Shop & Office Open - Monday-Friday 9-4:30pm / Gift Shop Open - Saturday 10…" at bounding box center [384, 14] width 740 height 13
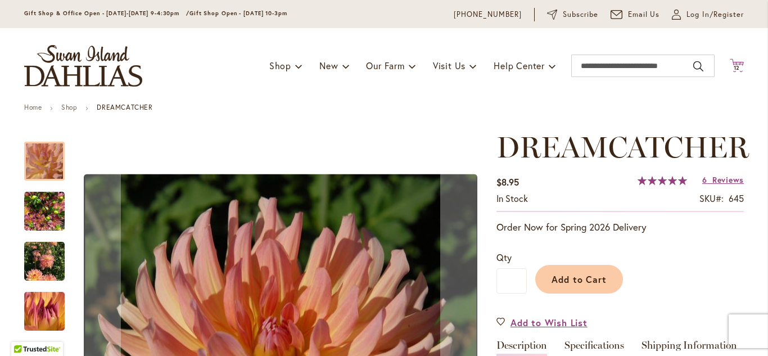
click at [737, 67] on span "12" at bounding box center [737, 67] width 7 height 7
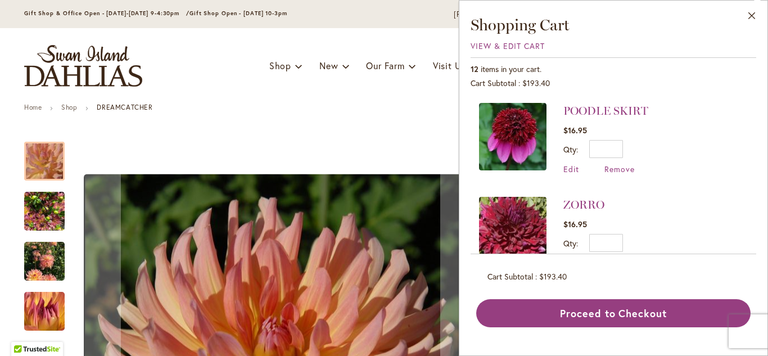
click at [730, 118] on li "POODLE SKIRT $16.95 Qty * Update Edit Remove" at bounding box center [613, 144] width 269 height 83
click at [740, 115] on li "POODLE SKIRT $16.95 Qty * Update Edit Remove" at bounding box center [613, 144] width 269 height 83
click at [754, 78] on div "Cart Subtotal $193.40" at bounding box center [614, 83] width 286 height 11
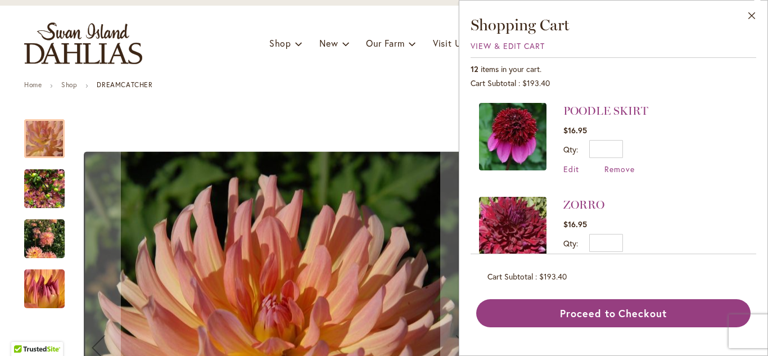
scroll to position [79, 0]
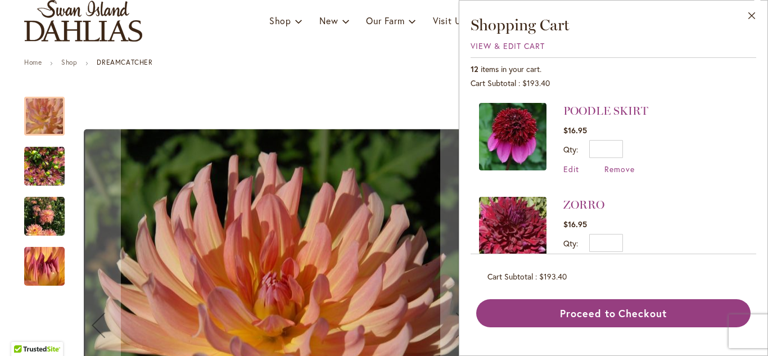
click at [757, 107] on div "Close Shopping Cart View & Edit Cart 12 items in your cart. Cart Subtotal $193.…" at bounding box center [613, 178] width 309 height 356
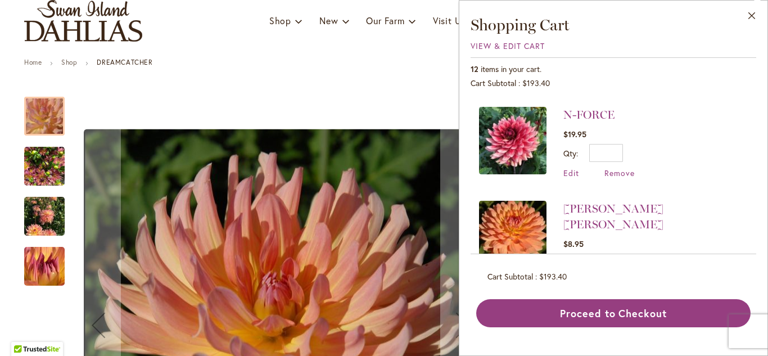
scroll to position [567, 0]
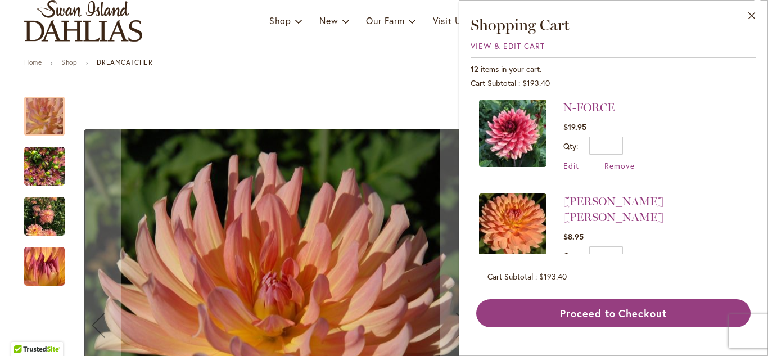
click at [523, 146] on img at bounding box center [512, 133] width 67 height 67
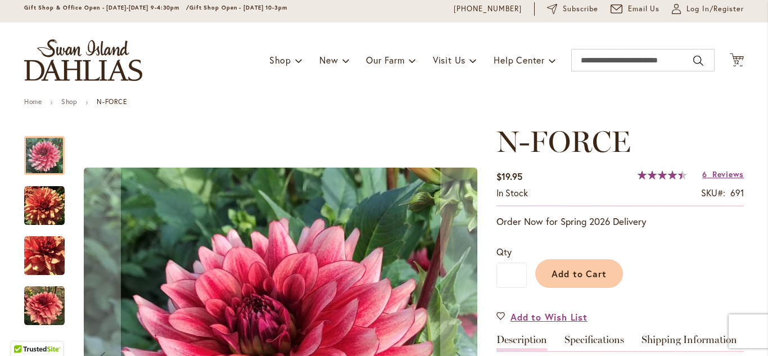
scroll to position [35, 0]
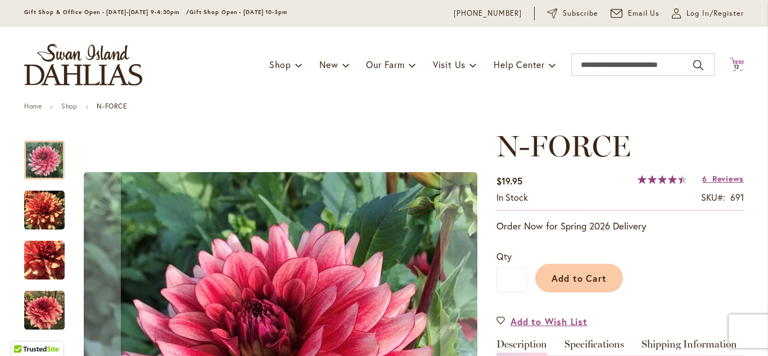
click at [735, 71] on span "Cart .cls-1 { fill: #231f20; }" at bounding box center [737, 64] width 14 height 15
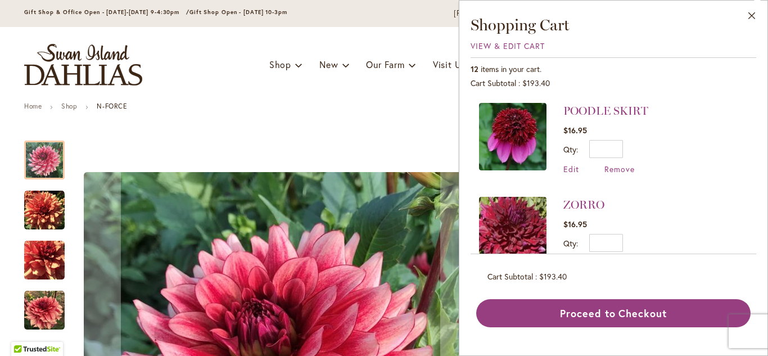
click at [731, 95] on div "POODLE SKIRT $16.95 Qty * Update Edit Remove" at bounding box center [614, 174] width 286 height 160
click at [755, 86] on div "Cart Subtotal $193.40" at bounding box center [614, 83] width 286 height 11
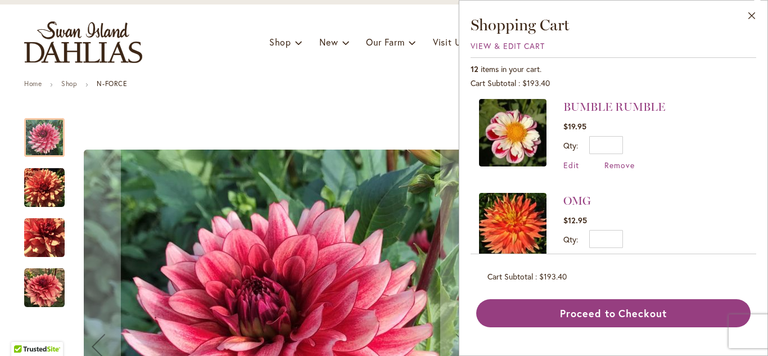
scroll to position [872, 0]
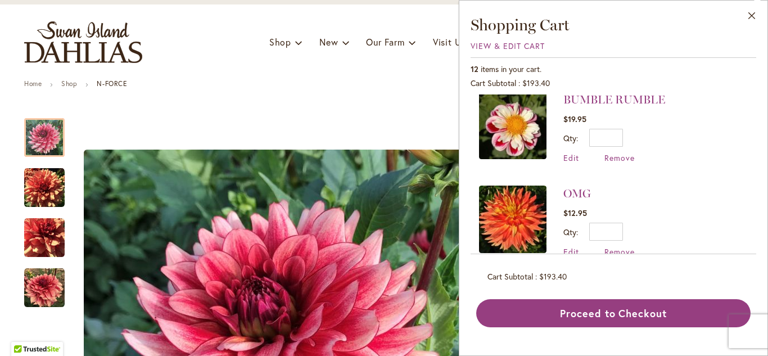
drag, startPoint x: 757, startPoint y: 247, endPoint x: 756, endPoint y: 233, distance: 14.2
click at [756, 233] on div "Close Shopping Cart View & Edit Cart 12 items in your cart. Cart Subtotal $193.…" at bounding box center [613, 178] width 309 height 356
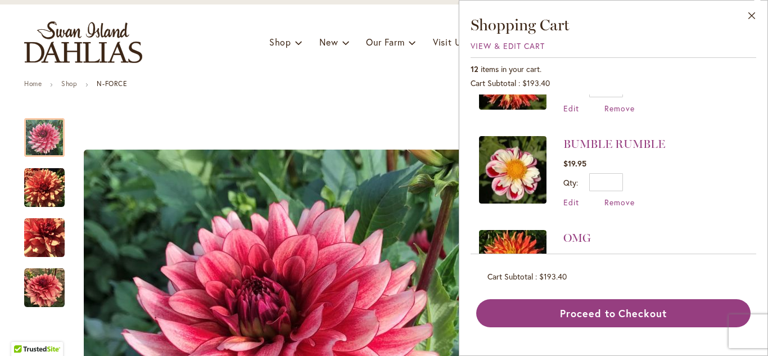
scroll to position [820, 0]
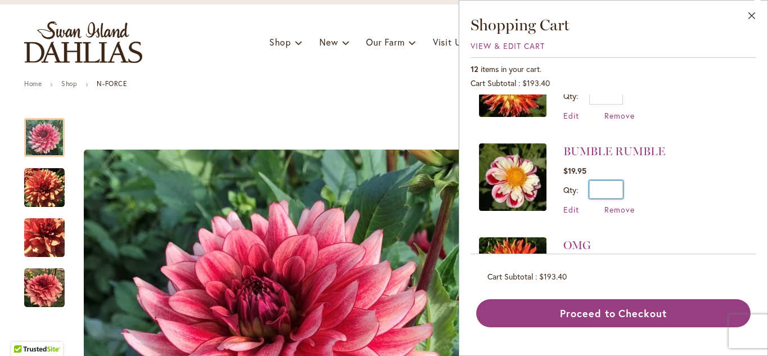
click at [618, 180] on input "*" at bounding box center [606, 189] width 34 height 18
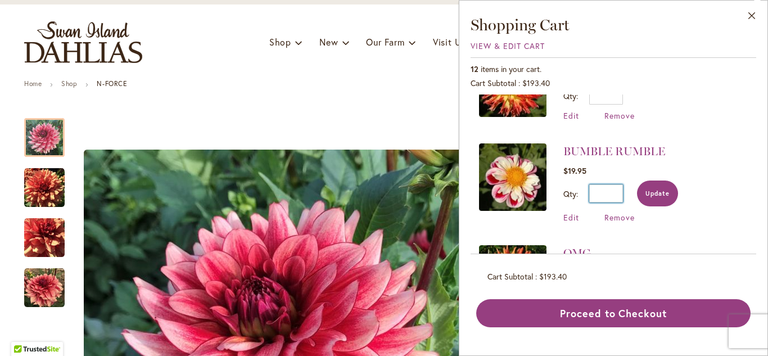
type input "*"
click at [664, 180] on button "Update" at bounding box center [657, 193] width 41 height 26
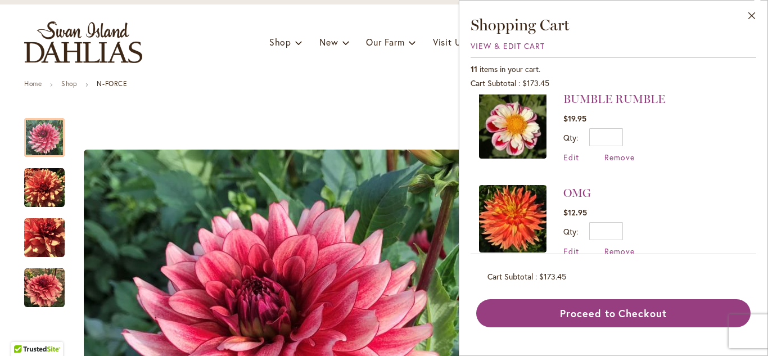
scroll to position [873, 0]
click at [510, 187] on img at bounding box center [512, 217] width 67 height 67
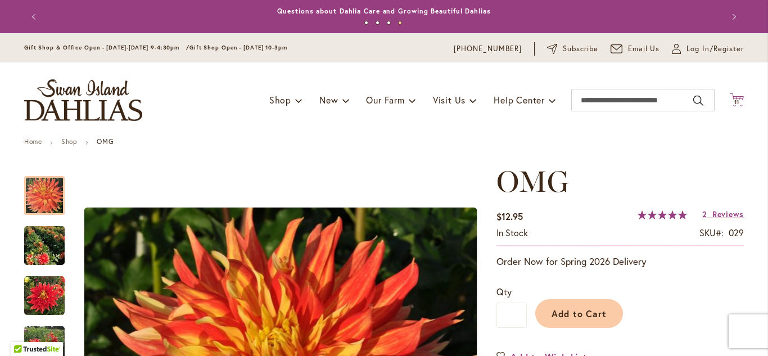
click at [734, 103] on span "11" at bounding box center [737, 101] width 6 height 7
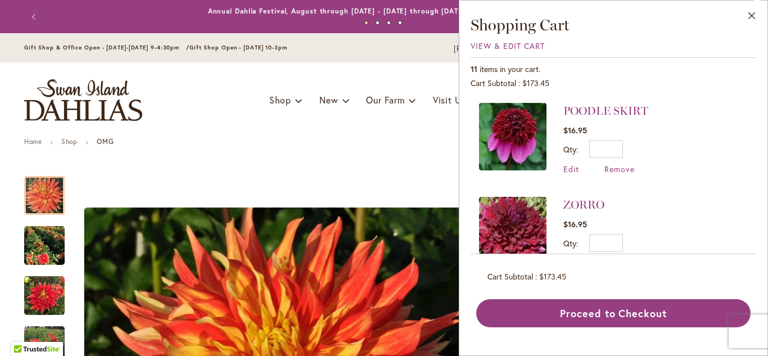
click at [746, 70] on div "11 items in your cart." at bounding box center [614, 69] width 286 height 11
click at [747, 102] on div "POODLE SKIRT $16.95 Qty * Update Edit Remove" at bounding box center [614, 174] width 286 height 160
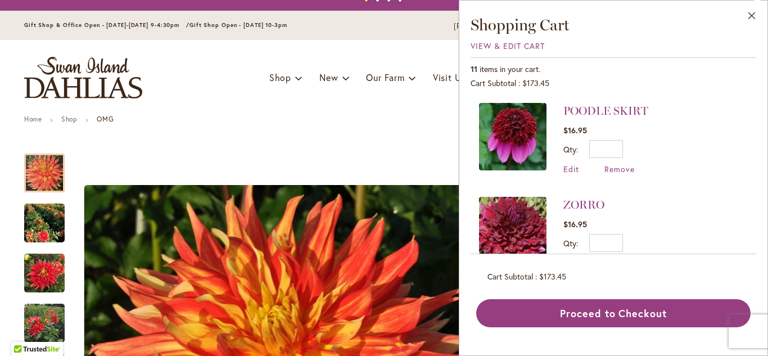
click at [753, 106] on div "POODLE SKIRT $16.95 Qty * Update Edit Remove" at bounding box center [614, 174] width 286 height 160
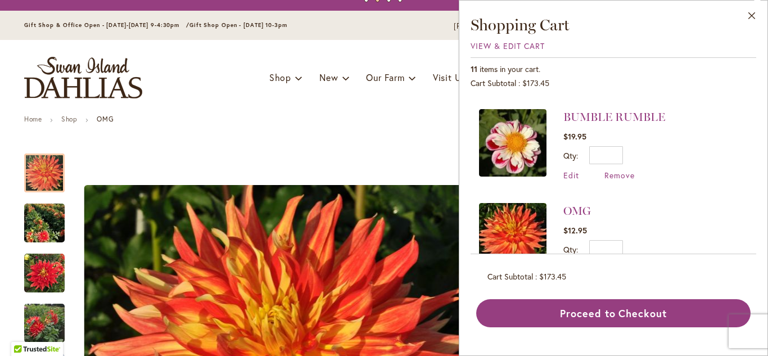
scroll to position [873, 0]
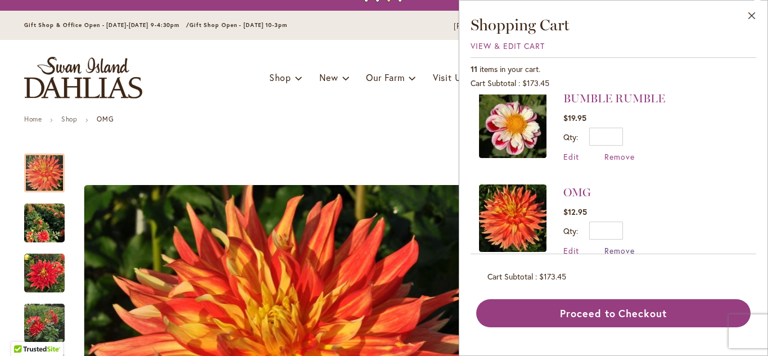
click at [627, 245] on span "Remove" at bounding box center [619, 250] width 30 height 11
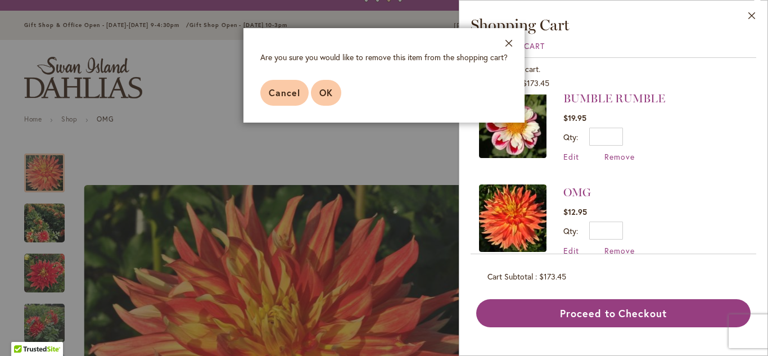
click at [333, 93] on button "OK" at bounding box center [326, 93] width 30 height 26
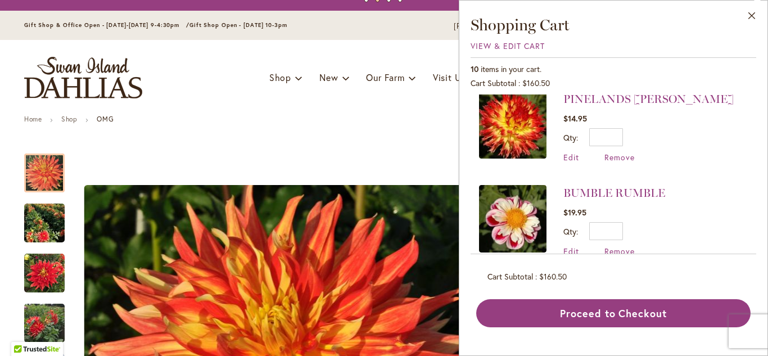
scroll to position [780, 0]
click at [745, 260] on div "10 items in your cart. Cart Subtotal $160.50 Recently added item(s) POODLE SKIR…" at bounding box center [614, 192] width 286 height 270
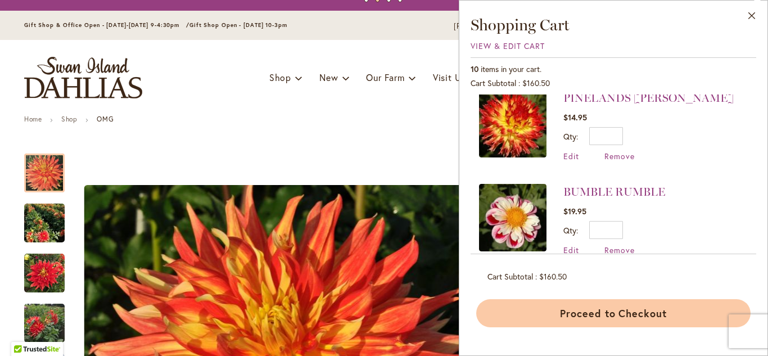
click at [630, 317] on button "Proceed to Checkout" at bounding box center [613, 313] width 274 height 28
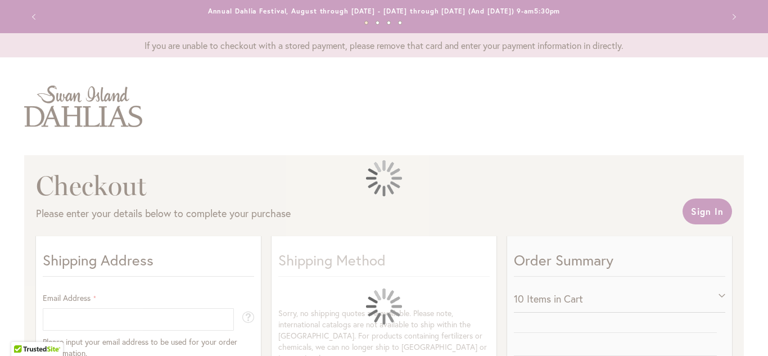
select select "**"
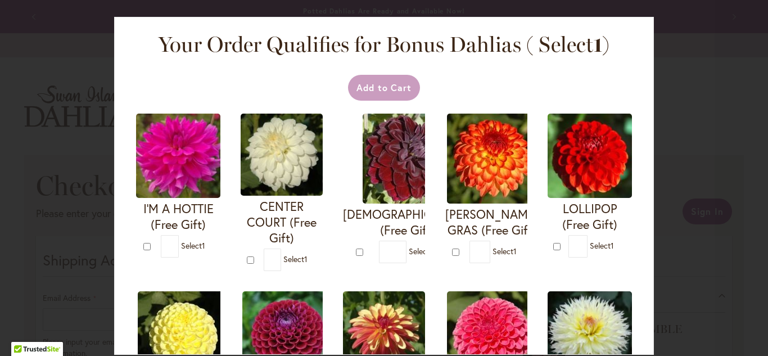
drag, startPoint x: 768, startPoint y: 58, endPoint x: 764, endPoint y: 82, distance: 23.9
click at [764, 82] on div "Your Order Qualifies for Bonus Dahlias ( Select 1 ) Add to Cart I'M A HOTTIE (F…" at bounding box center [384, 178] width 768 height 356
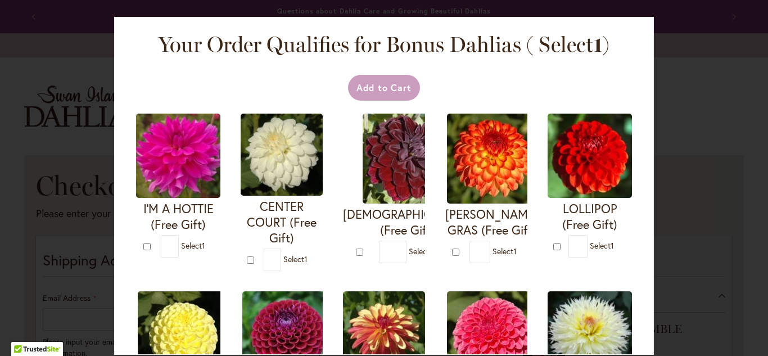
click at [652, 80] on div "Your Order Qualifies for Bonus Dahlias ( Select 1 ) Add to Cart I'M A HOTTIE (F…" at bounding box center [384, 186] width 540 height 338
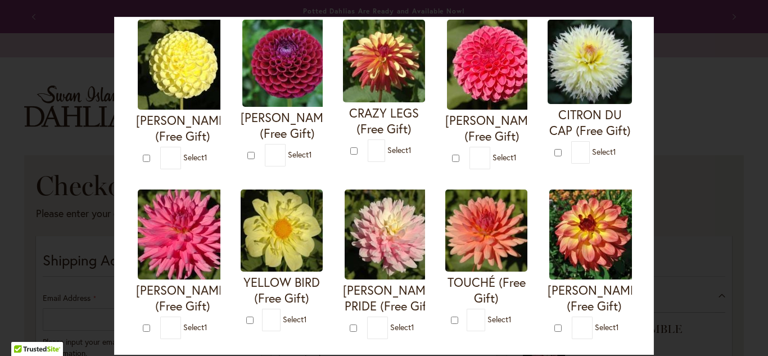
scroll to position [273, 0]
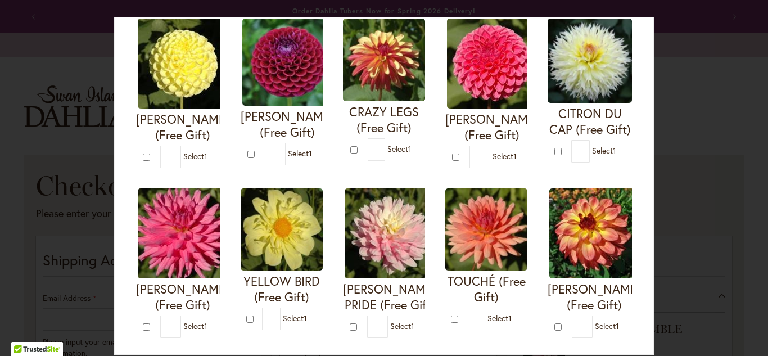
click at [373, 83] on img at bounding box center [384, 60] width 82 height 83
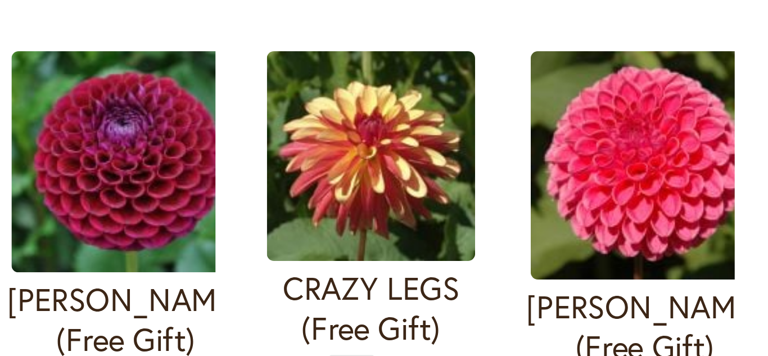
scroll to position [228, 0]
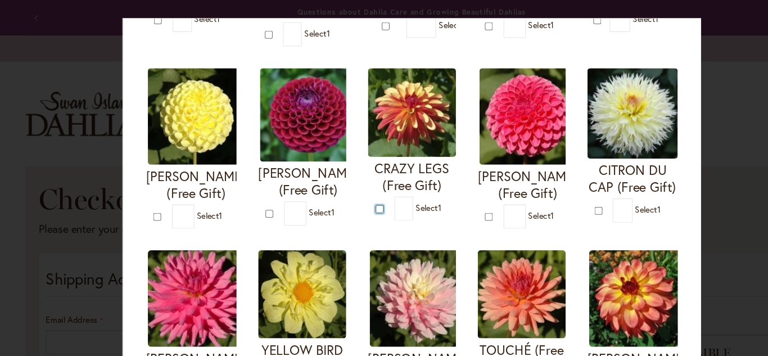
type input "*"
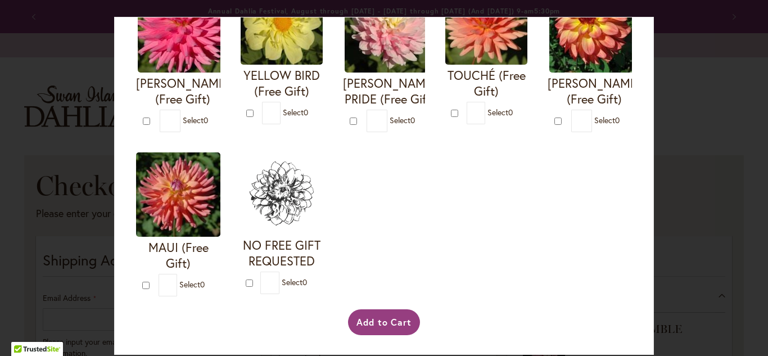
scroll to position [497, 0]
click at [400, 310] on button "Add to Cart" at bounding box center [384, 322] width 73 height 26
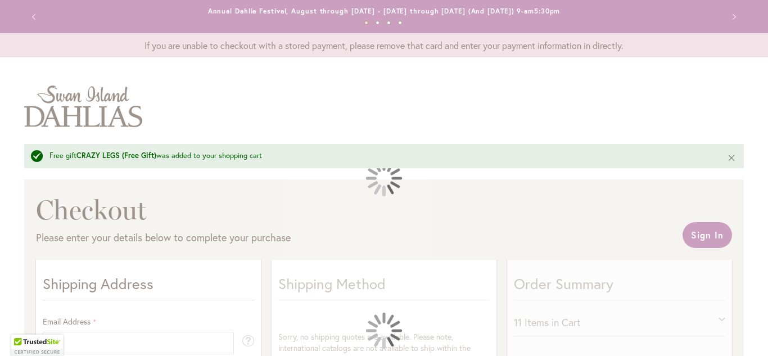
select select "**"
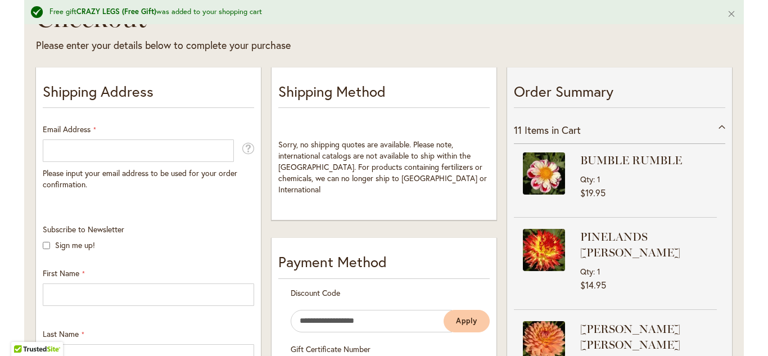
scroll to position [226, 0]
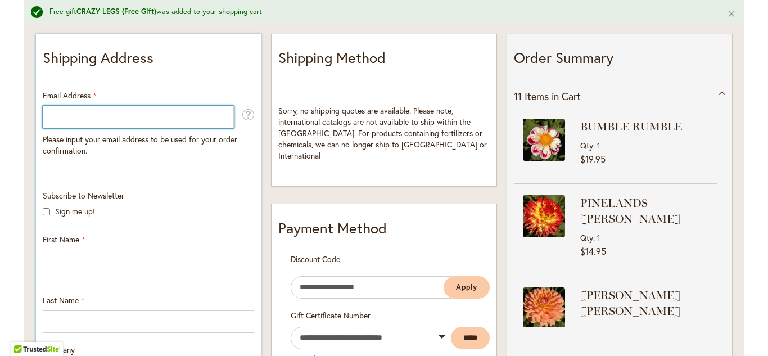
click at [164, 121] on input "Email Address" at bounding box center [138, 117] width 191 height 22
type input "**********"
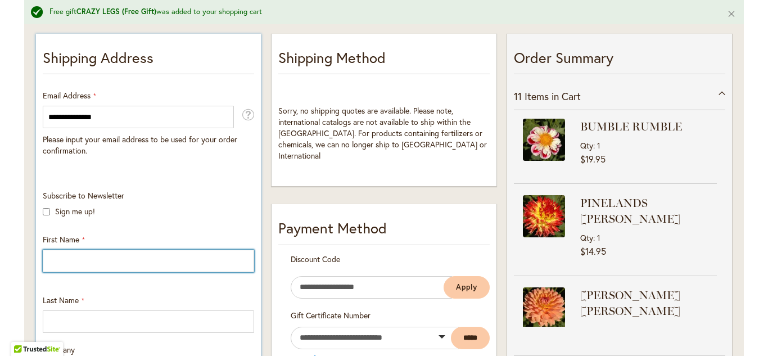
click at [87, 263] on input "First Name" at bounding box center [148, 261] width 211 height 22
type input "***"
type input "********"
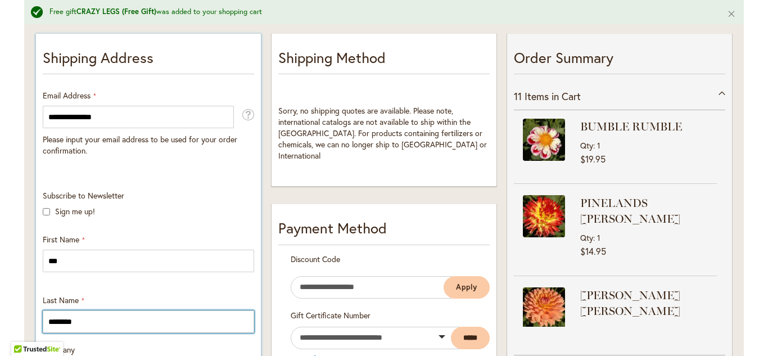
type input "**********"
select select "**"
type input "**********"
type input "*****"
type input "**********"
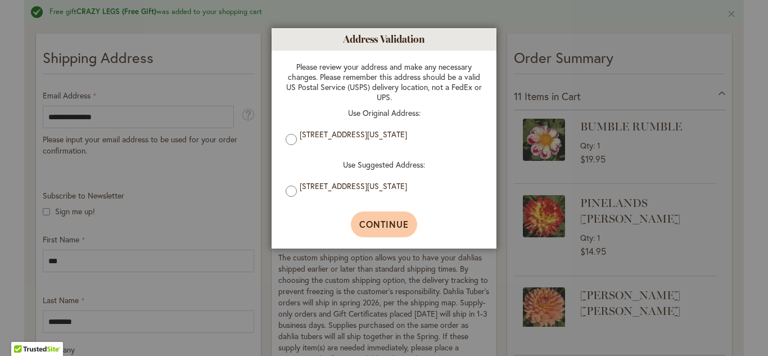
click at [385, 232] on button "Continue" at bounding box center [384, 224] width 67 height 26
type input "**********"
type input "********"
type input "**********"
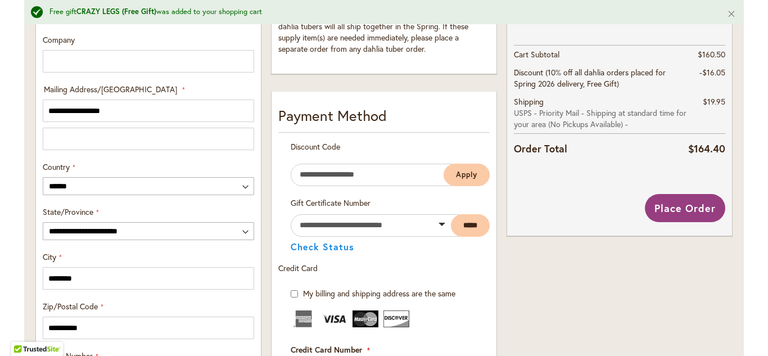
scroll to position [540, 0]
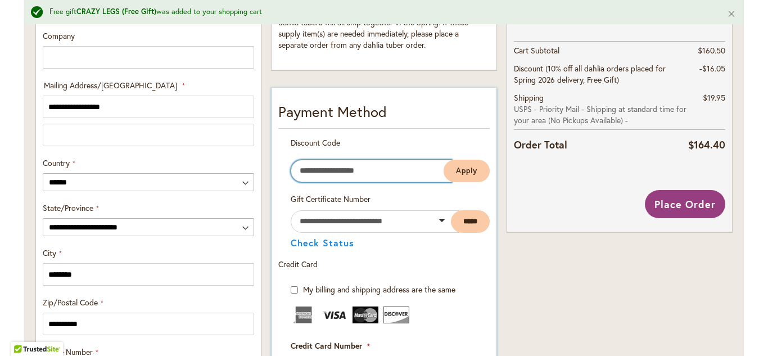
click at [367, 179] on input "Enter discount code" at bounding box center [371, 171] width 161 height 22
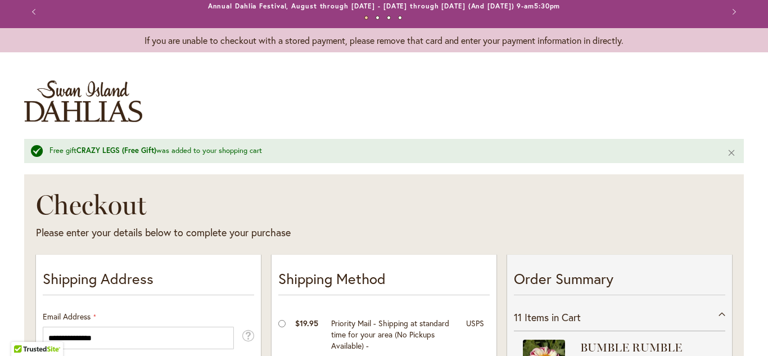
scroll to position [0, 0]
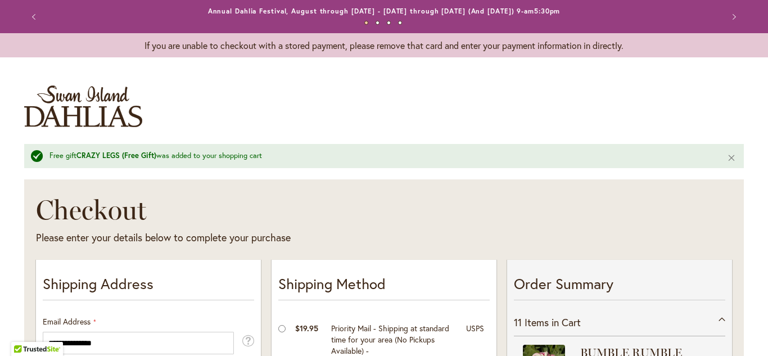
click at [33, 18] on button "Previous" at bounding box center [35, 17] width 22 height 22
click at [554, 322] on span "Items in Cart" at bounding box center [553, 321] width 56 height 13
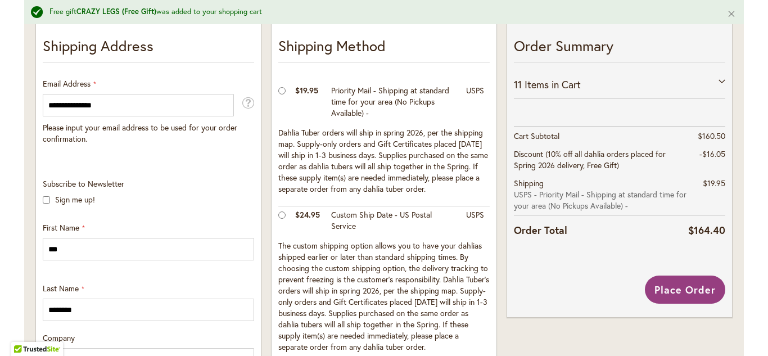
scroll to position [242, 0]
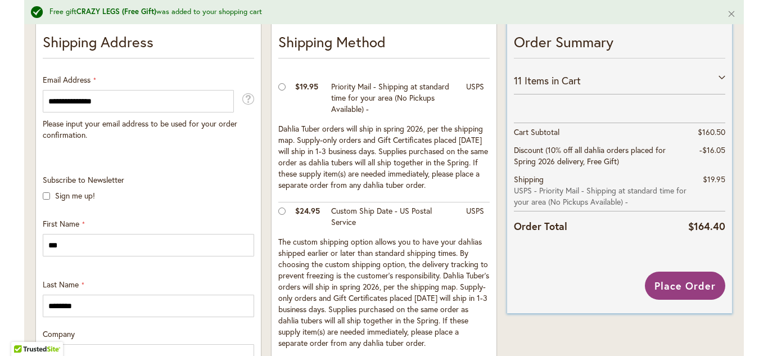
click at [720, 78] on div "11 Items in Cart" at bounding box center [619, 81] width 211 height 28
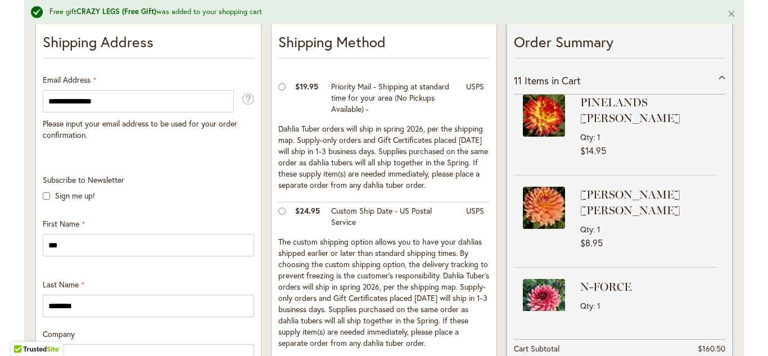
scroll to position [80, 0]
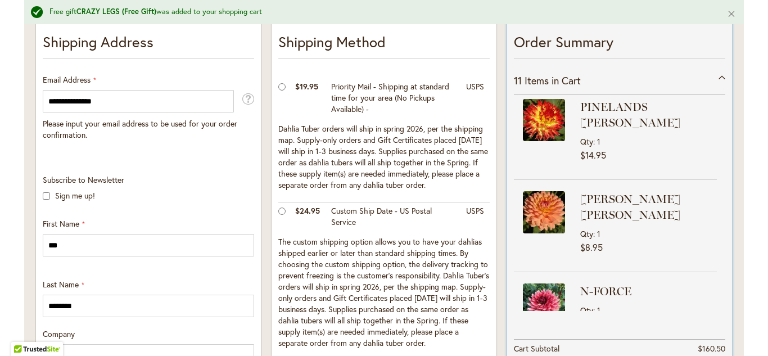
click at [706, 150] on span "$14.95" at bounding box center [648, 155] width 137 height 10
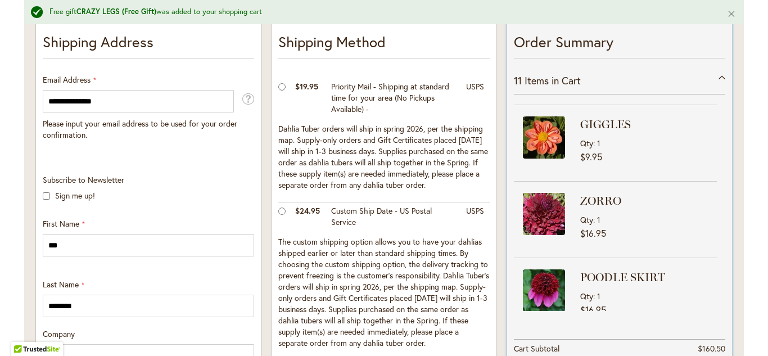
scroll to position [549, 0]
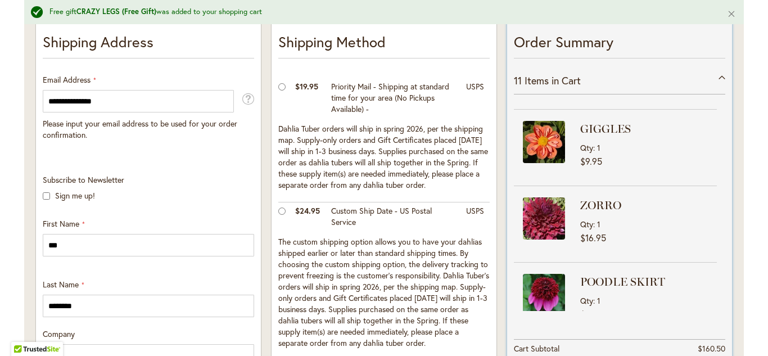
click at [543, 197] on img at bounding box center [544, 218] width 42 height 42
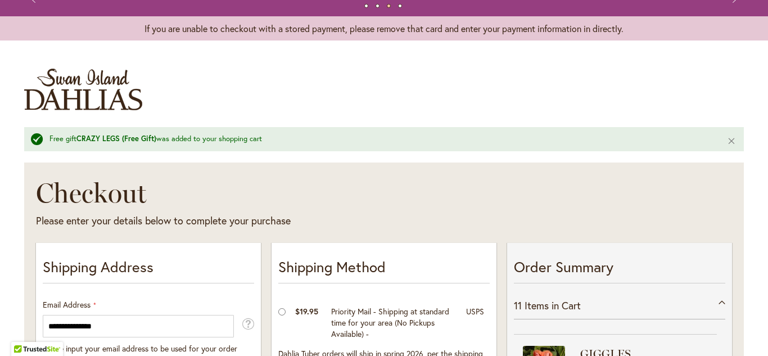
scroll to position [0, 0]
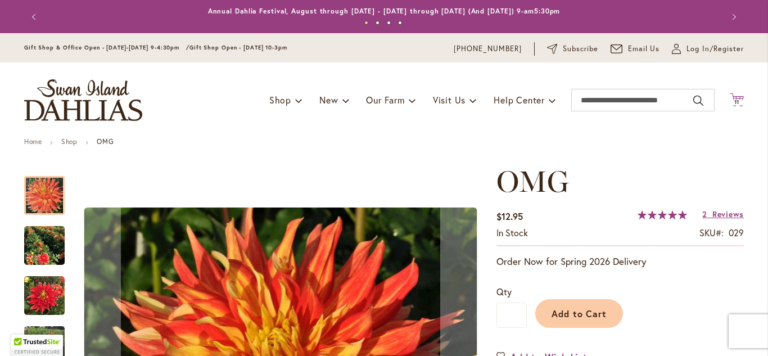
click at [739, 105] on span "11" at bounding box center [737, 101] width 6 height 7
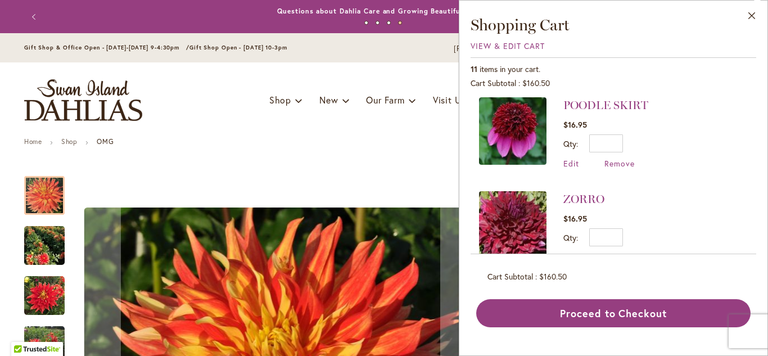
scroll to position [96, 0]
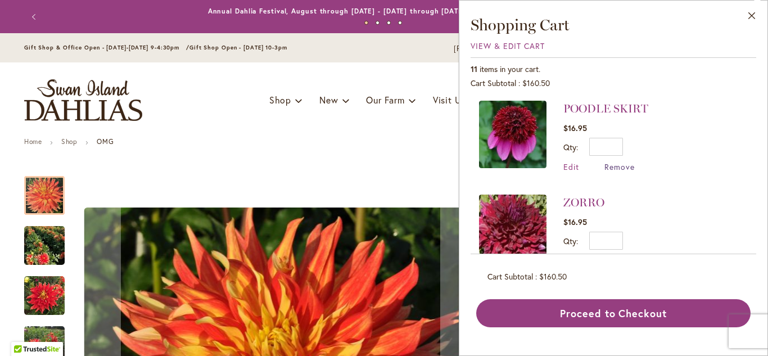
click at [617, 165] on span "Remove" at bounding box center [619, 166] width 30 height 11
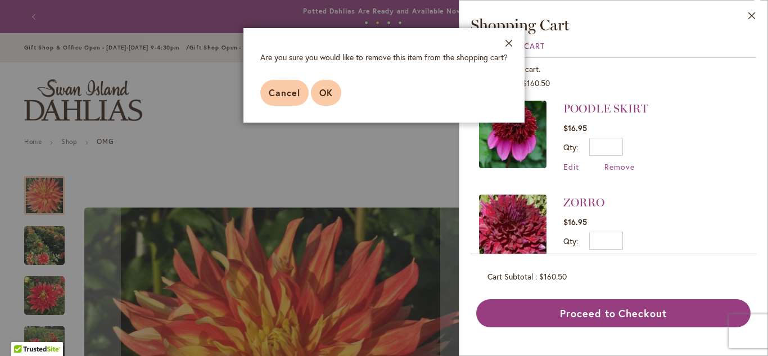
click at [323, 93] on span "OK" at bounding box center [325, 93] width 13 height 12
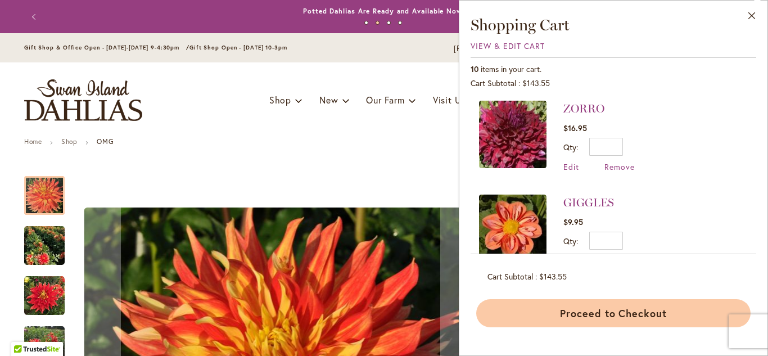
scroll to position [0, 0]
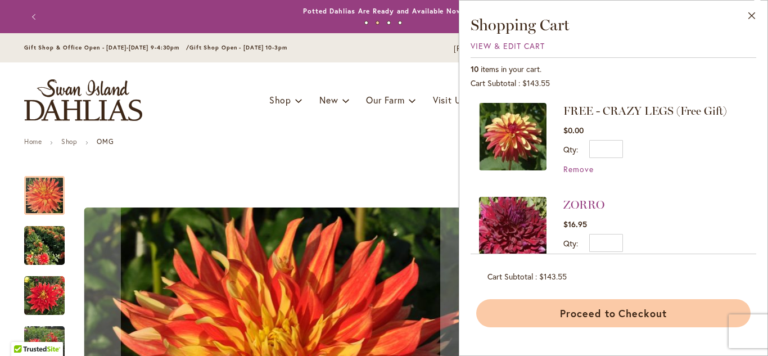
click at [622, 312] on button "Proceed to Checkout" at bounding box center [613, 313] width 274 height 28
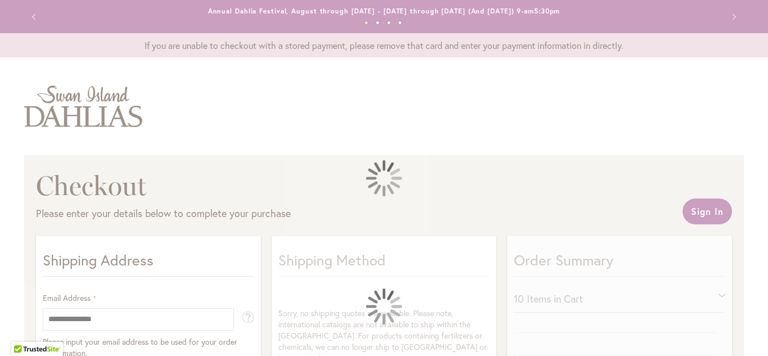
select select "**"
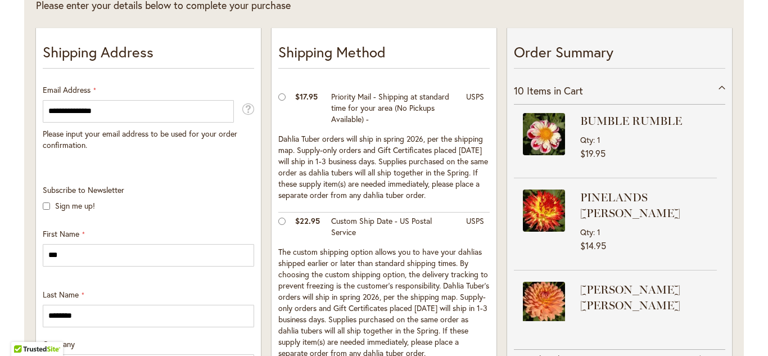
scroll to position [185, 0]
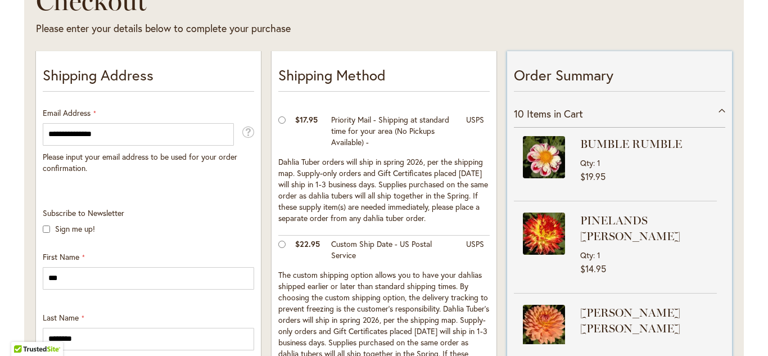
drag, startPoint x: 719, startPoint y: 156, endPoint x: 716, endPoint y: 175, distance: 19.3
click at [716, 175] on div "BUMBLE RUMBLE Qty 1 $19.95 PINELANDS [PERSON_NAME] Qty 1 $14.95" at bounding box center [619, 236] width 211 height 216
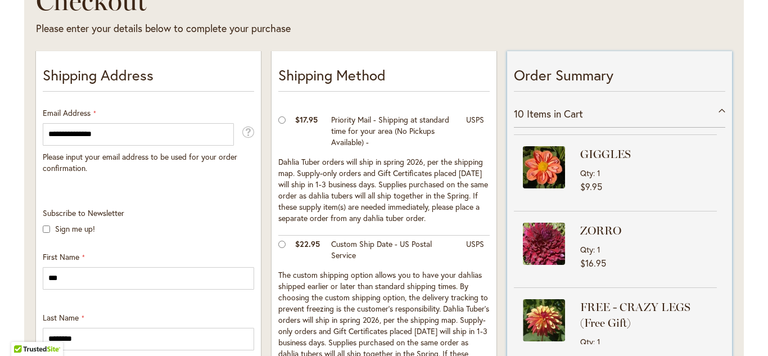
scroll to position [583, 0]
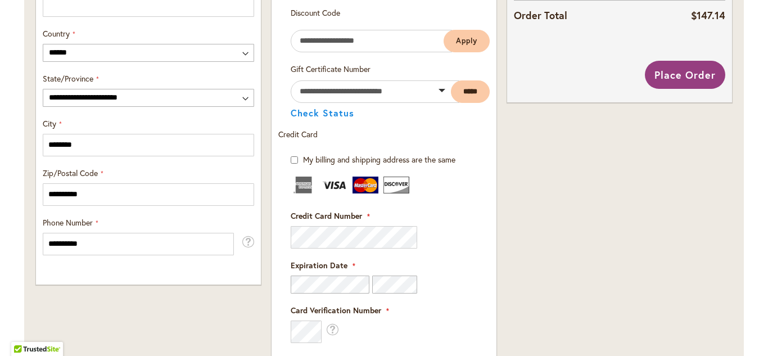
scroll to position [631, 0]
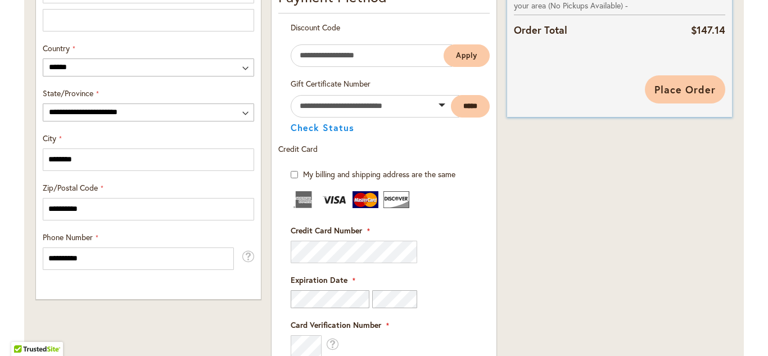
click at [698, 96] on span "Place Order" at bounding box center [685, 89] width 61 height 13
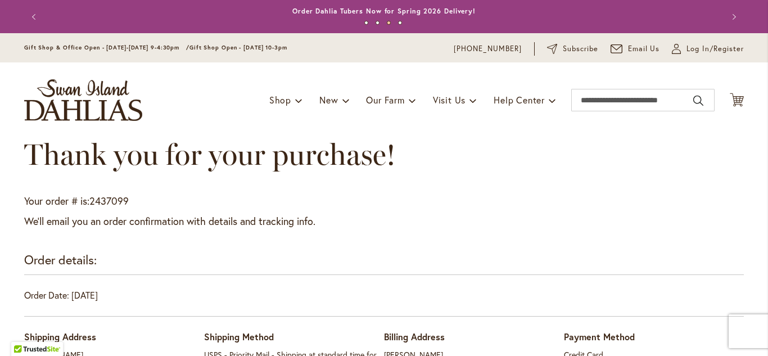
click at [768, 25] on div "Previous Annual Dahlia Festival, August through [DATE] - [DATE] through [DATE] …" at bounding box center [384, 16] width 768 height 33
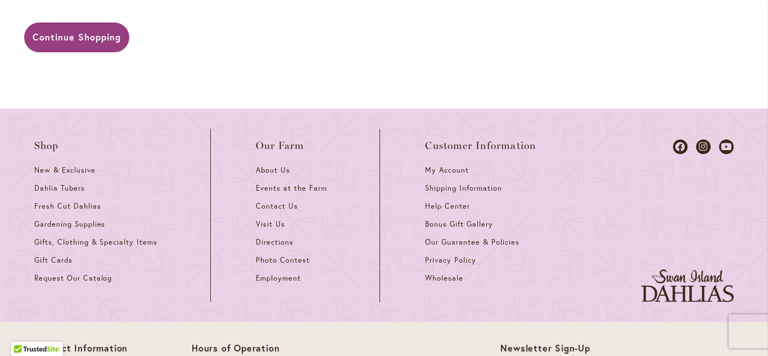
scroll to position [1211, 0]
